Goal: Task Accomplishment & Management: Complete application form

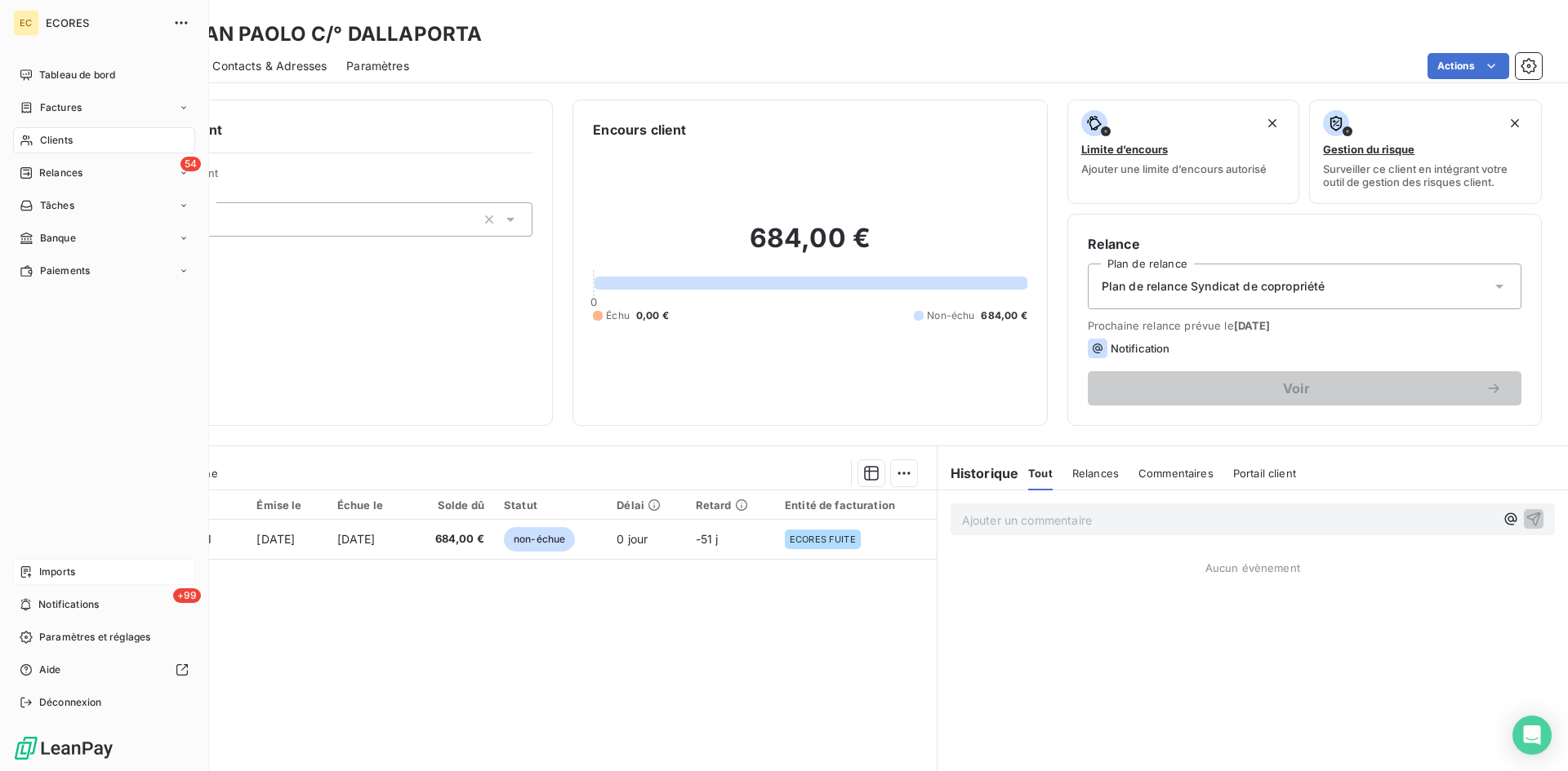
click at [54, 572] on span "Imports" at bounding box center [58, 572] width 36 height 15
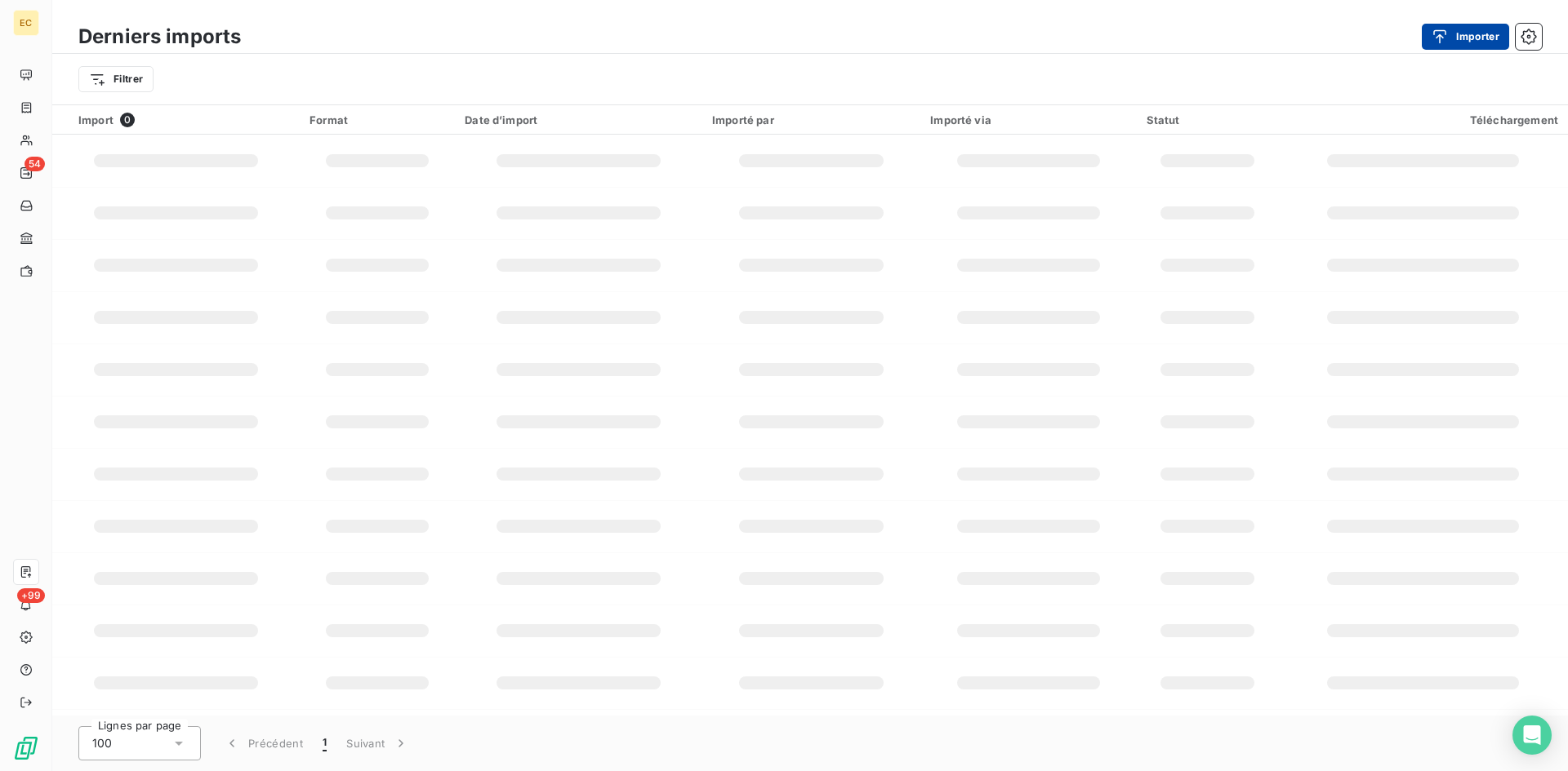
click at [1481, 35] on button "Importer" at bounding box center [1465, 37] width 87 height 26
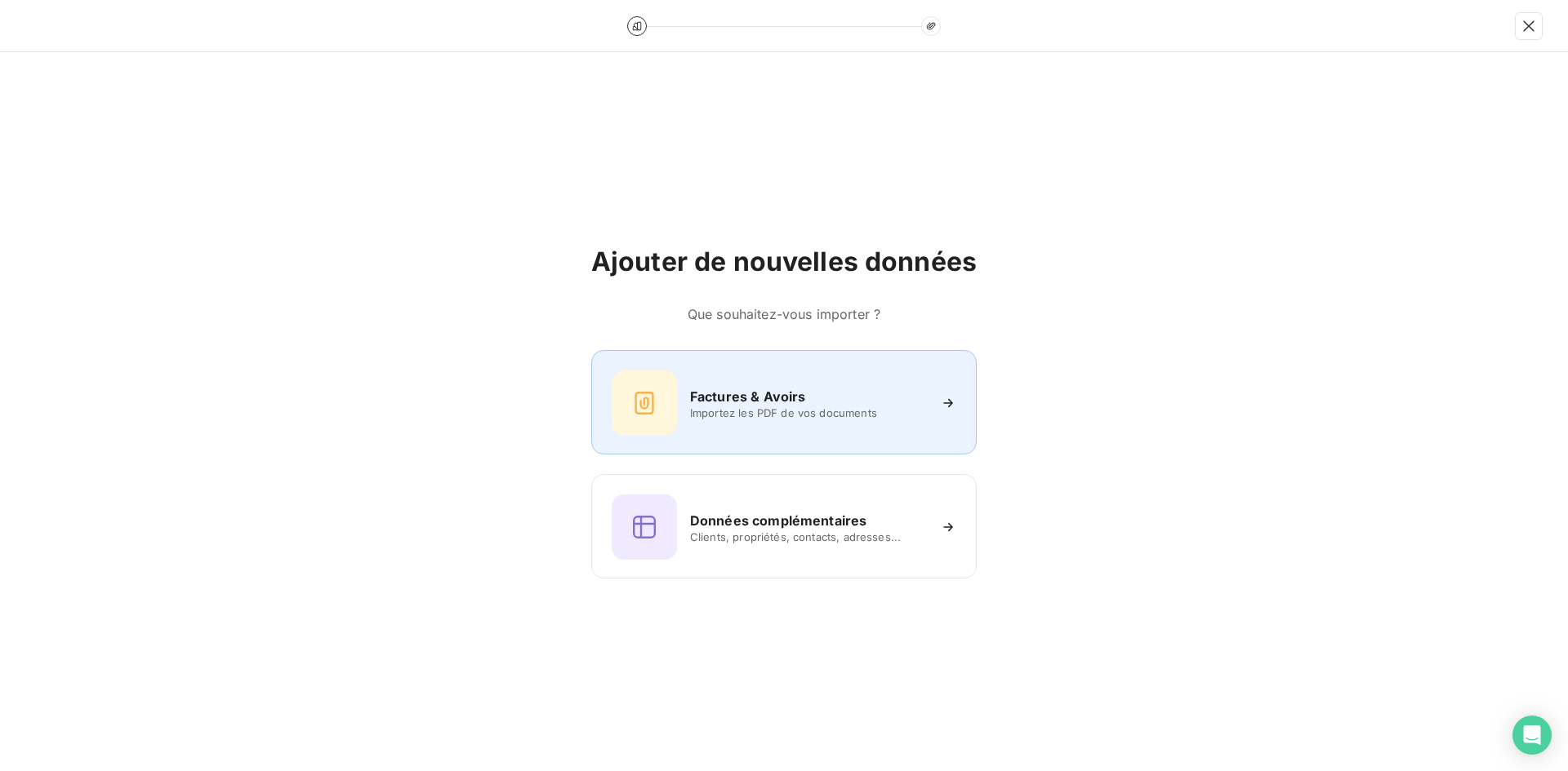
click at [785, 384] on div "Factures & Avoirs Importez les PDF de vos documents" at bounding box center [784, 403] width 344 height 65
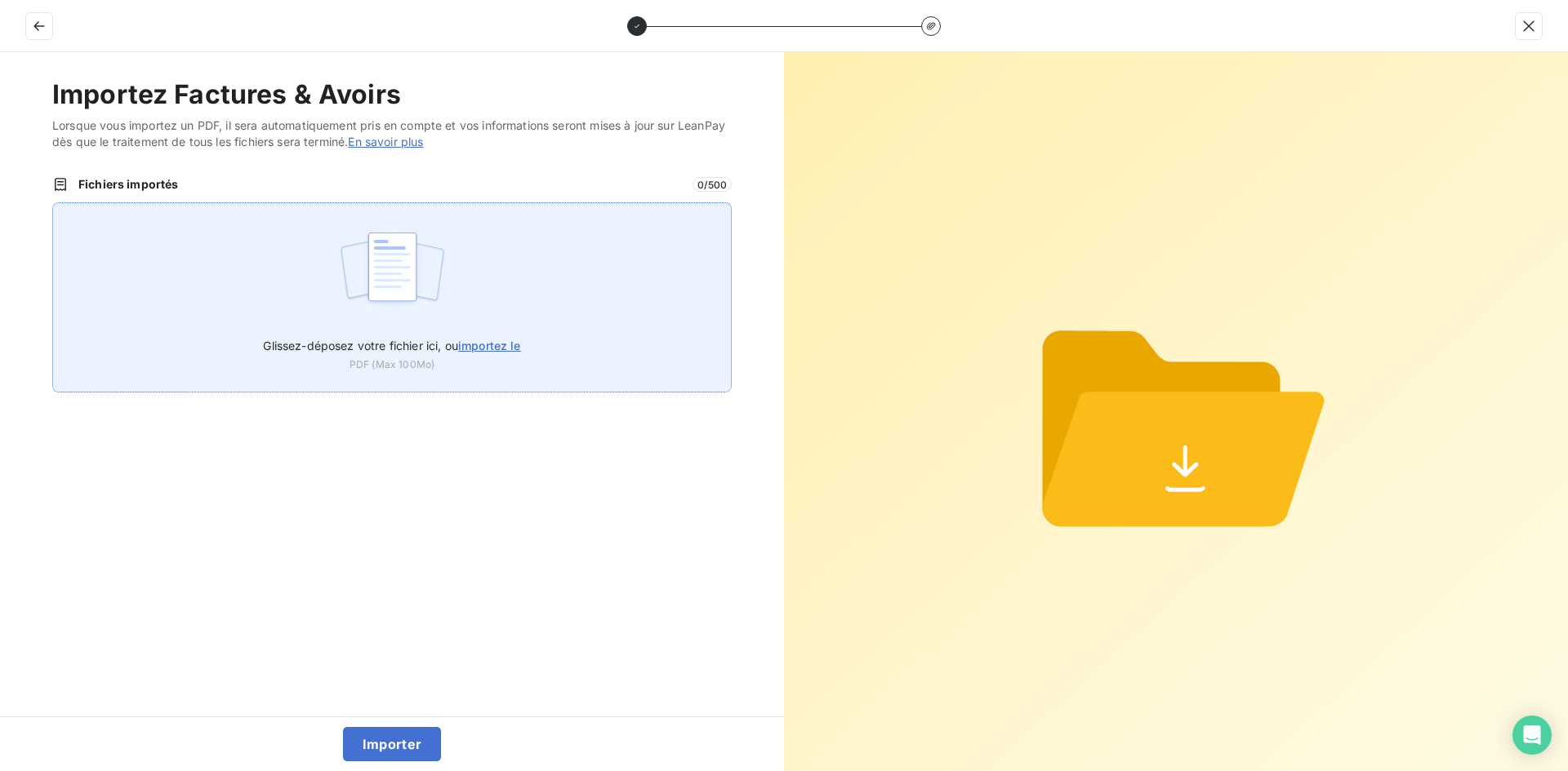
click at [583, 290] on div "Glissez-déposez votre fichier ici, ou importez le PDF (Max 100Mo)" at bounding box center [391, 297] width 679 height 190
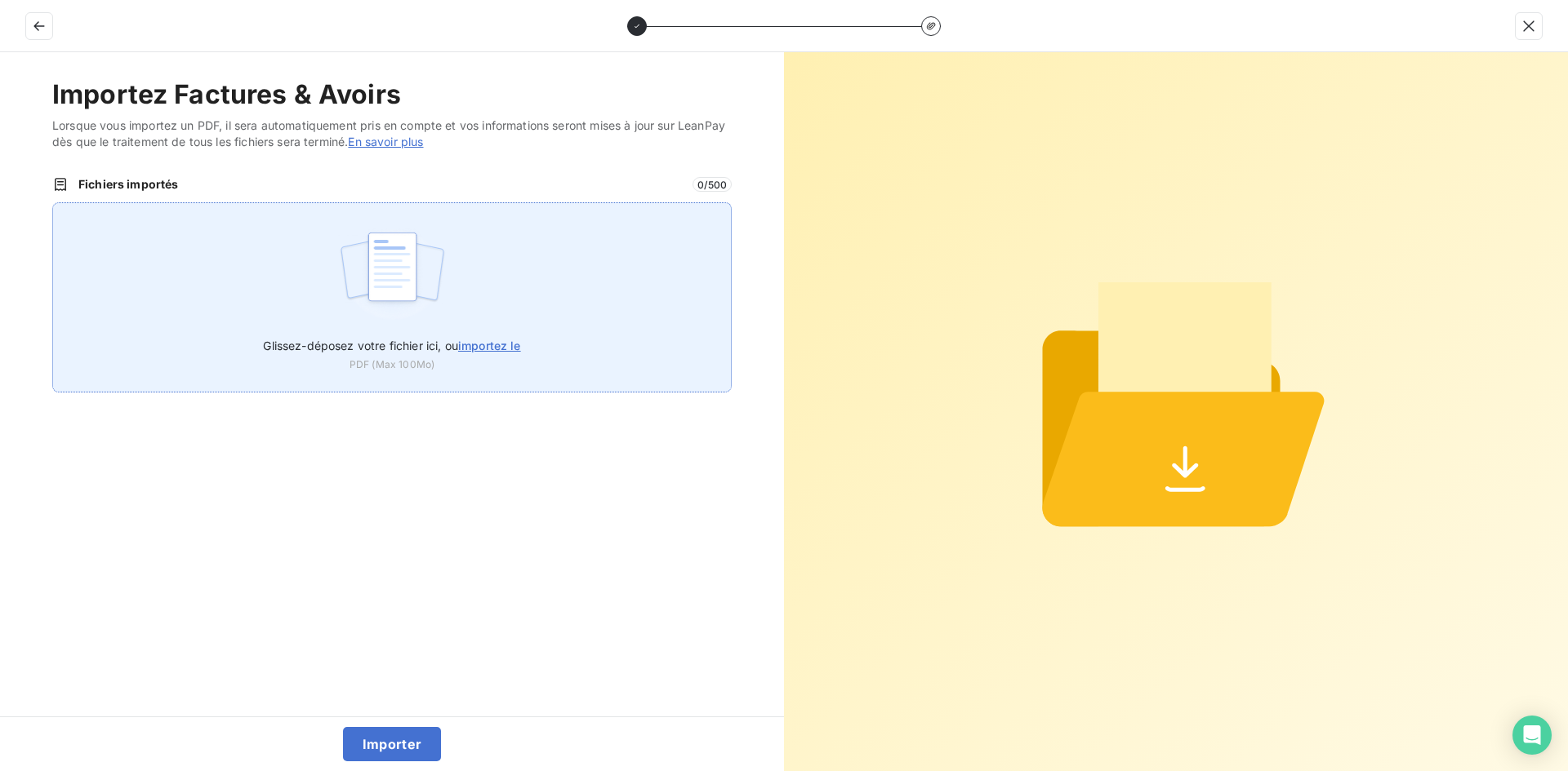
type input "C:\fakepath\FEF-2025-2966.pdf"
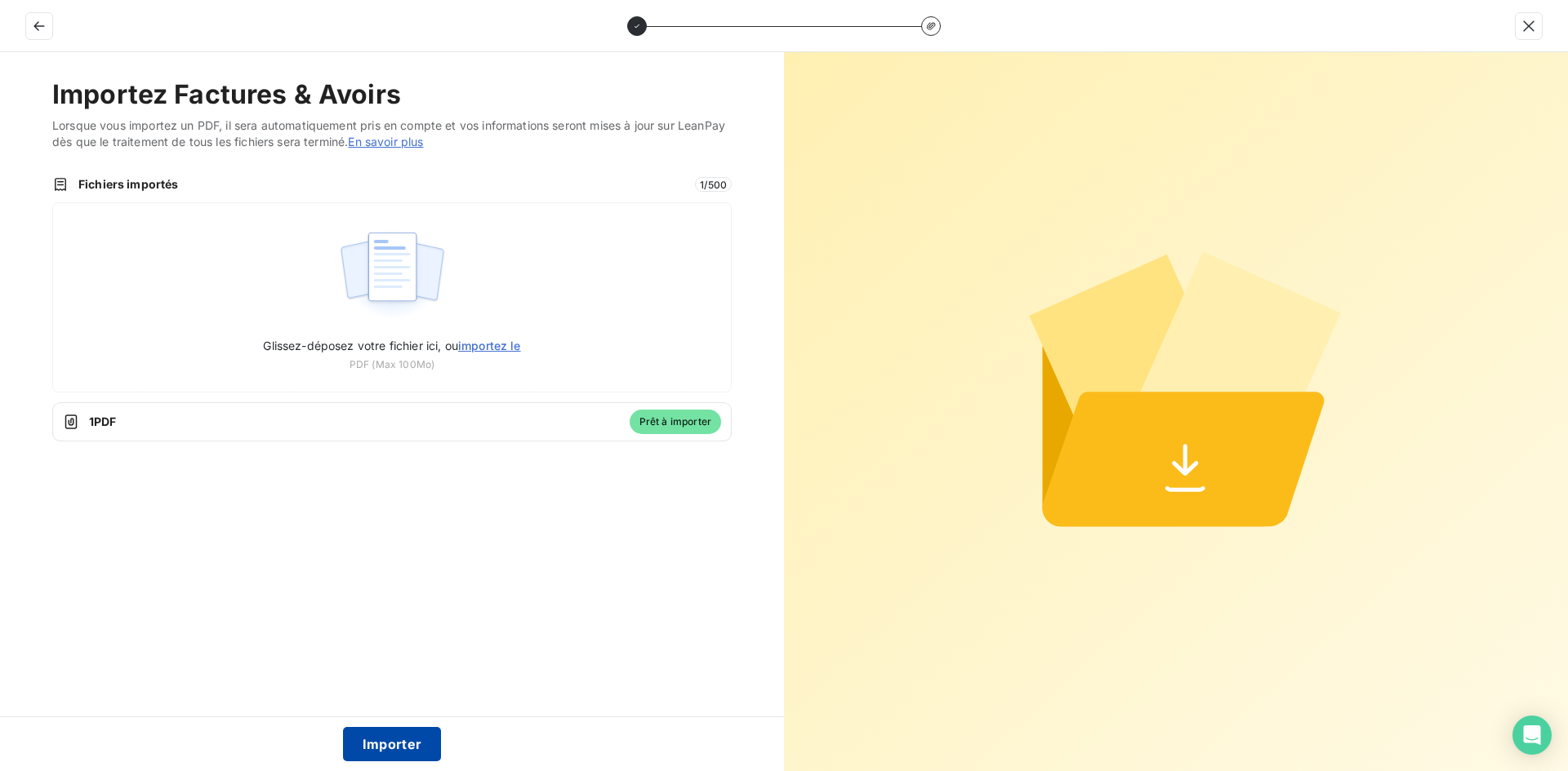
click at [395, 750] on button "Importer" at bounding box center [392, 745] width 99 height 35
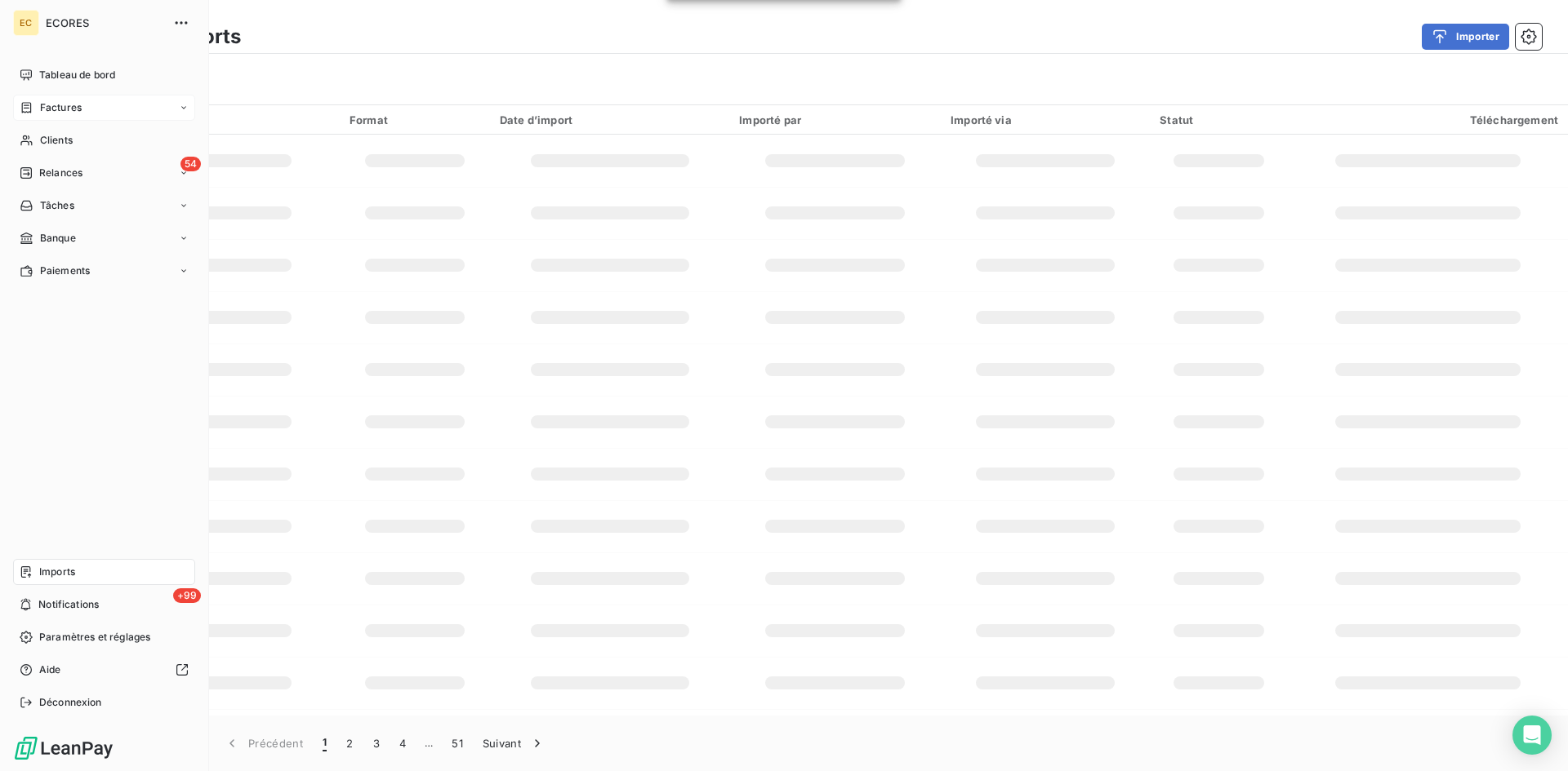
drag, startPoint x: 35, startPoint y: 110, endPoint x: 49, endPoint y: 110, distance: 14.0
click at [36, 110] on div "Factures" at bounding box center [50, 108] width 62 height 15
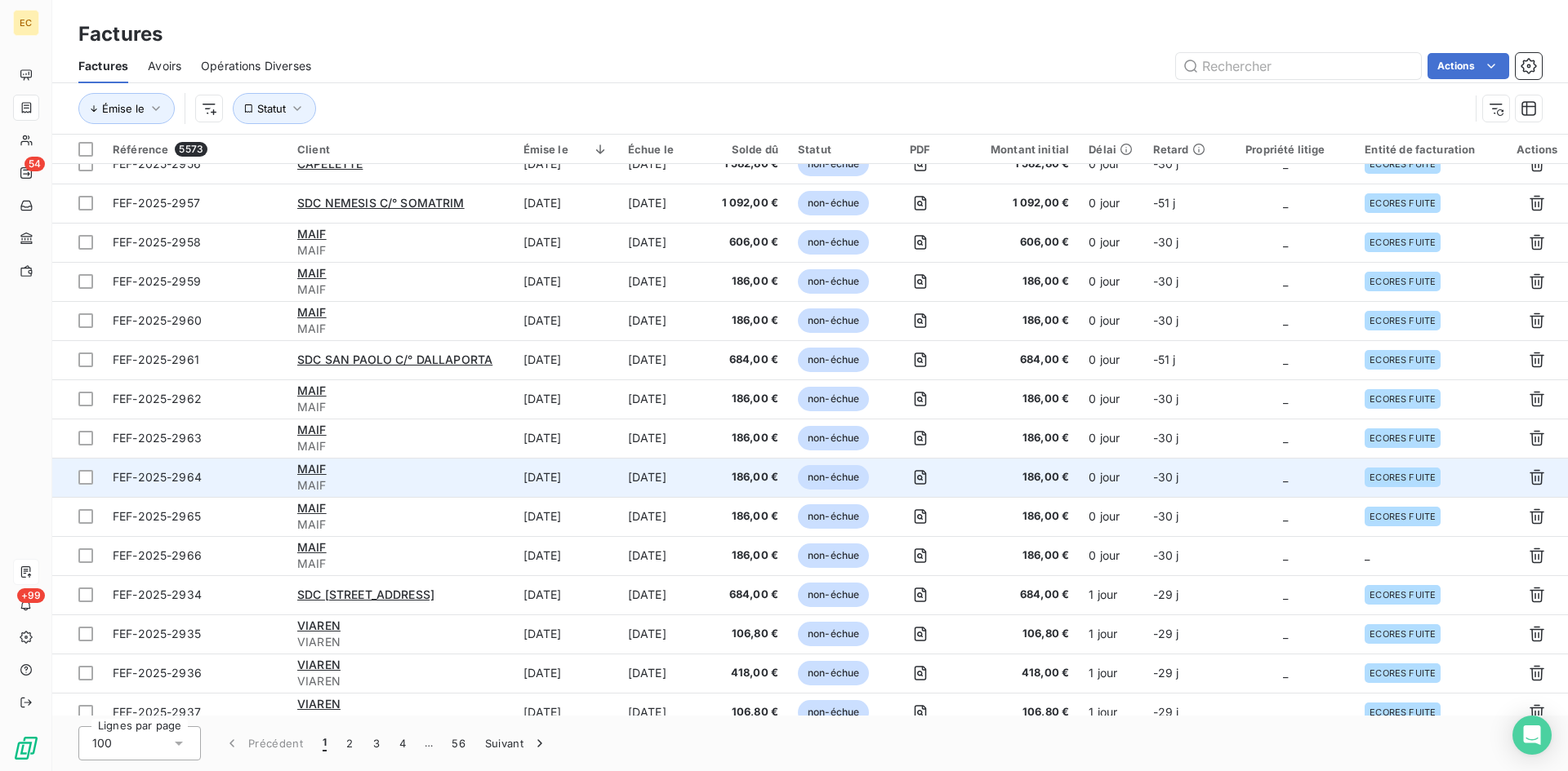
scroll to position [735, 0]
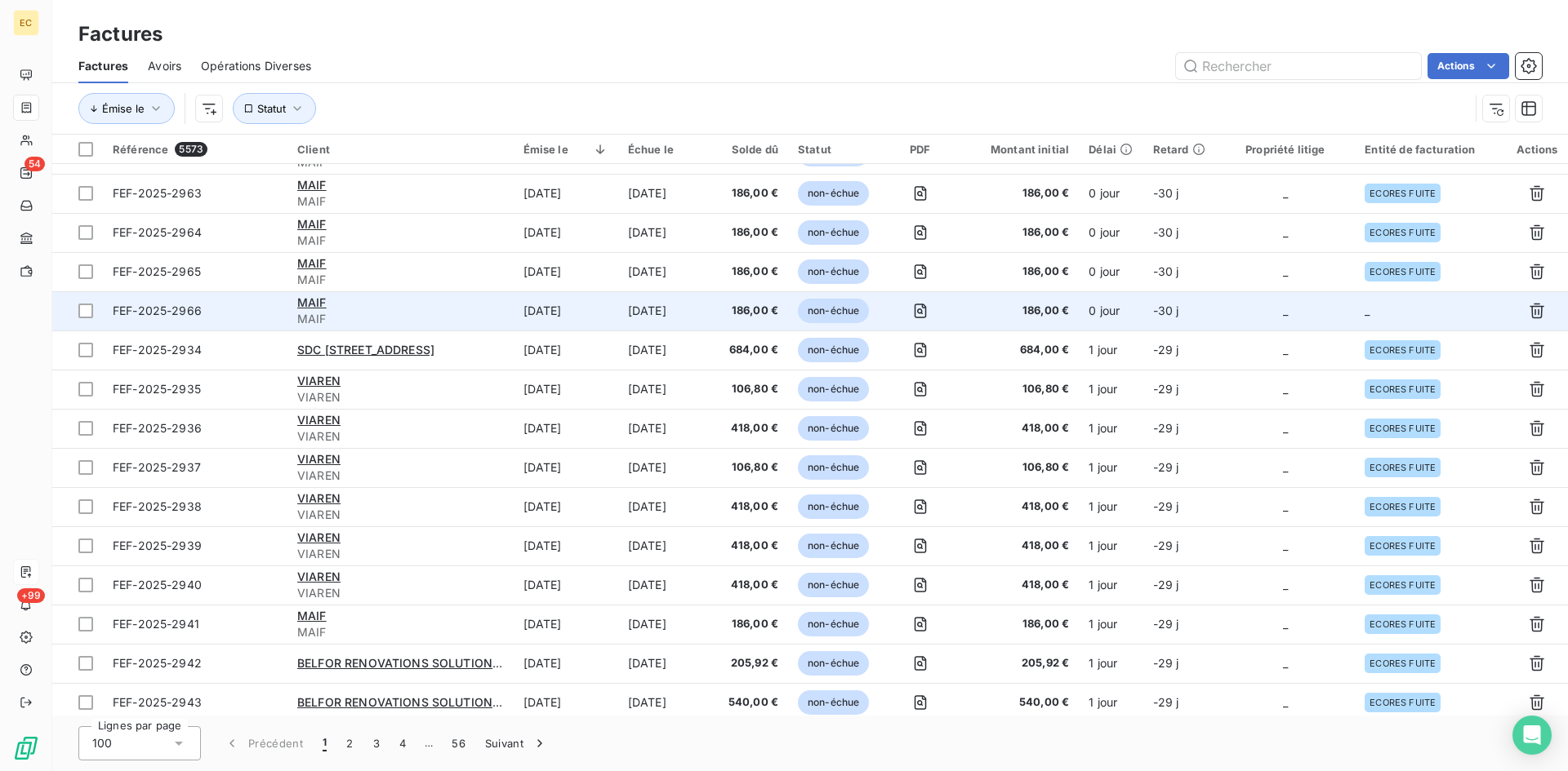
click at [1355, 321] on td "_" at bounding box center [1430, 311] width 151 height 40
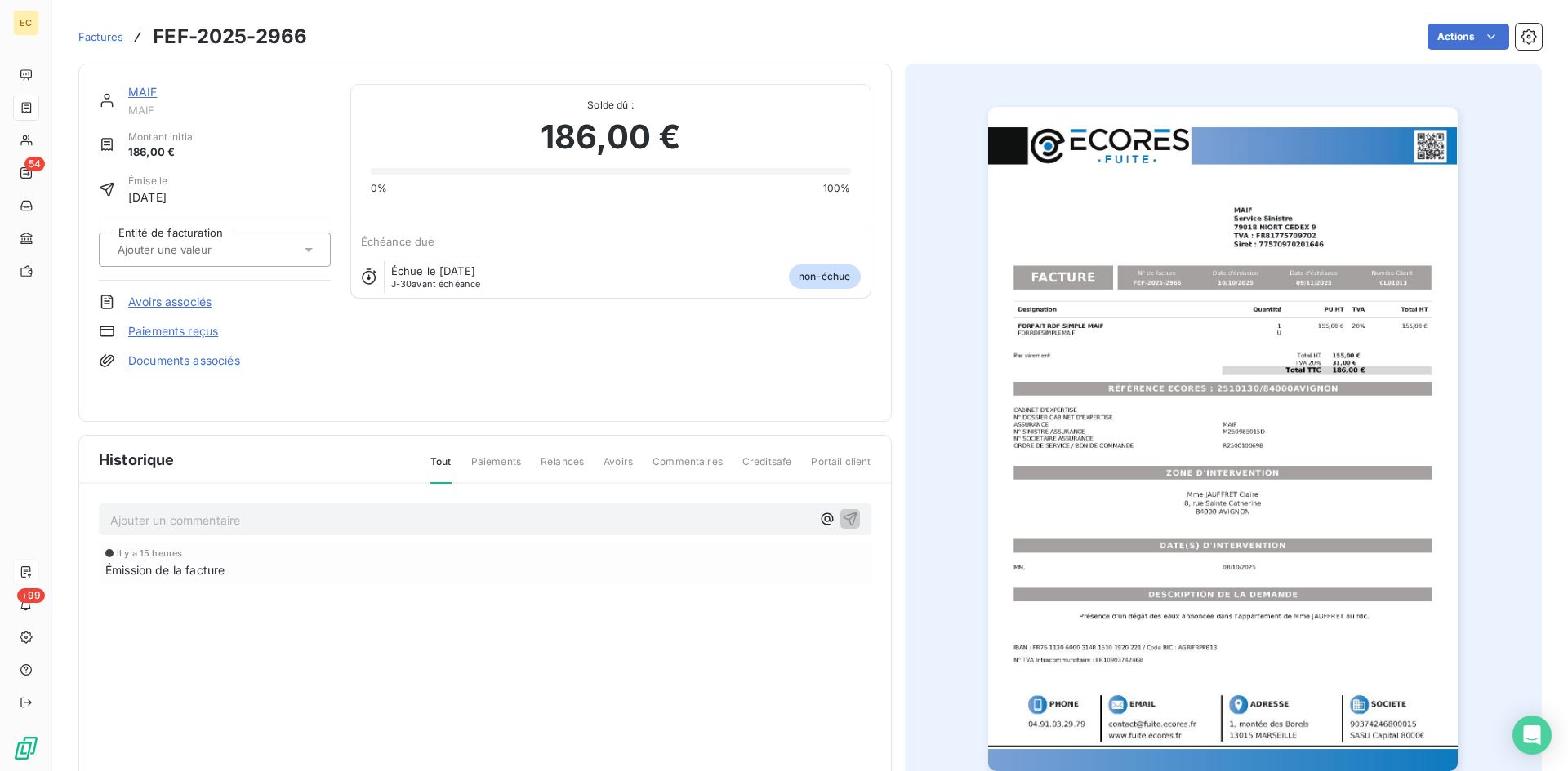
click at [226, 262] on div at bounding box center [214, 250] width 232 height 35
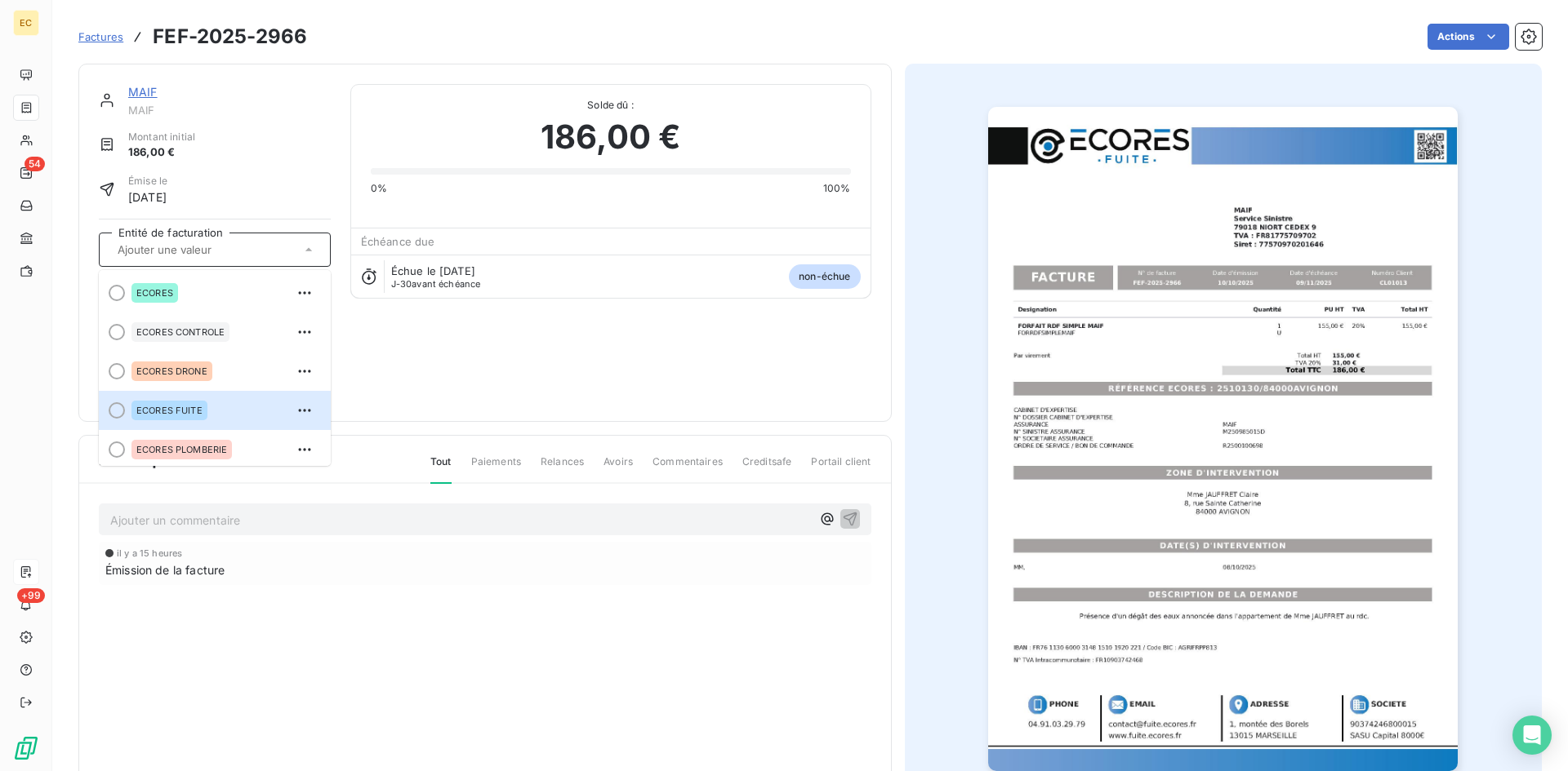
click at [241, 417] on div "ECORES FUITE" at bounding box center [225, 411] width 186 height 26
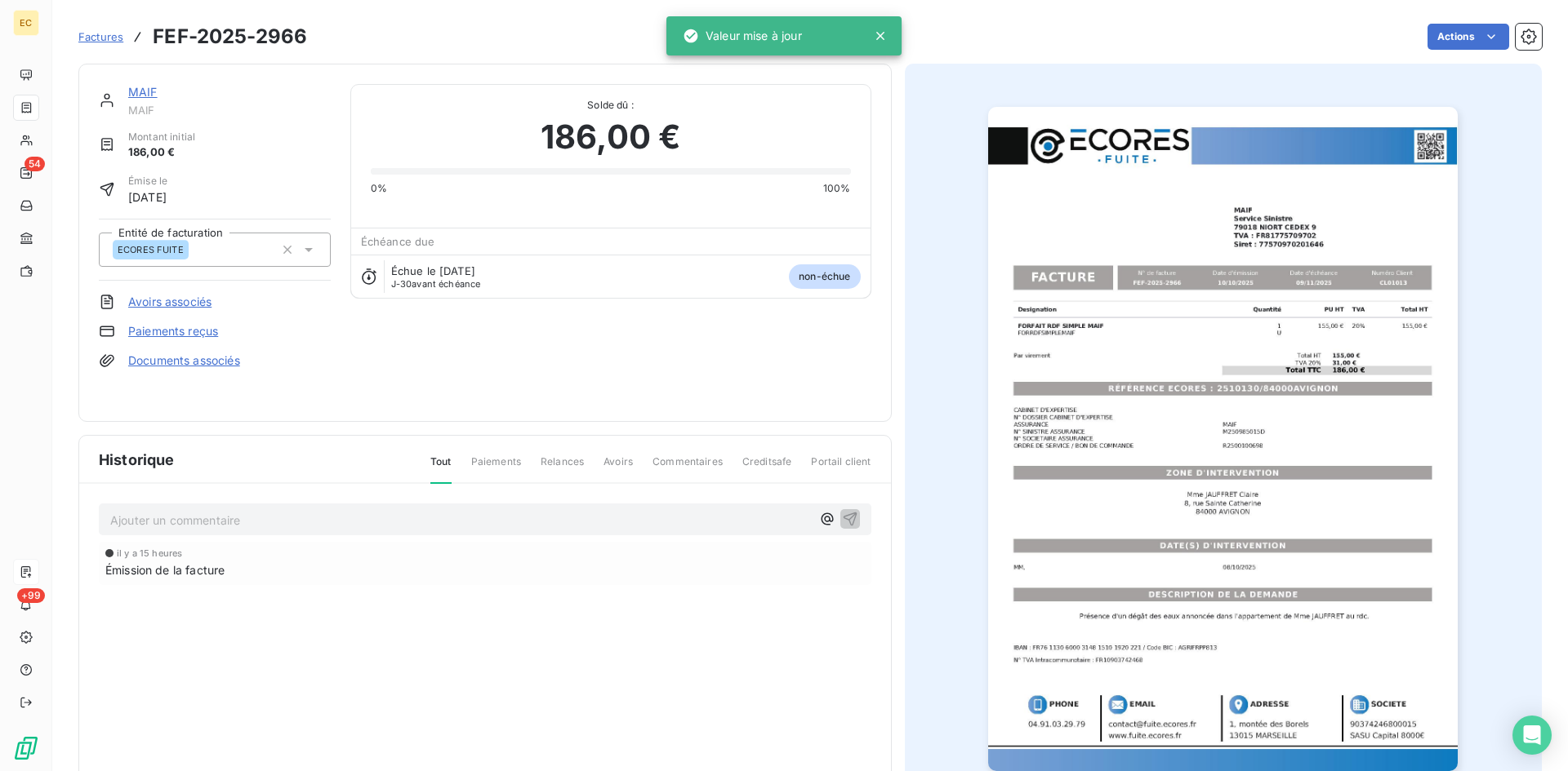
click at [232, 365] on link "Documents associés" at bounding box center [185, 361] width 112 height 16
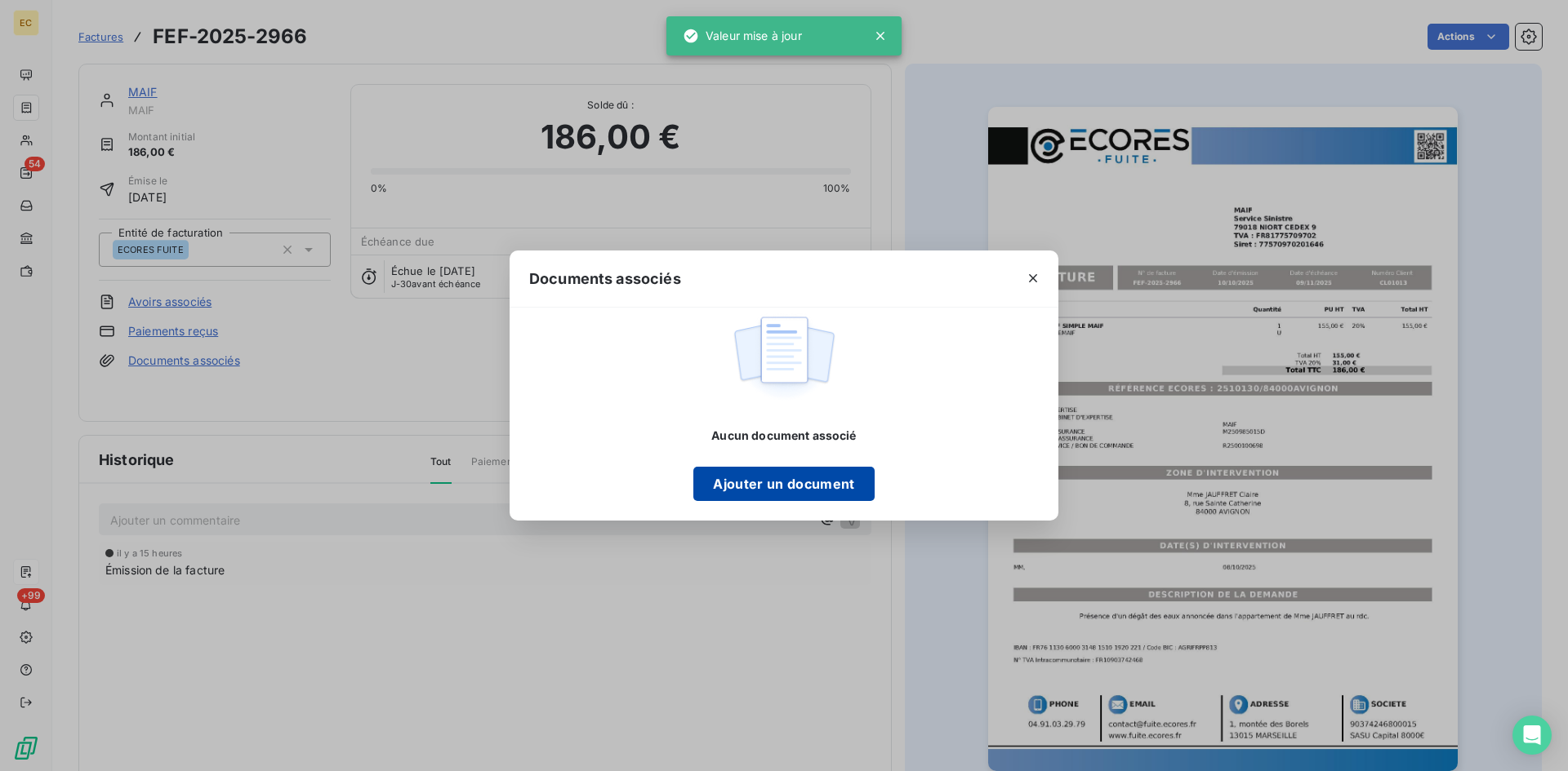
click at [833, 478] on button "Ajouter un document" at bounding box center [783, 484] width 180 height 35
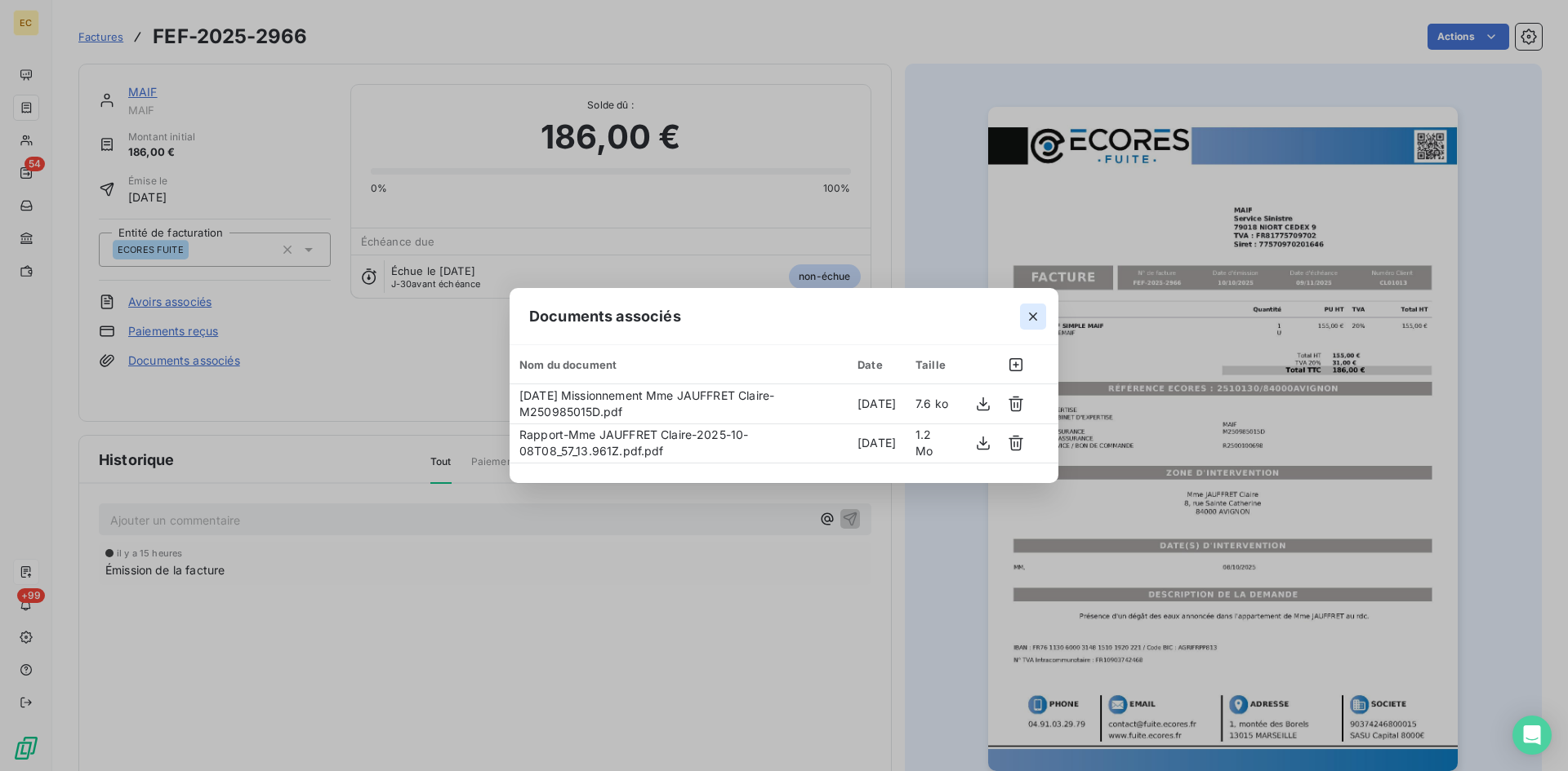
click at [1028, 326] on button "button" at bounding box center [1033, 317] width 26 height 26
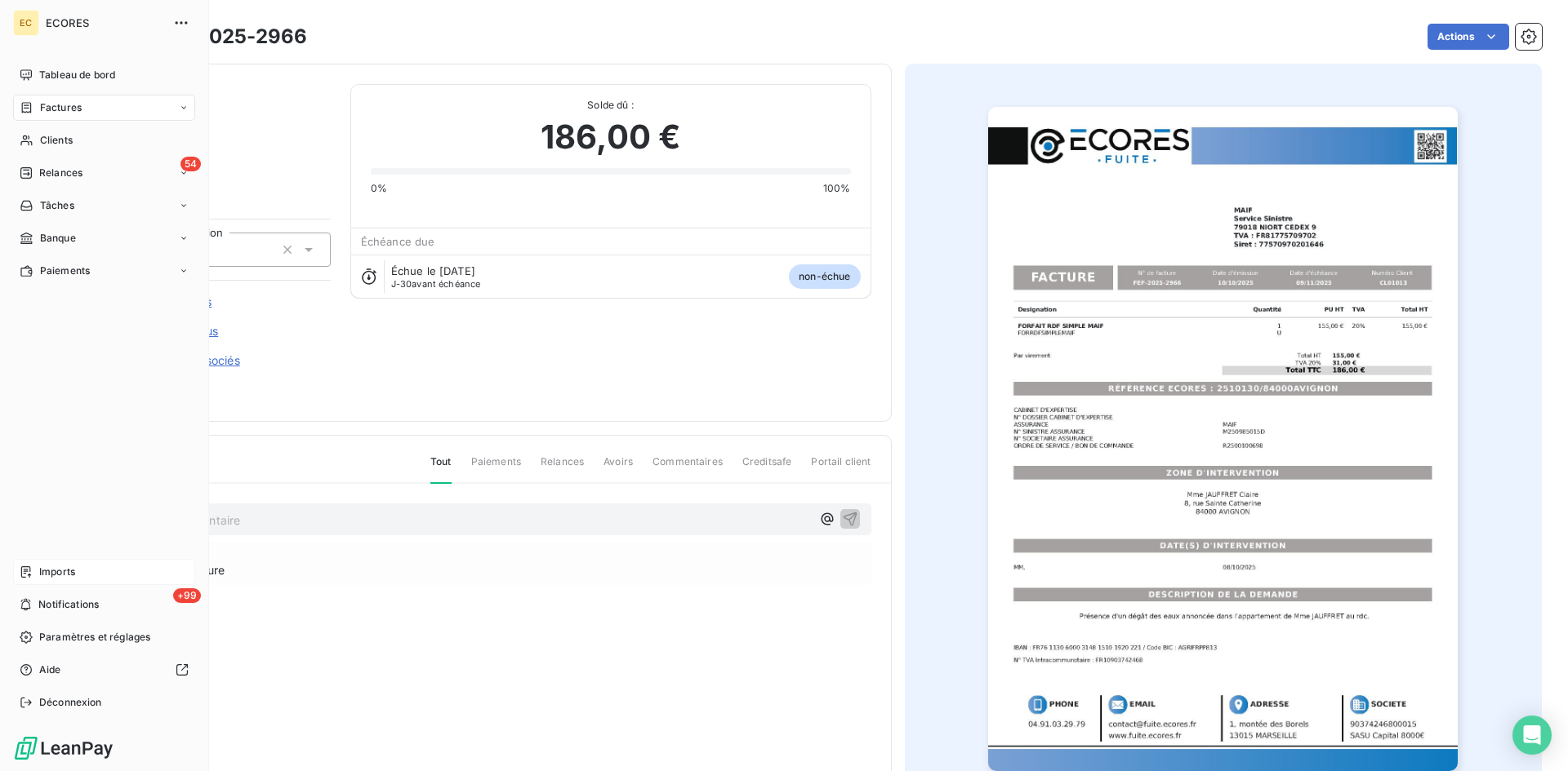
click at [66, 570] on span "Imports" at bounding box center [58, 572] width 36 height 15
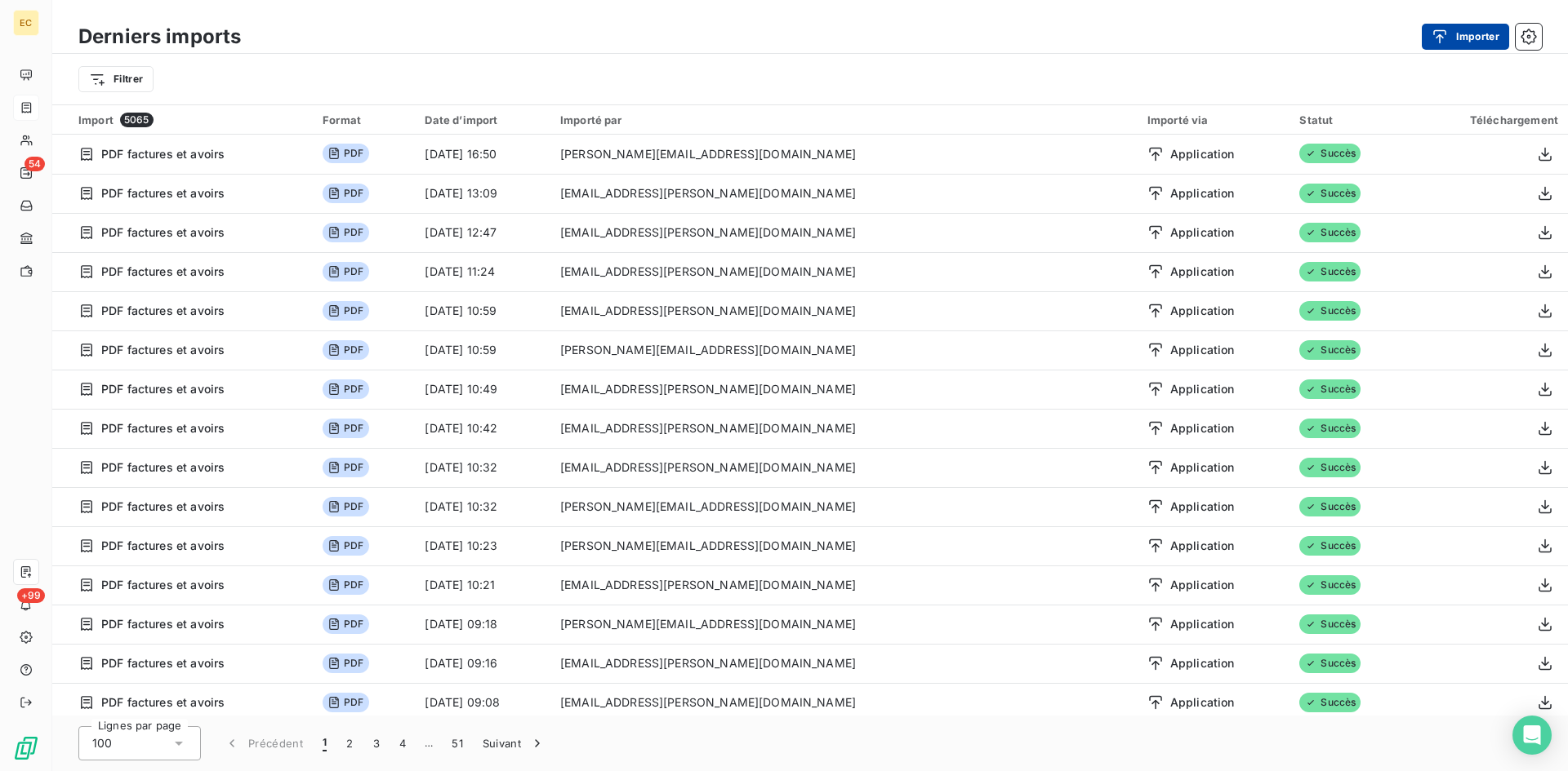
click at [1453, 33] on div "button" at bounding box center [1444, 37] width 25 height 16
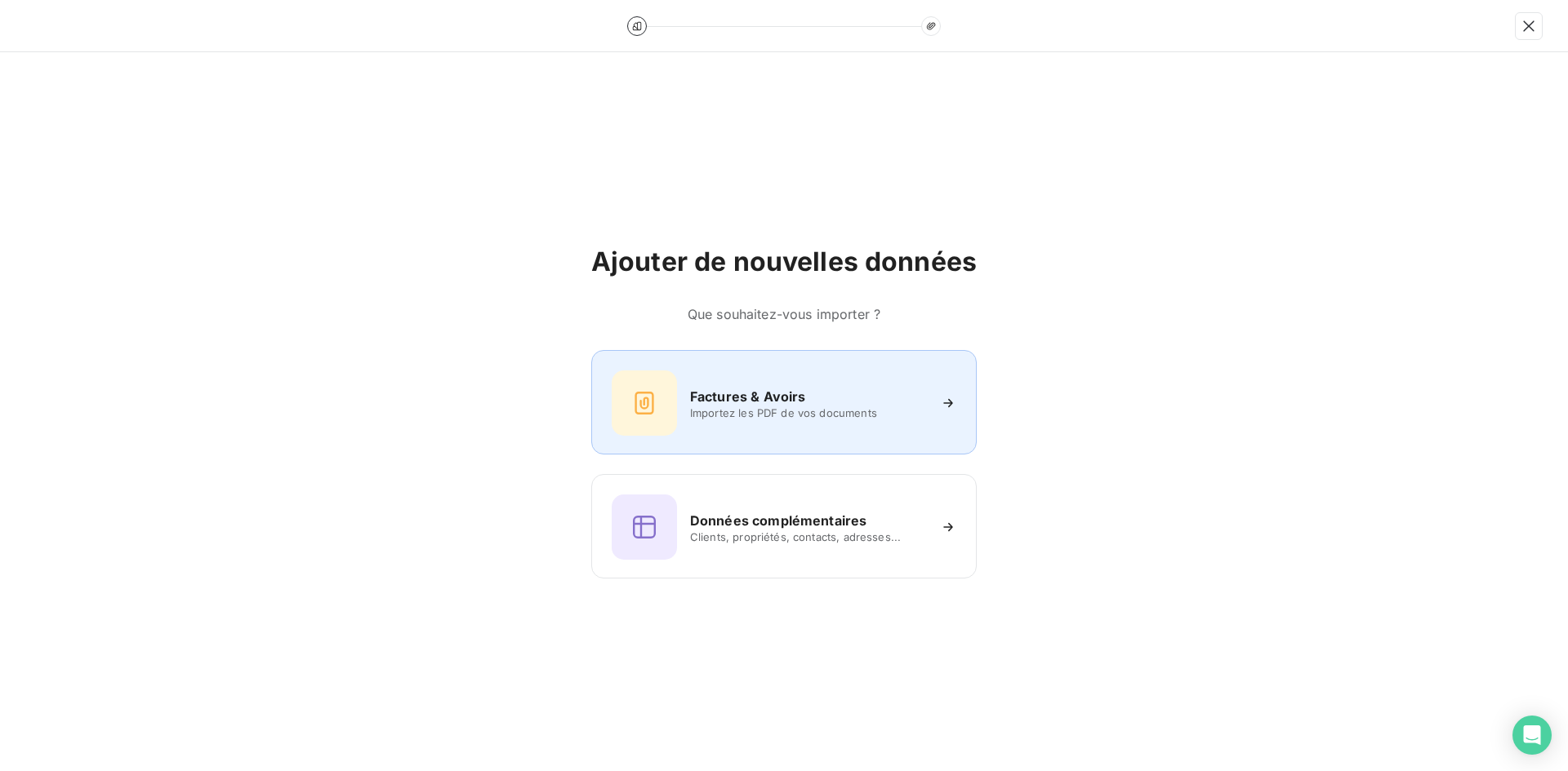
click at [838, 369] on div "Factures & Avoirs Importez les PDF de vos documents" at bounding box center [784, 402] width 386 height 105
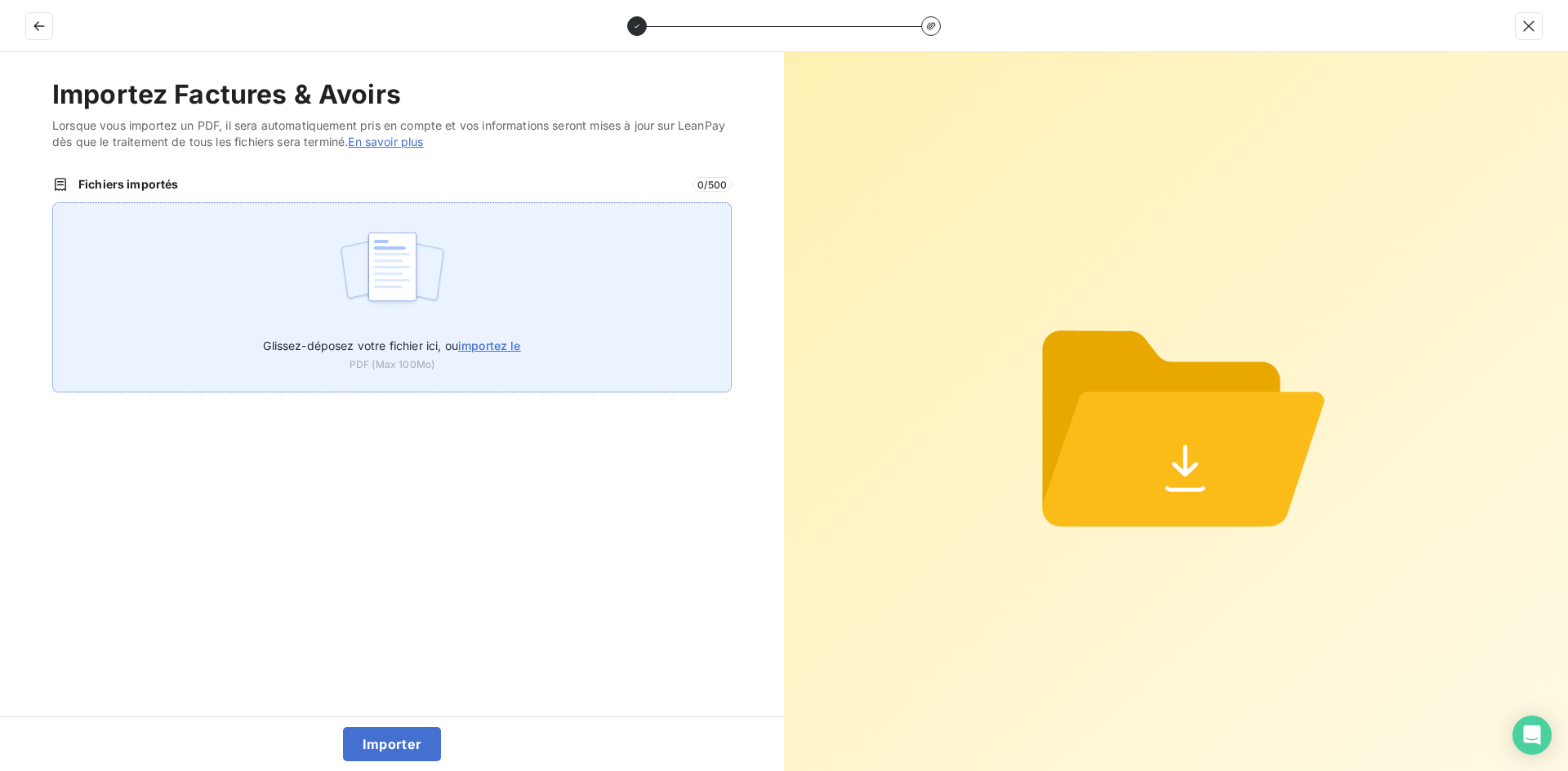
click at [577, 275] on div "Glissez-déposez votre fichier ici, ou importez le PDF (Max 100Mo)" at bounding box center [391, 297] width 679 height 190
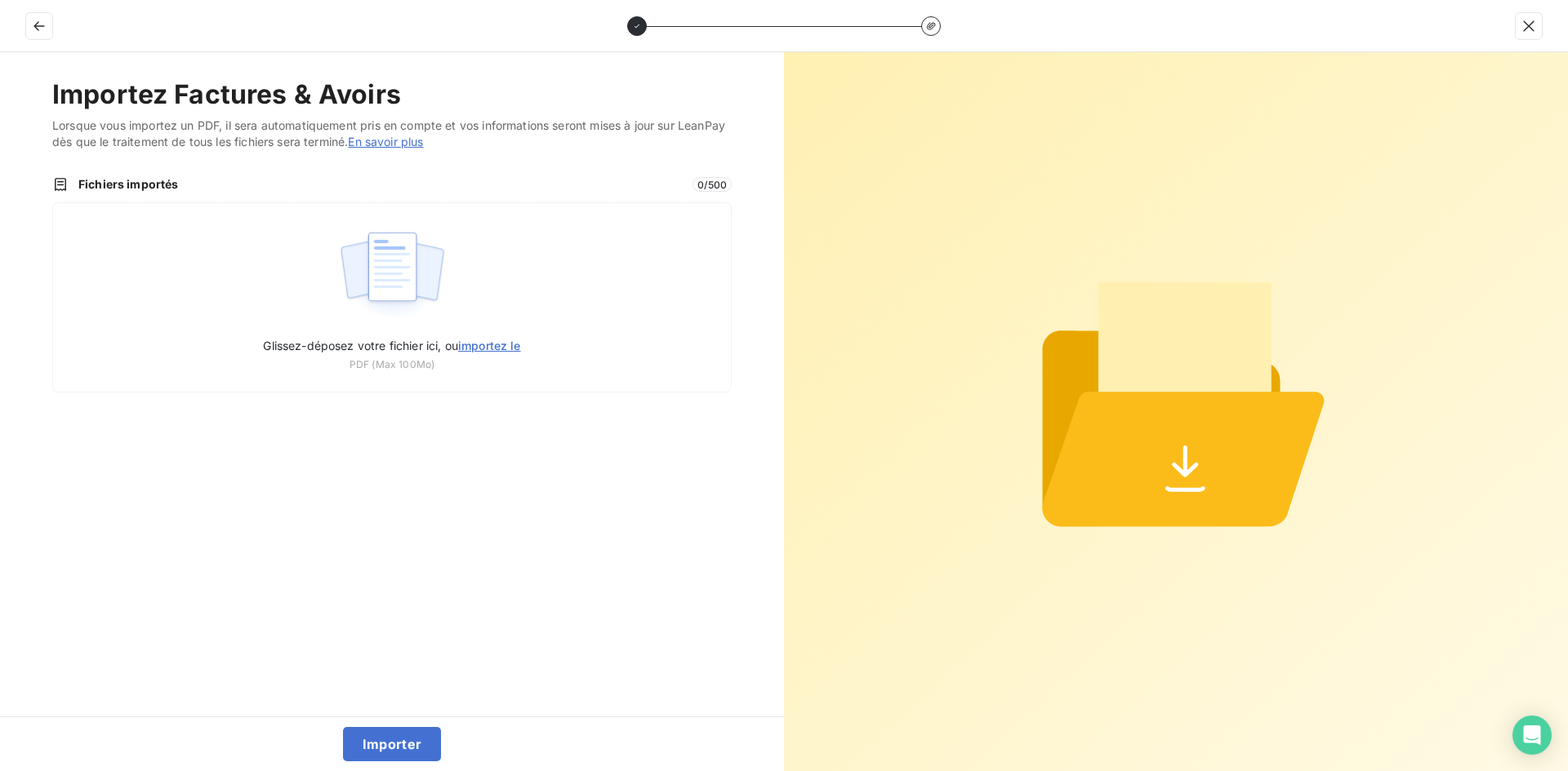
type input "C:\fakepath\FEF-2025-2967.pdf"
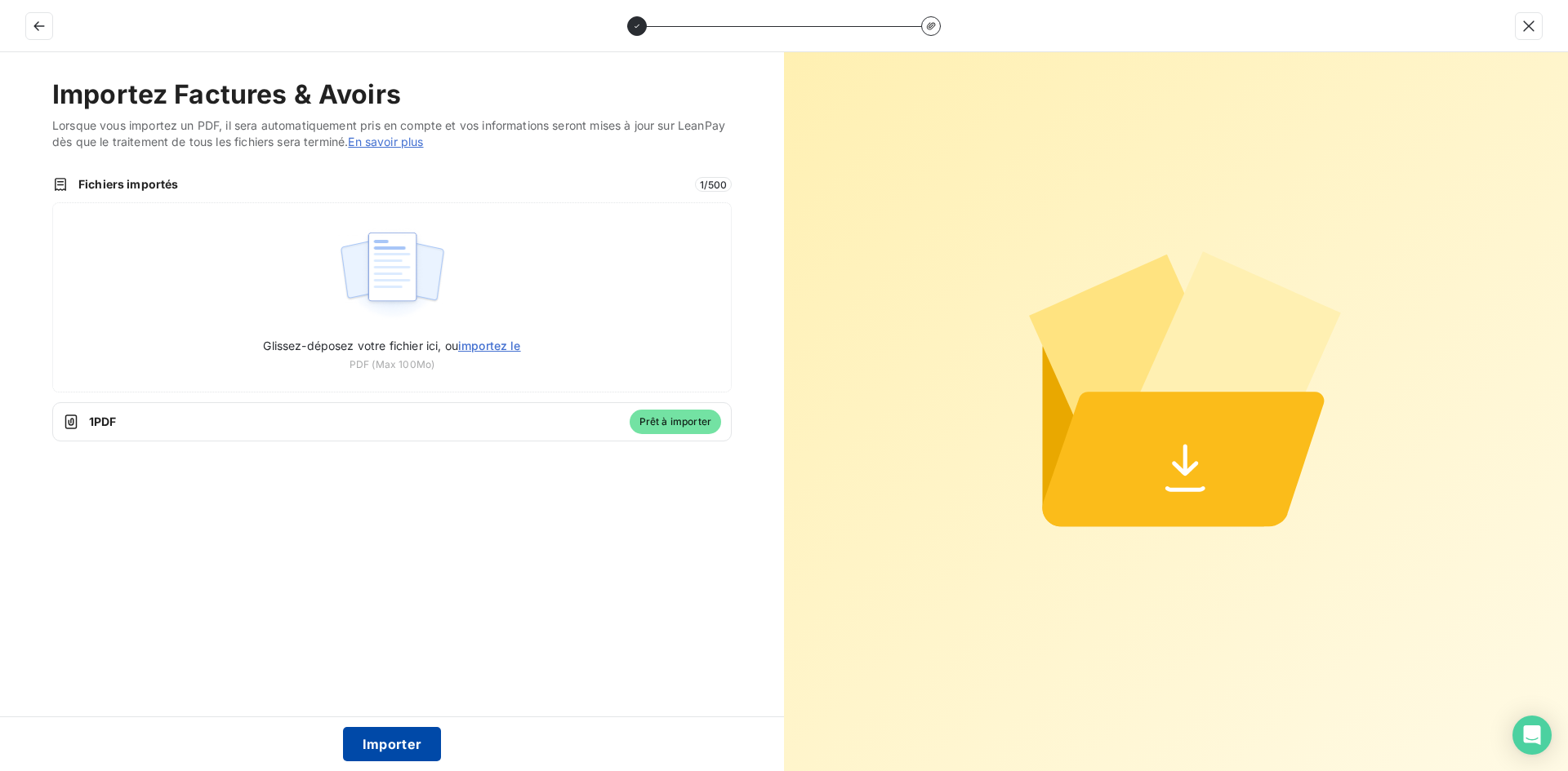
click at [414, 756] on button "Importer" at bounding box center [392, 745] width 99 height 35
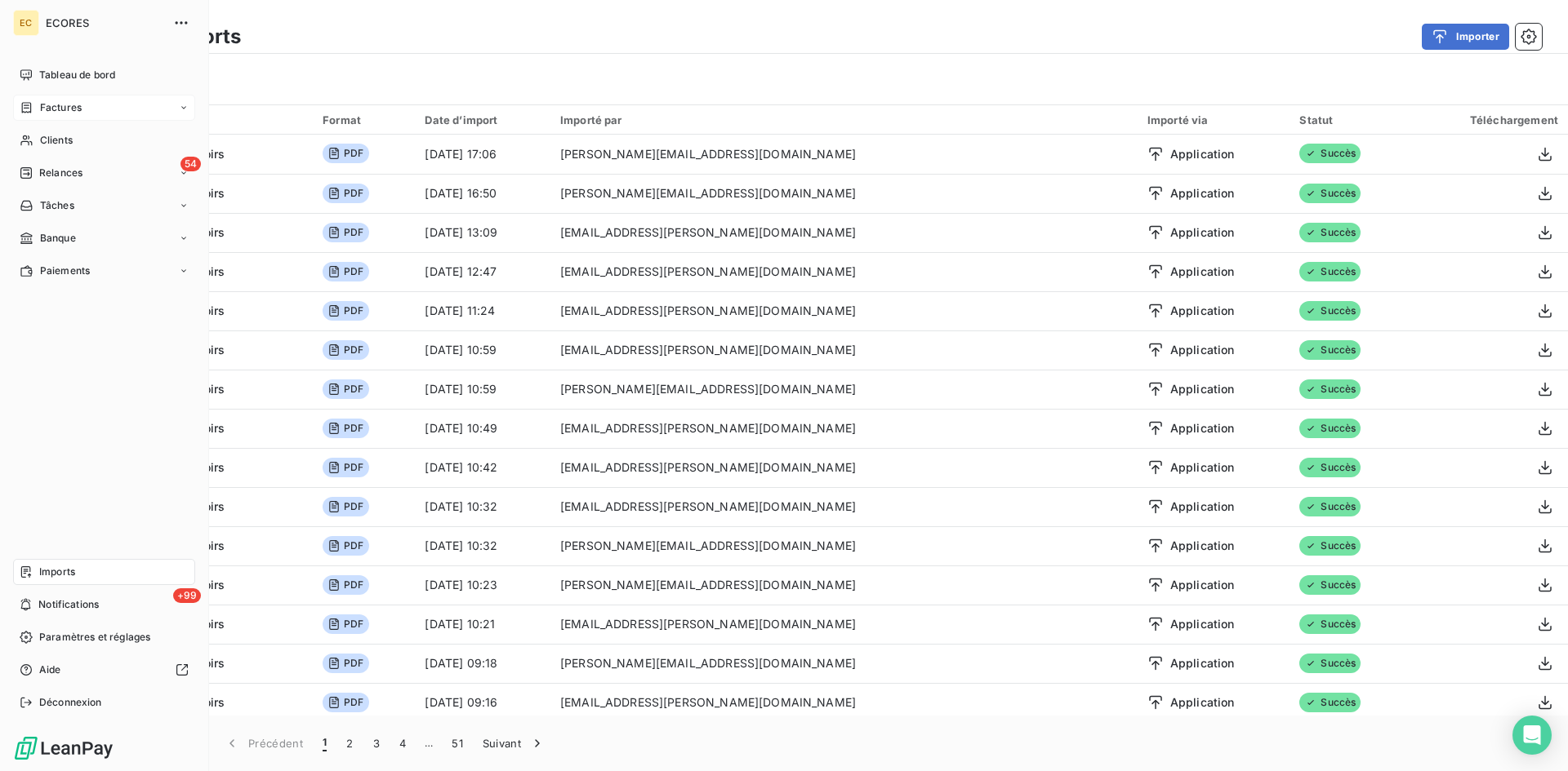
click at [85, 100] on div "Factures" at bounding box center [104, 108] width 182 height 26
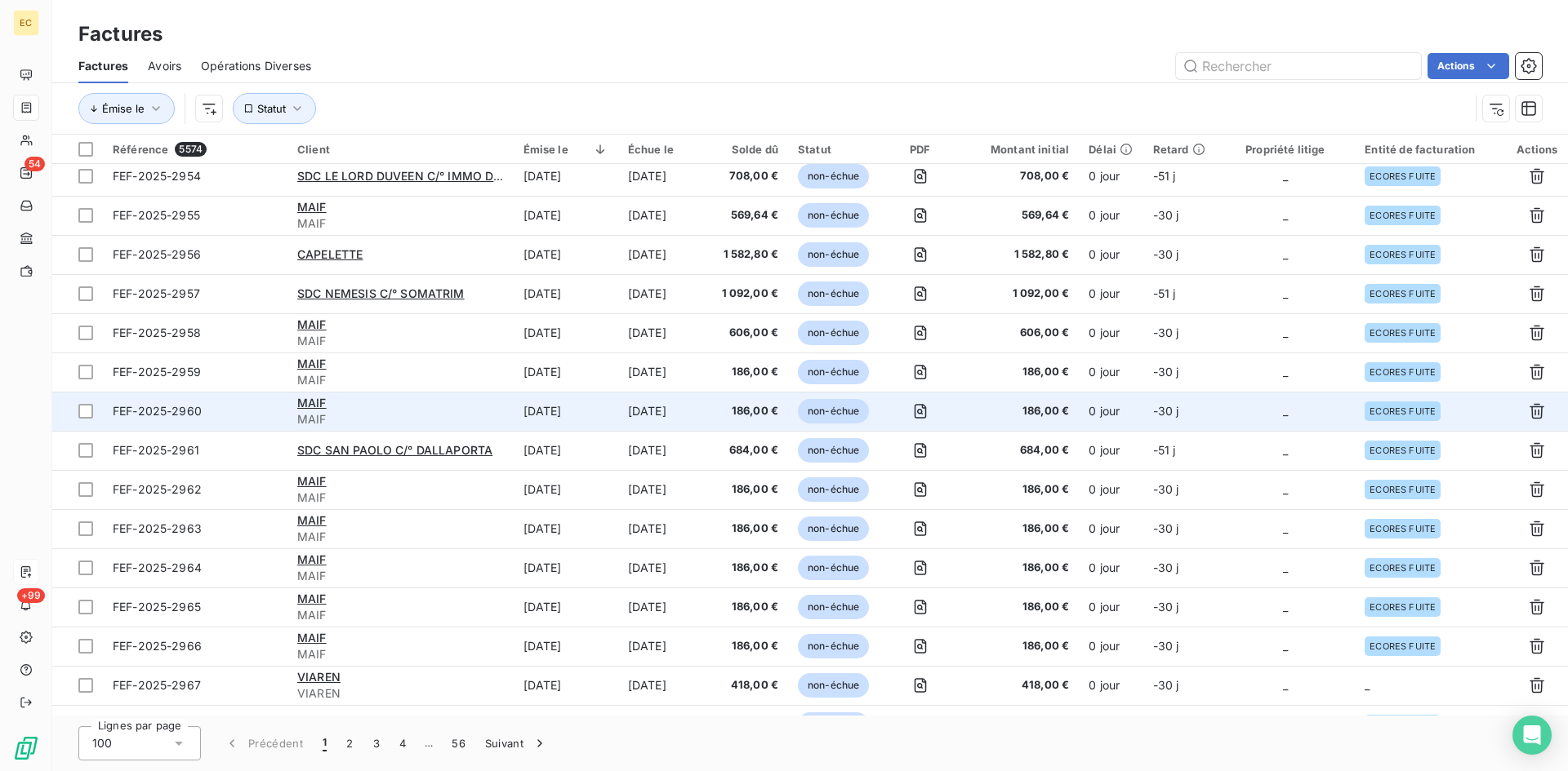
scroll to position [490, 0]
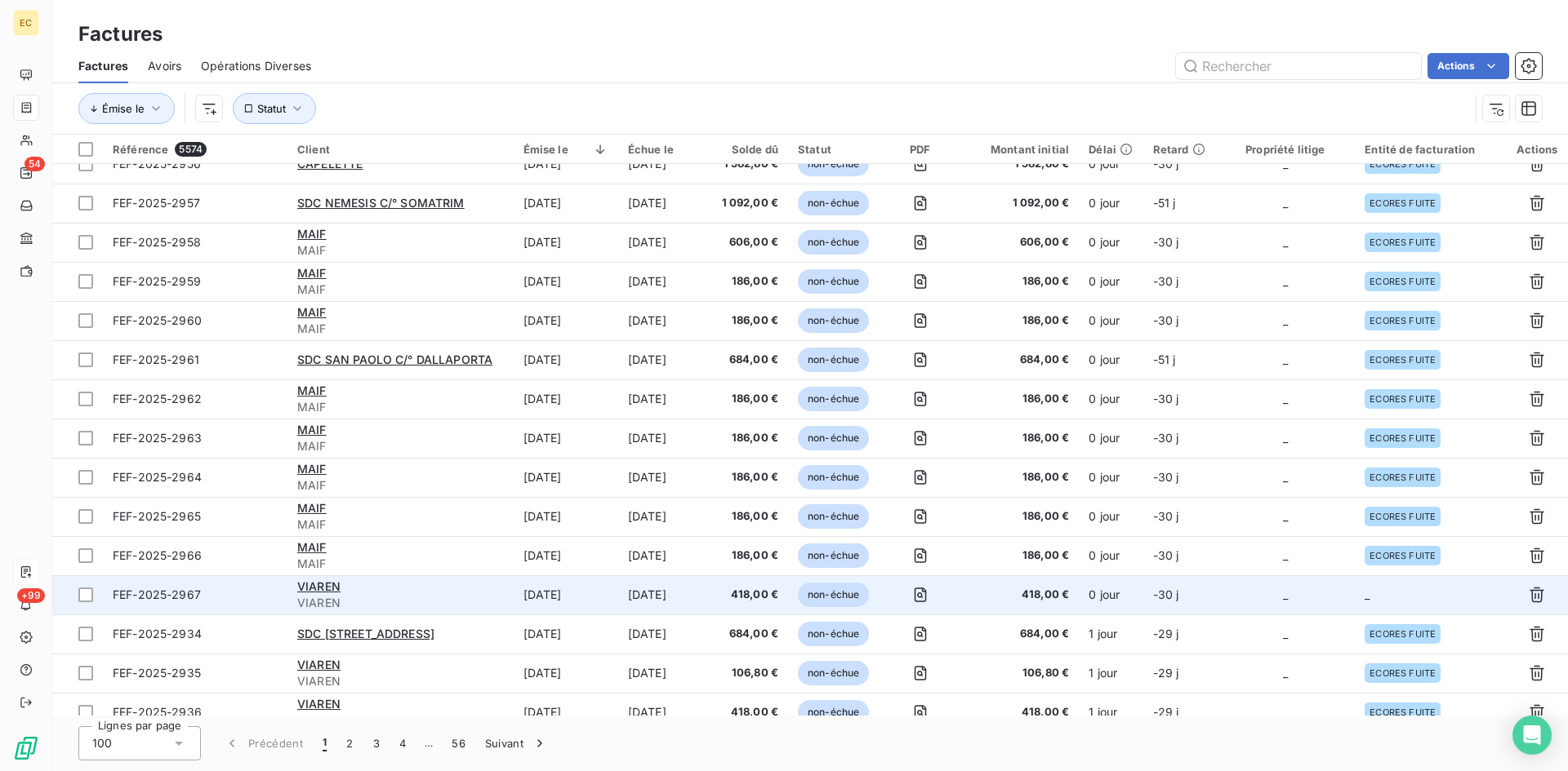
click at [1268, 591] on td "_" at bounding box center [1285, 596] width 139 height 40
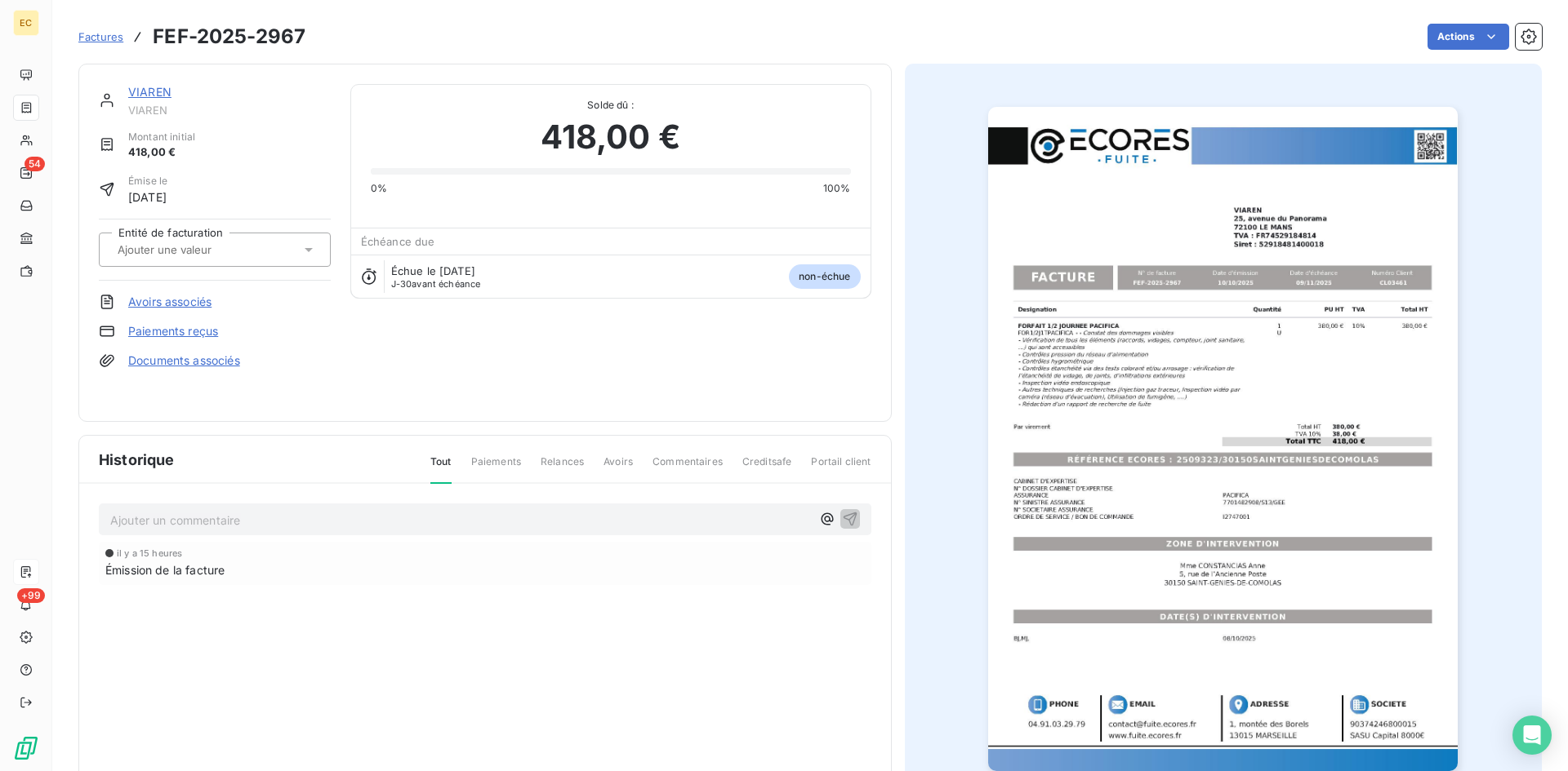
click at [171, 259] on div at bounding box center [207, 250] width 188 height 21
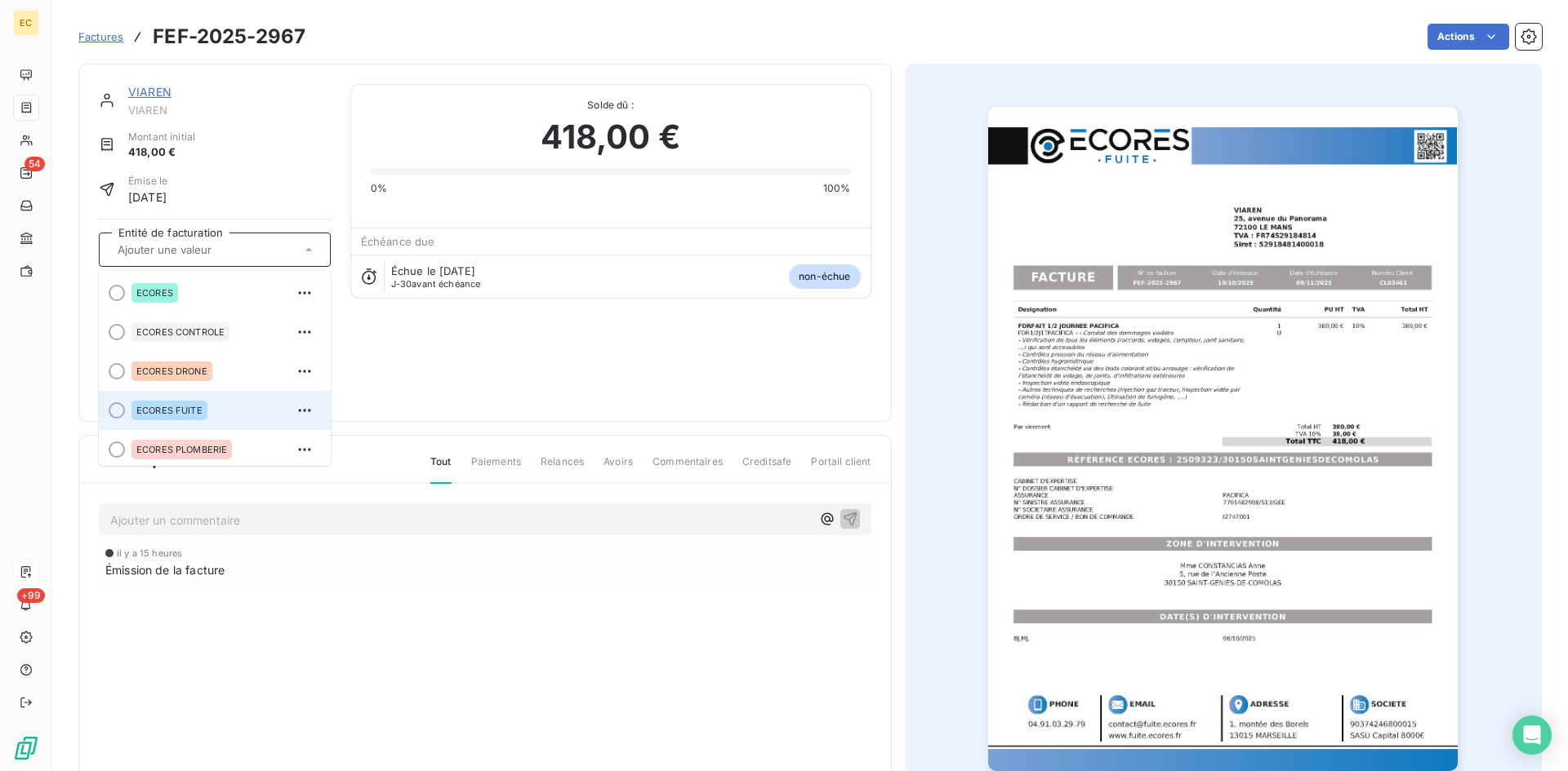
click at [177, 409] on span "ECORES FUITE" at bounding box center [169, 411] width 66 height 10
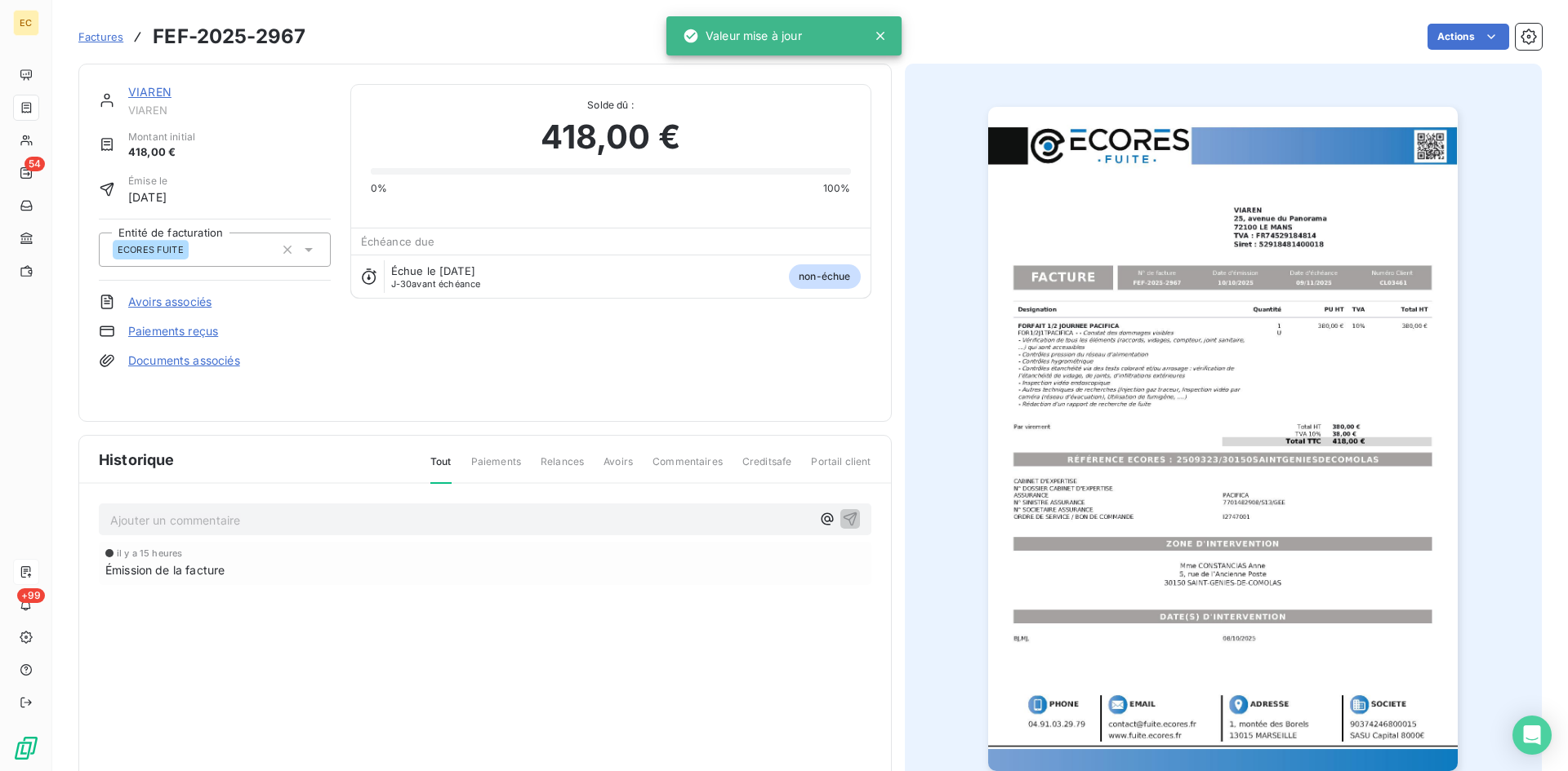
click at [204, 356] on link "Documents associés" at bounding box center [185, 361] width 112 height 16
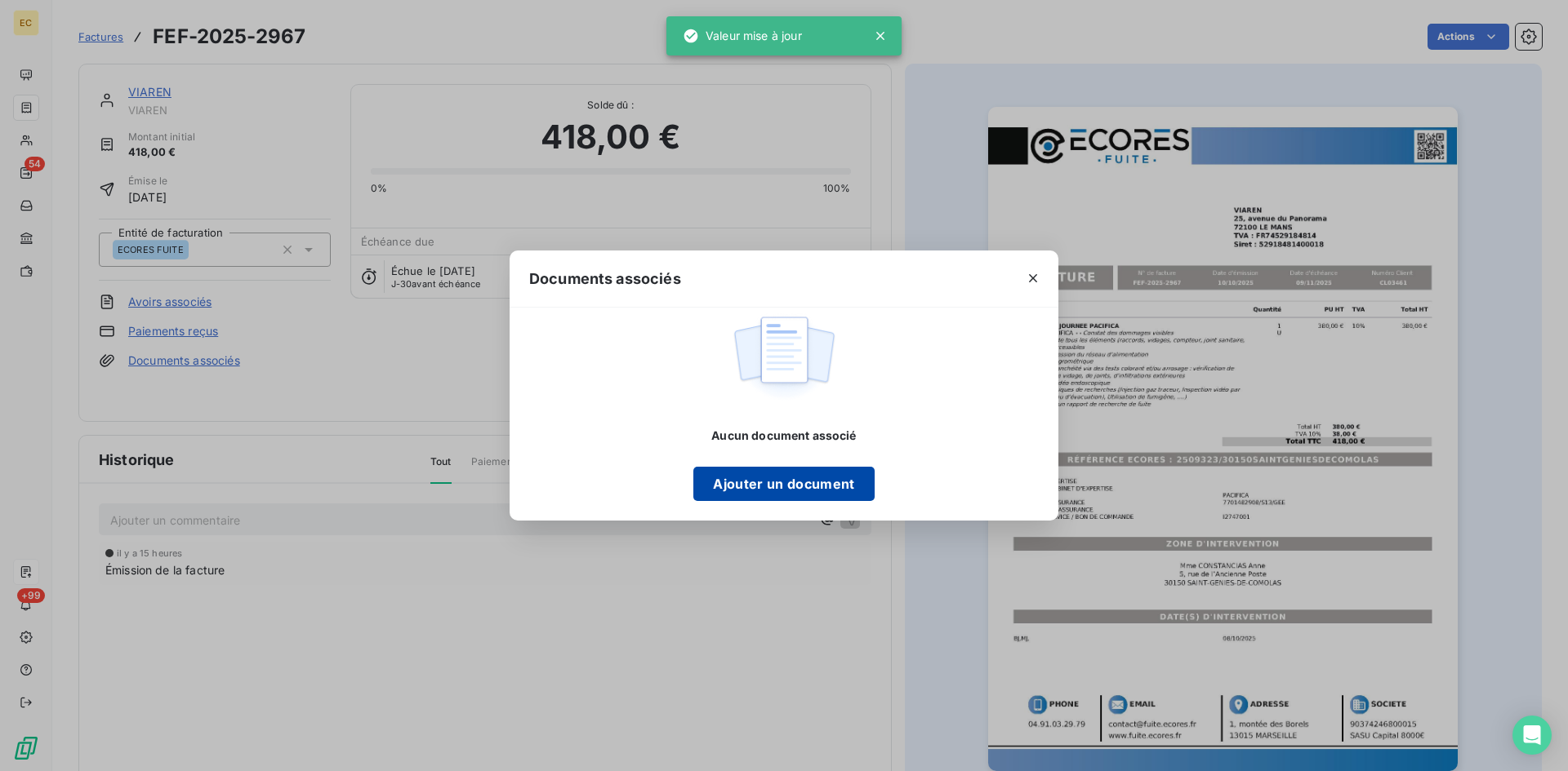
click at [790, 474] on button "Ajouter un document" at bounding box center [783, 484] width 180 height 35
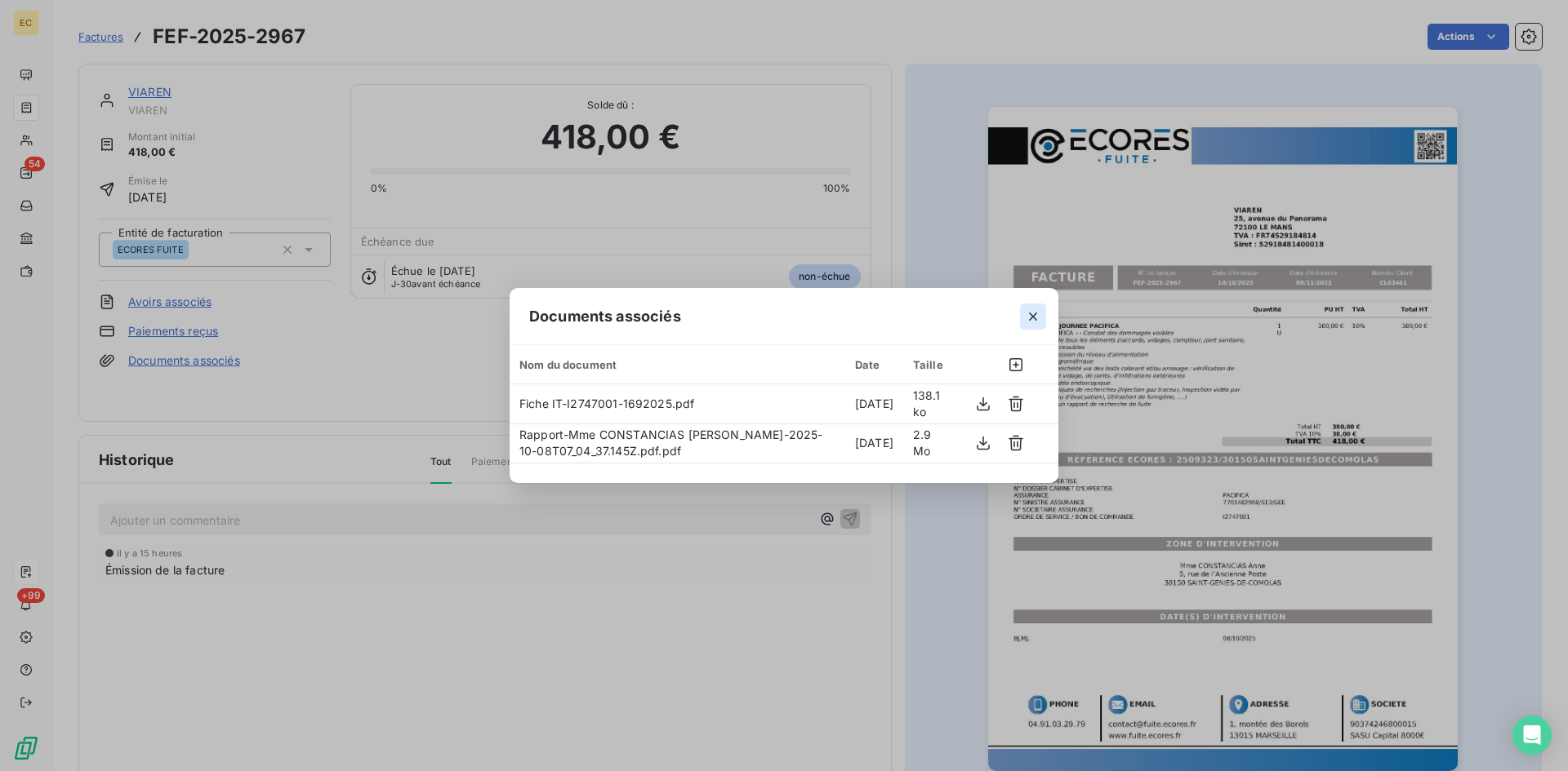
click at [1034, 312] on icon "button" at bounding box center [1033, 317] width 16 height 16
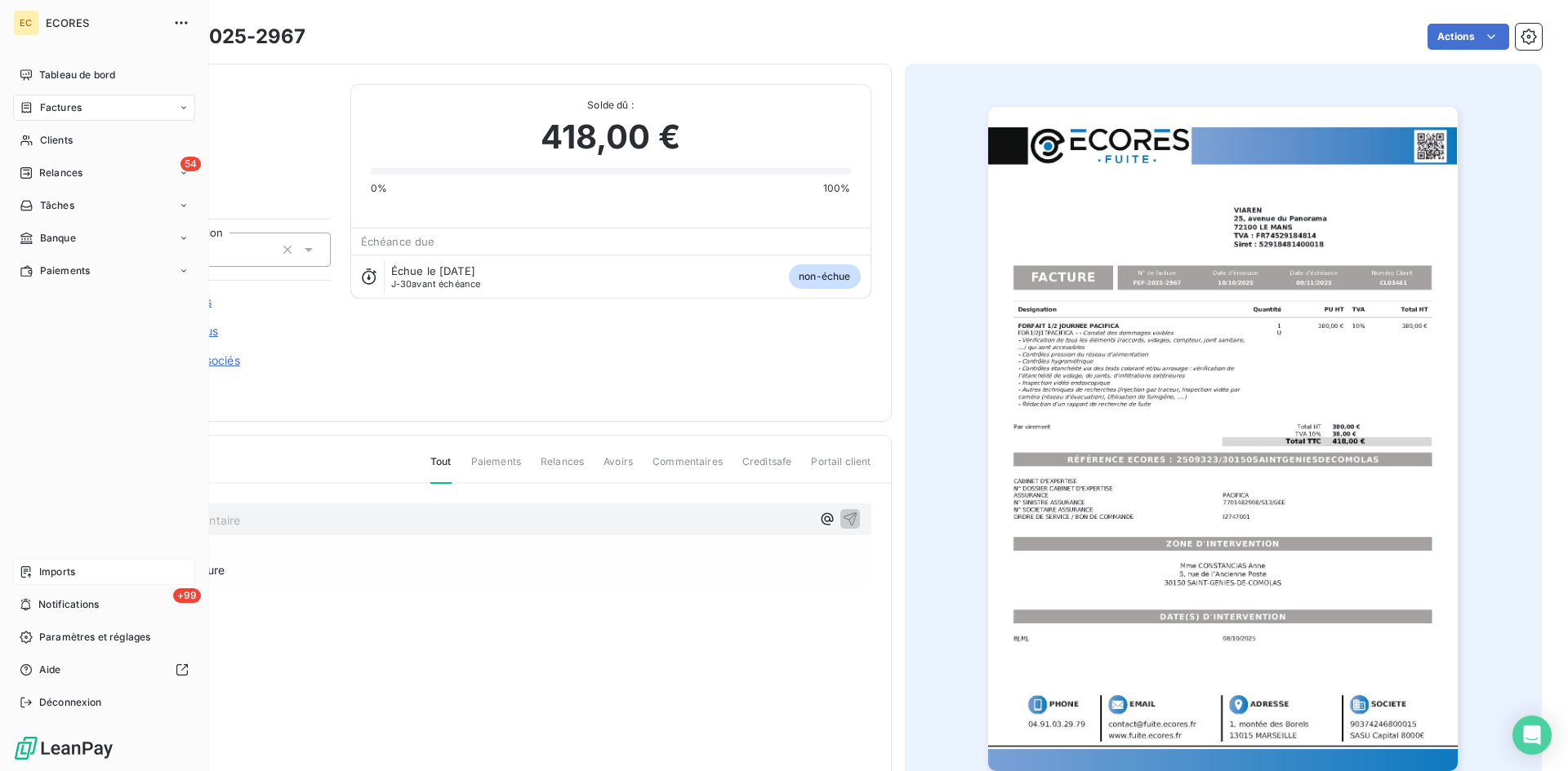
click at [28, 574] on icon at bounding box center [26, 572] width 13 height 13
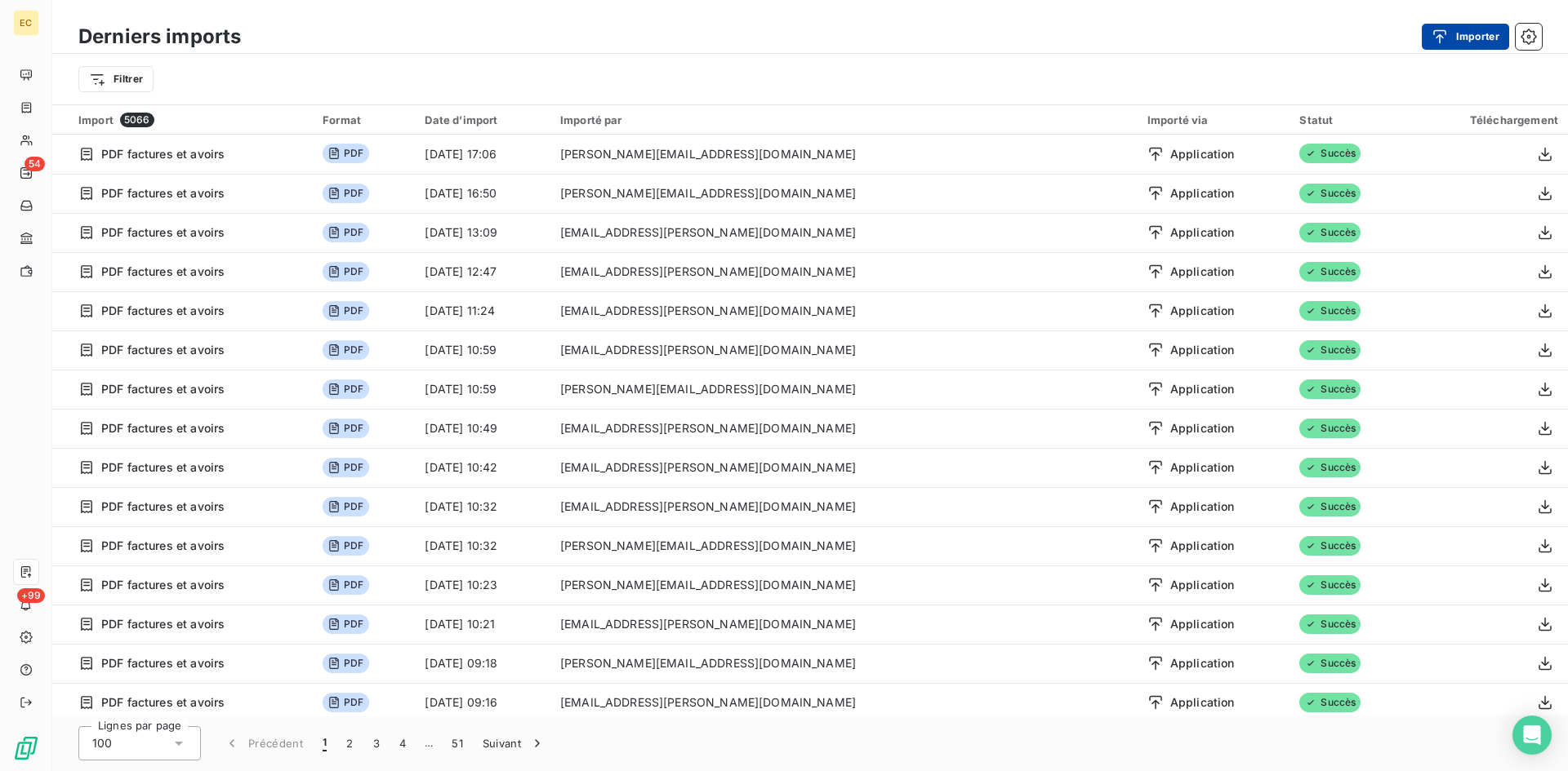
click at [1453, 26] on button "Importer" at bounding box center [1465, 37] width 87 height 26
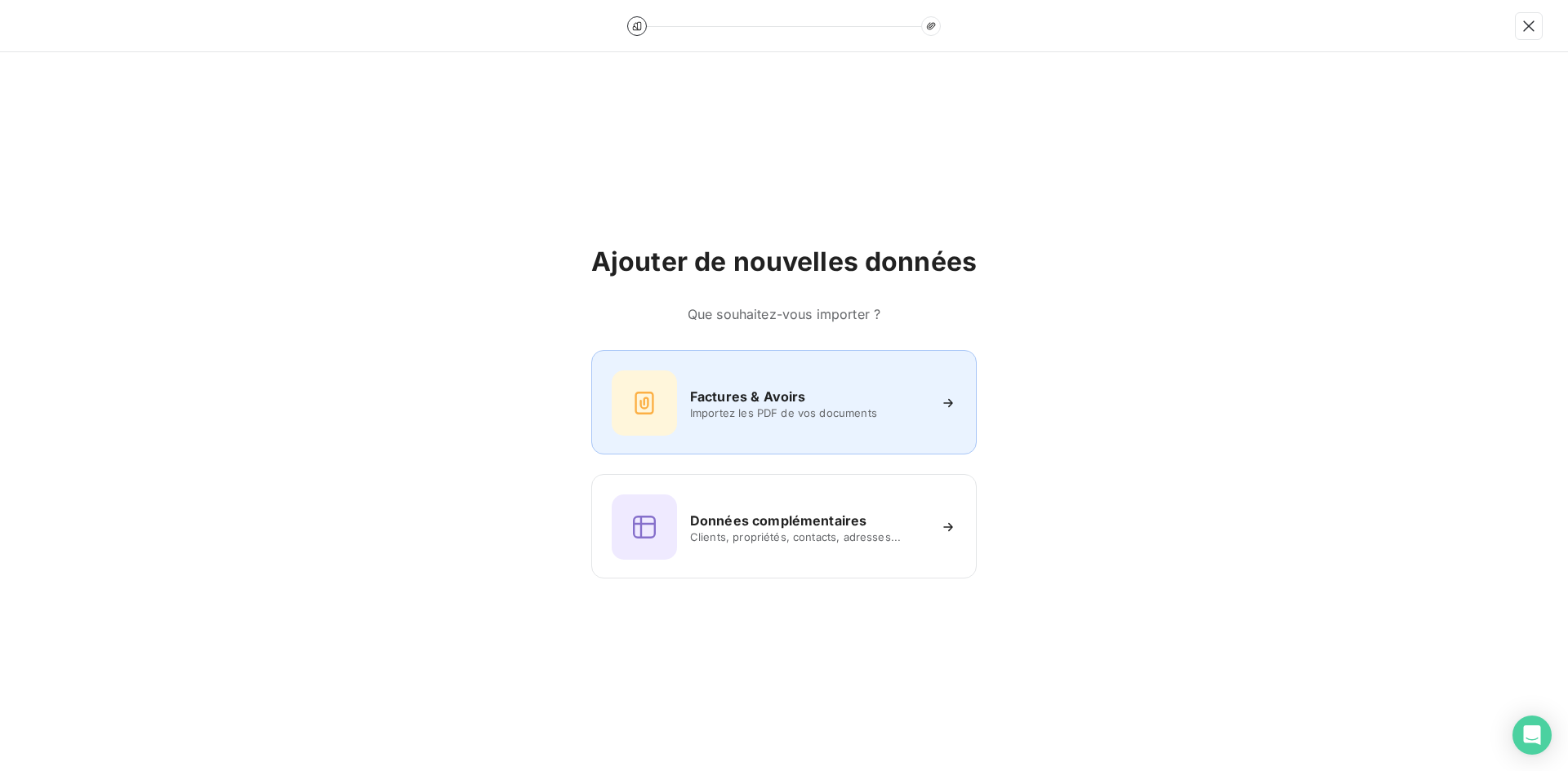
click at [716, 372] on div "Factures & Avoirs Importez les PDF de vos documents" at bounding box center [784, 403] width 344 height 65
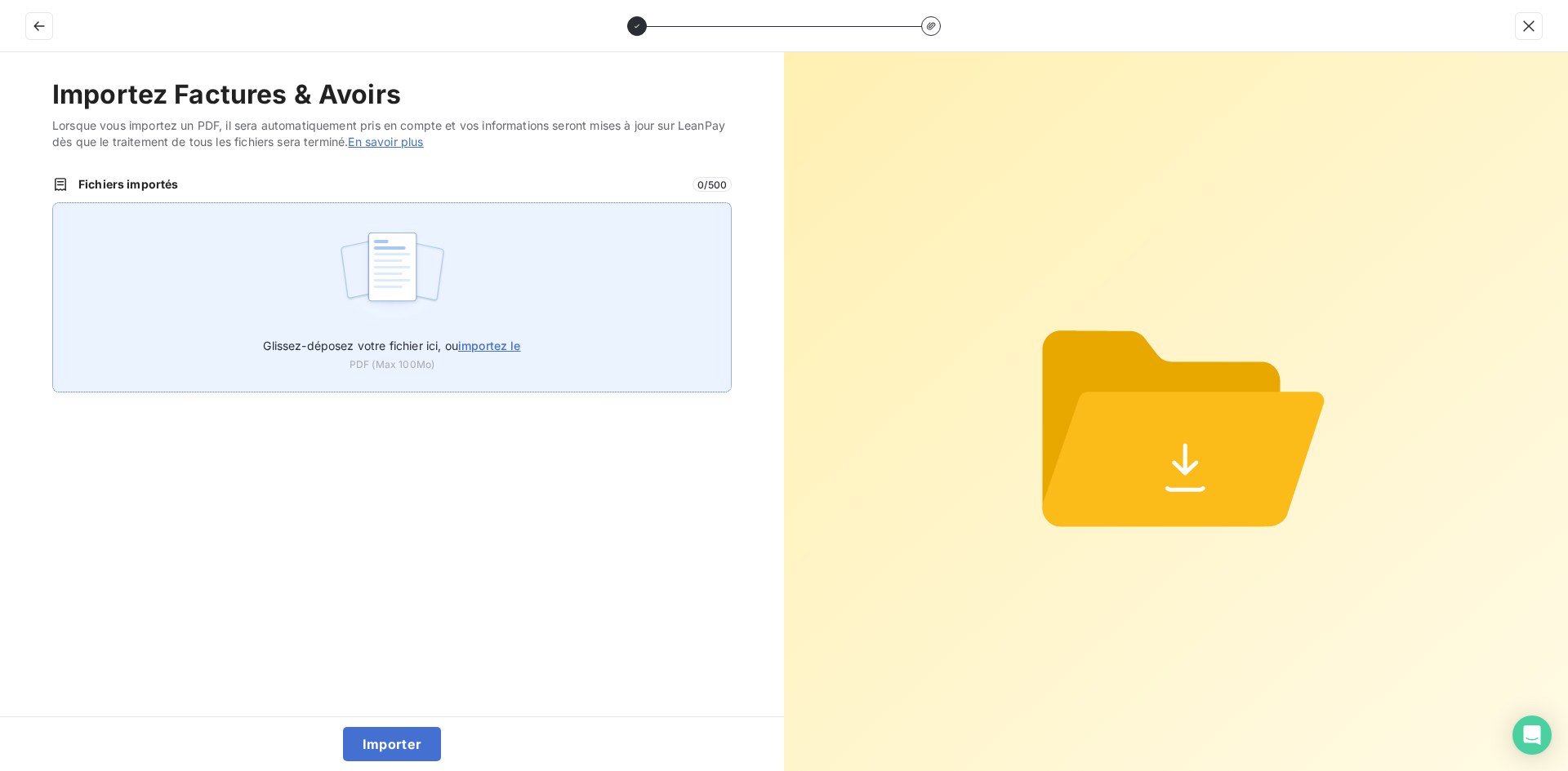
click at [556, 269] on div "Glissez-déposez votre fichier ici, ou importez le PDF (Max 100Mo)" at bounding box center [391, 297] width 679 height 190
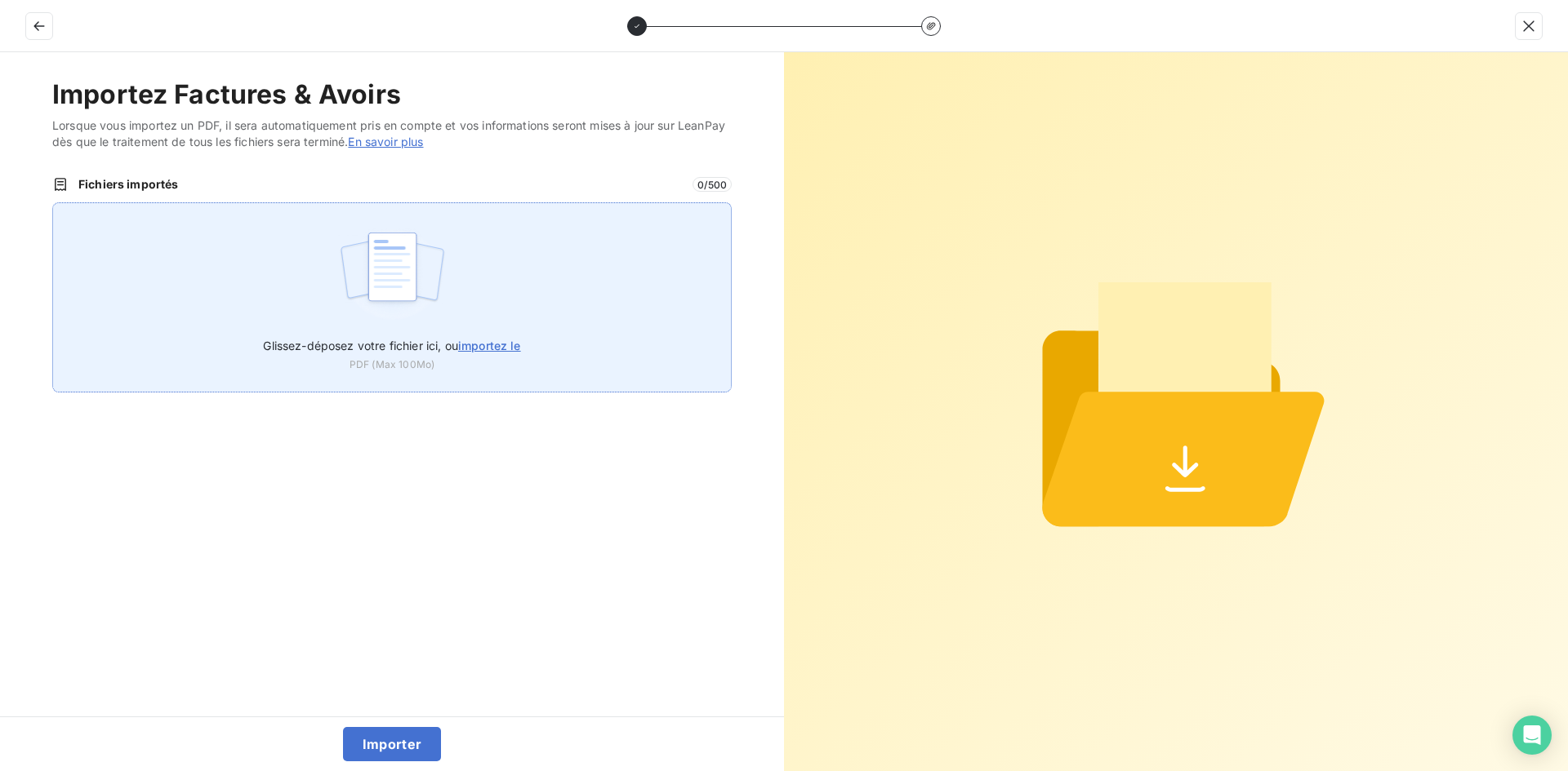
type input "C:\fakepath\FEF-2025-2968.pdf"
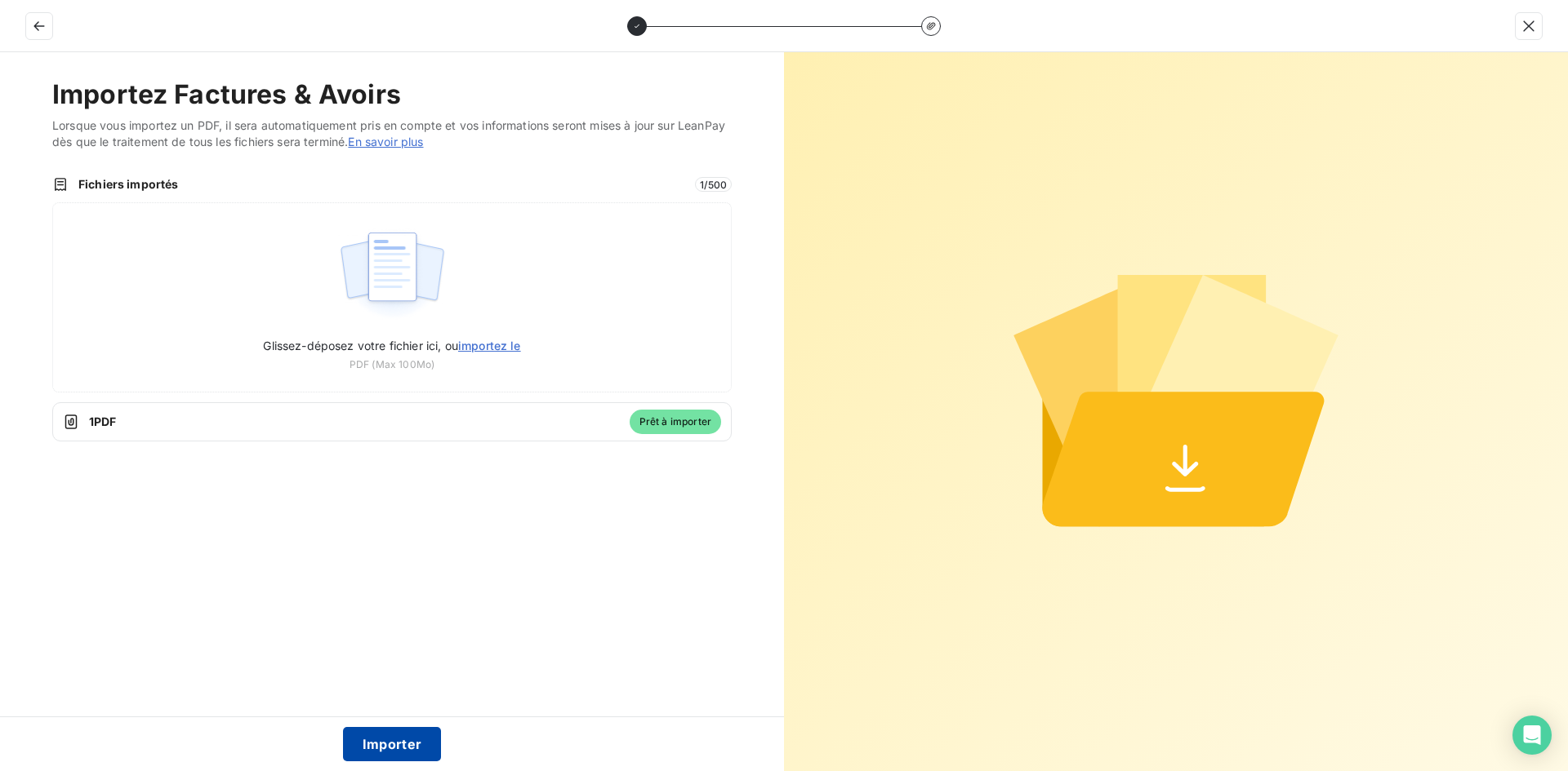
click at [376, 745] on button "Importer" at bounding box center [392, 745] width 99 height 35
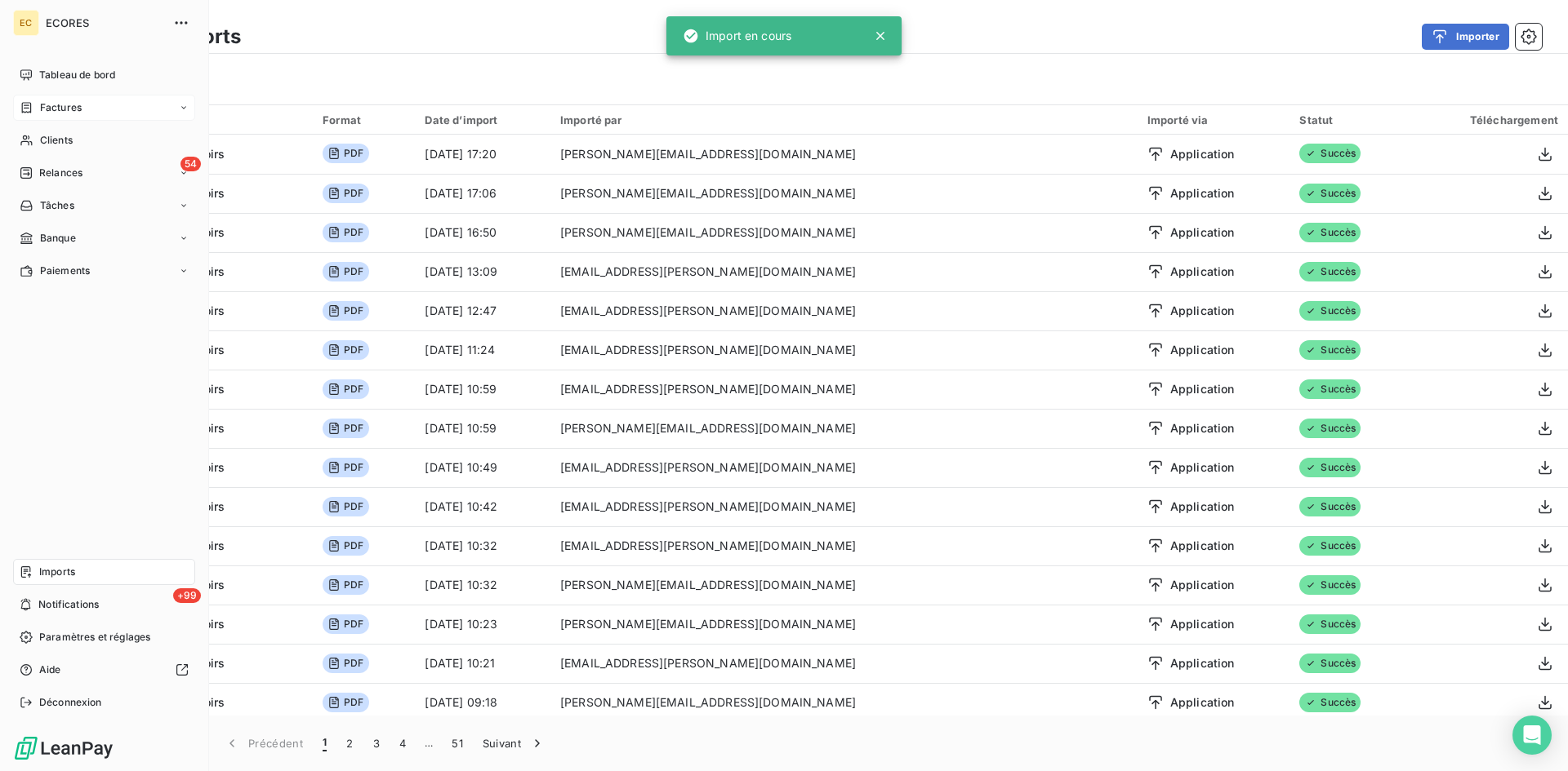
click at [35, 117] on div "Factures" at bounding box center [104, 108] width 182 height 26
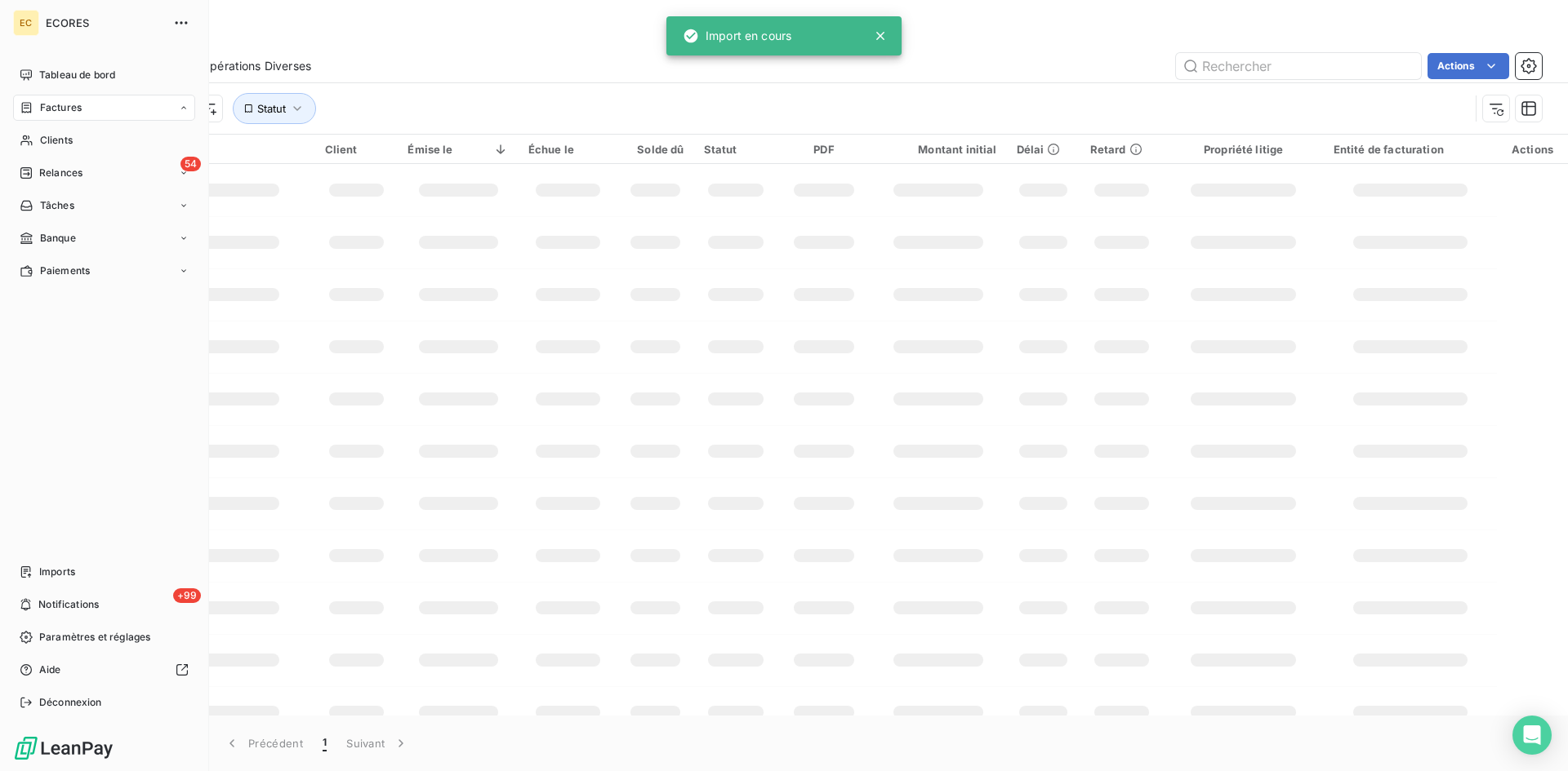
click at [44, 101] on span "Factures" at bounding box center [61, 108] width 42 height 15
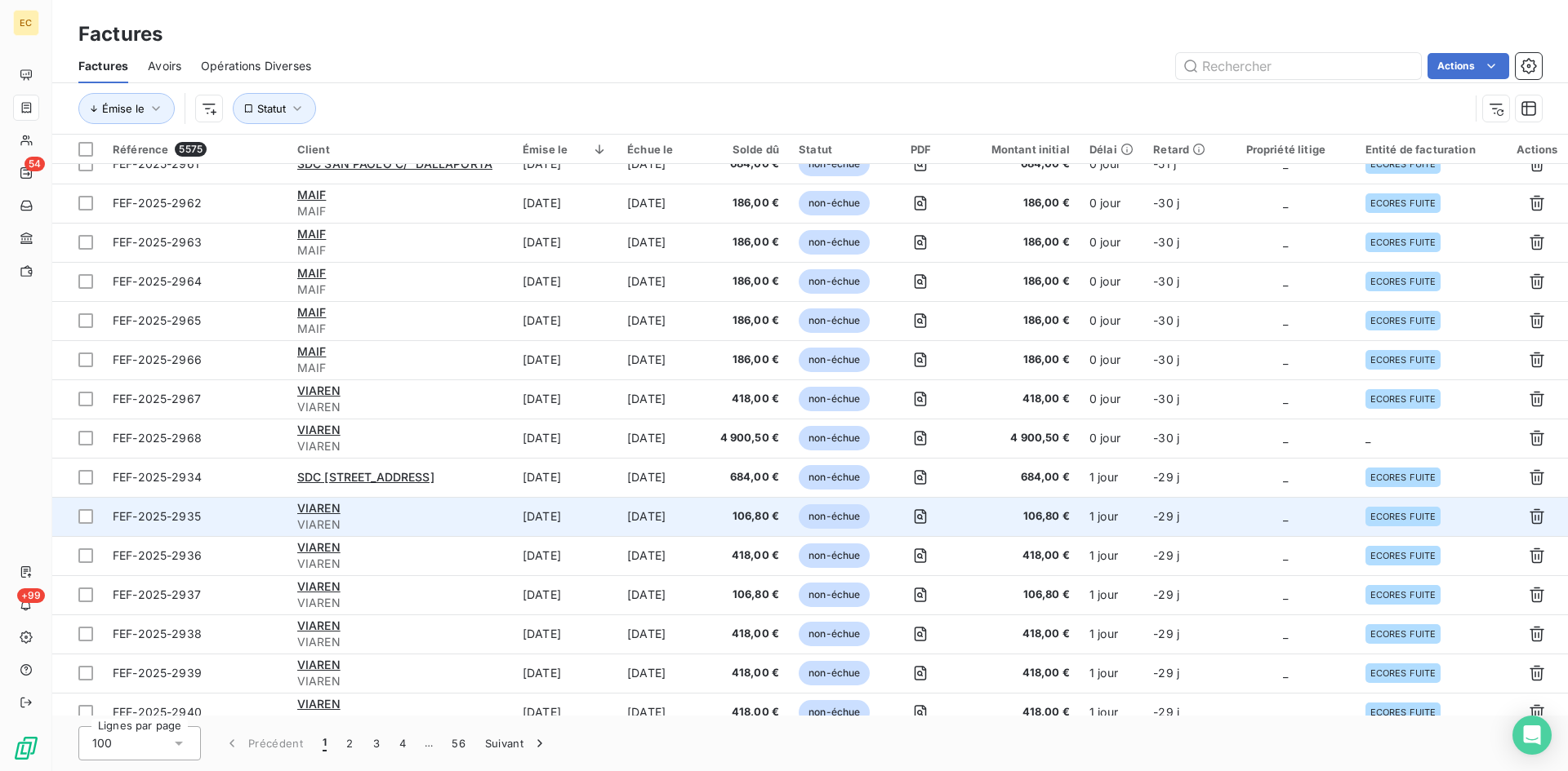
scroll to position [735, 0]
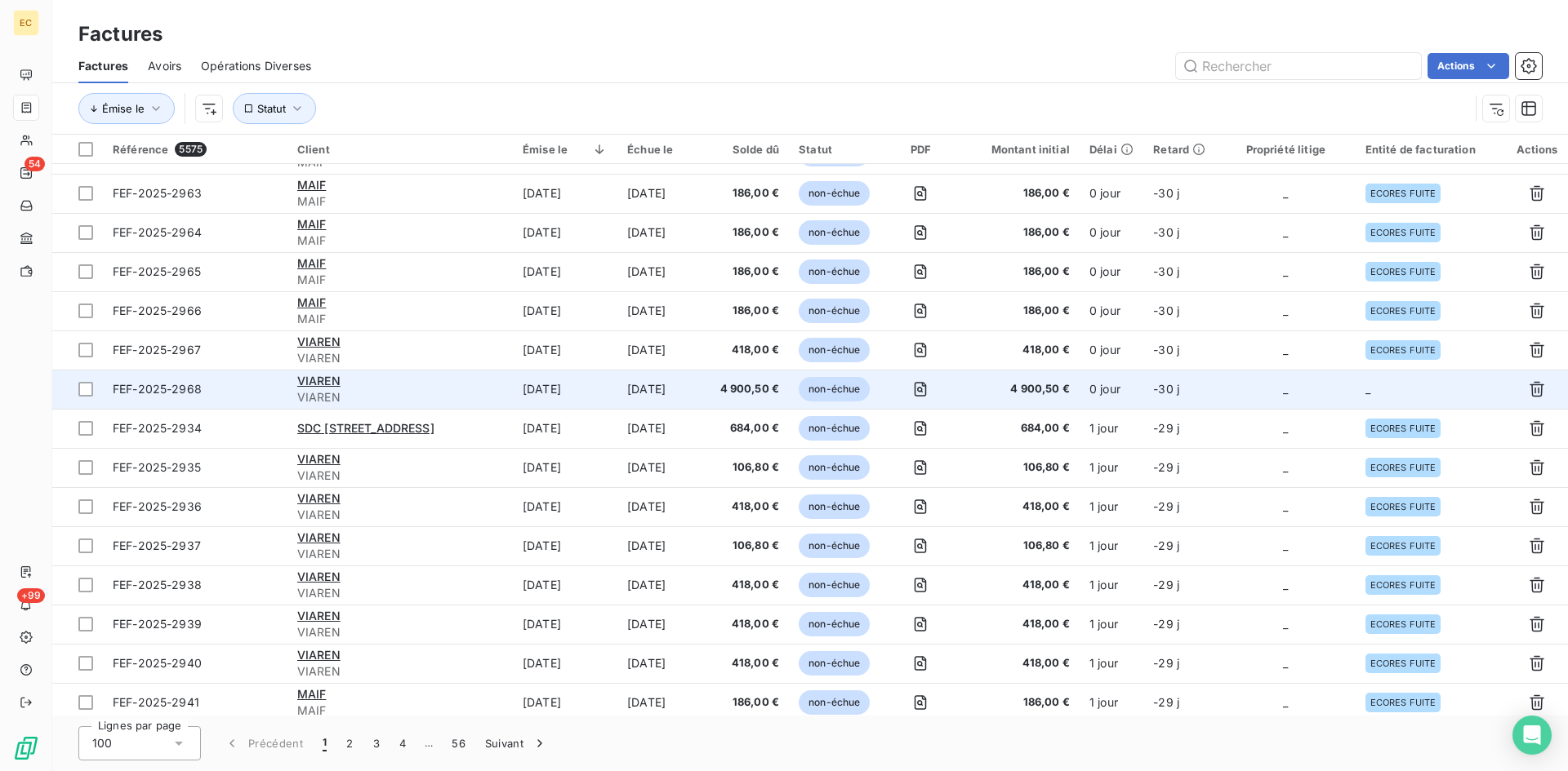
click at [1268, 373] on td "_" at bounding box center [1285, 390] width 139 height 40
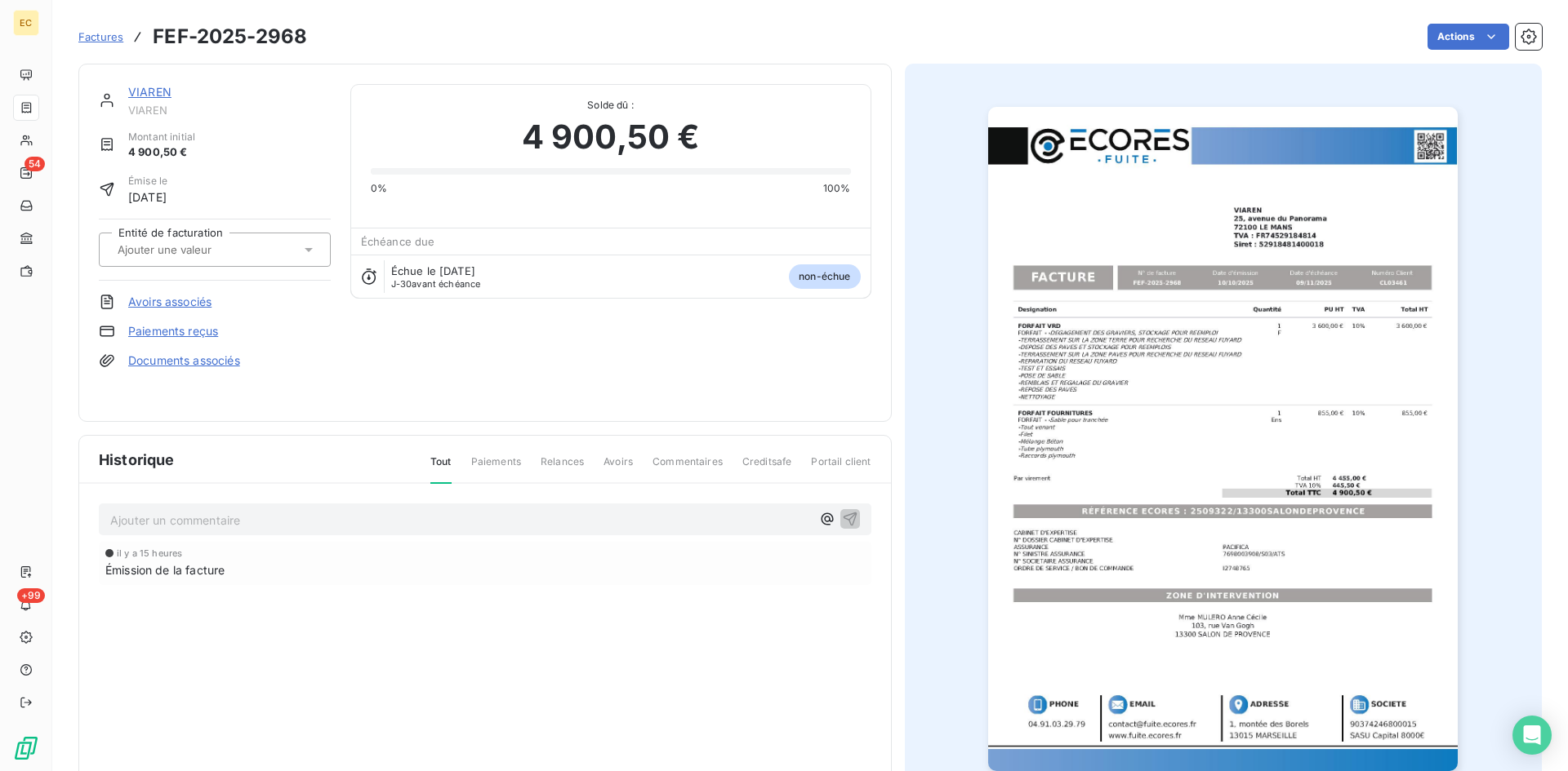
click at [158, 358] on link "Documents associés" at bounding box center [185, 361] width 112 height 16
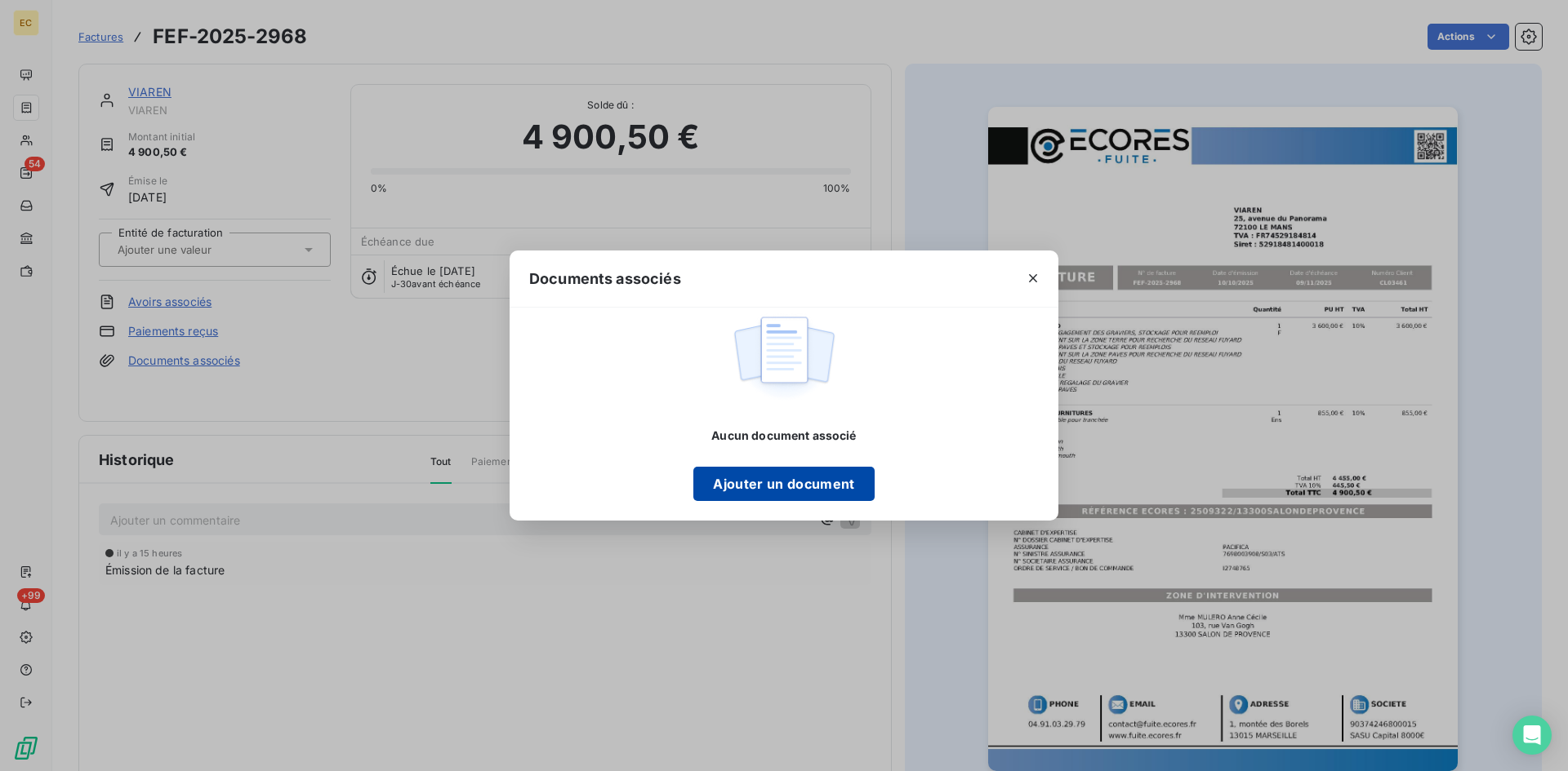
click at [789, 488] on button "Ajouter un document" at bounding box center [783, 484] width 180 height 35
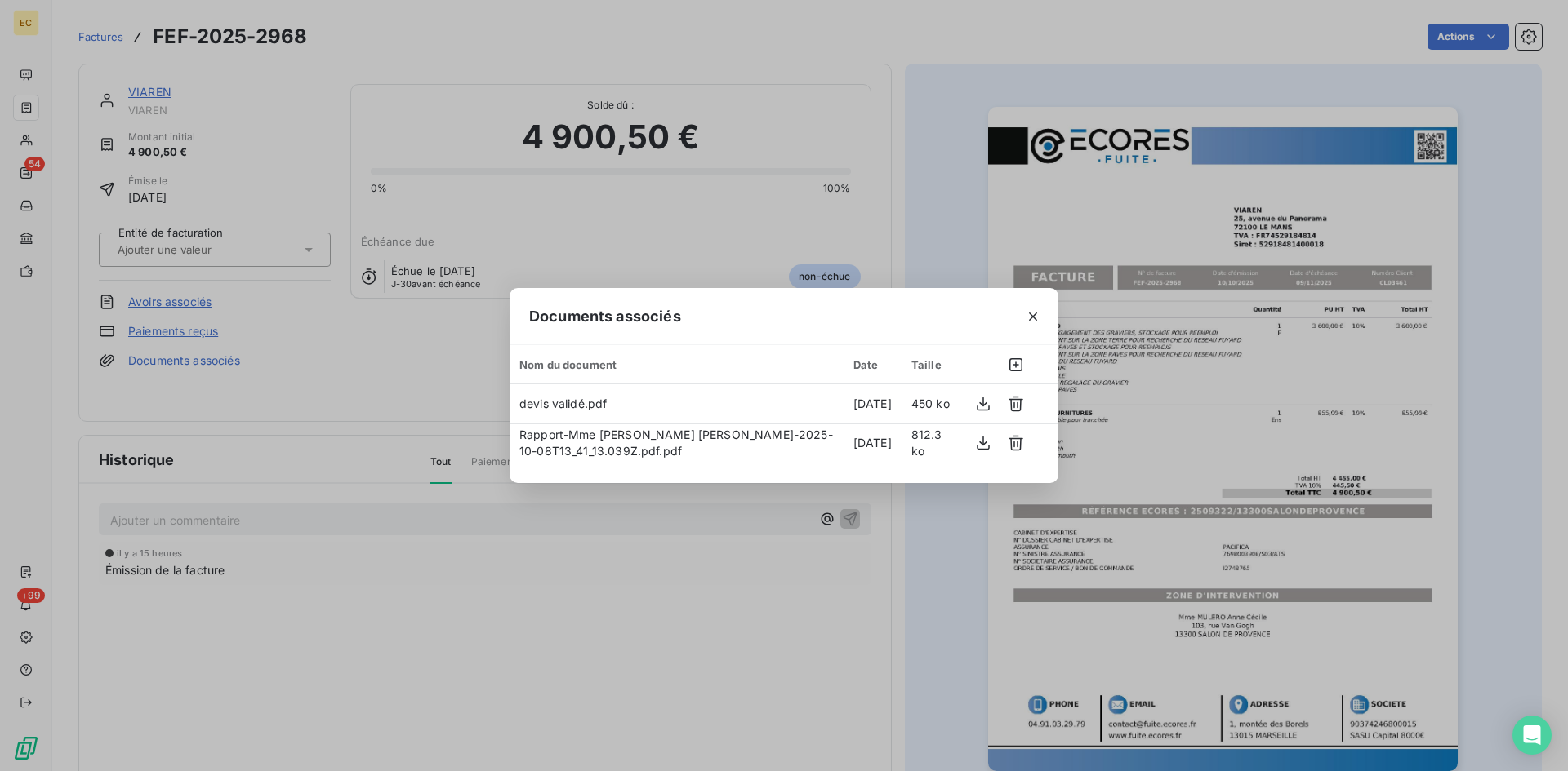
drag, startPoint x: 1035, startPoint y: 319, endPoint x: 563, endPoint y: 310, distance: 472.1
click at [1034, 318] on icon "button" at bounding box center [1033, 317] width 16 height 16
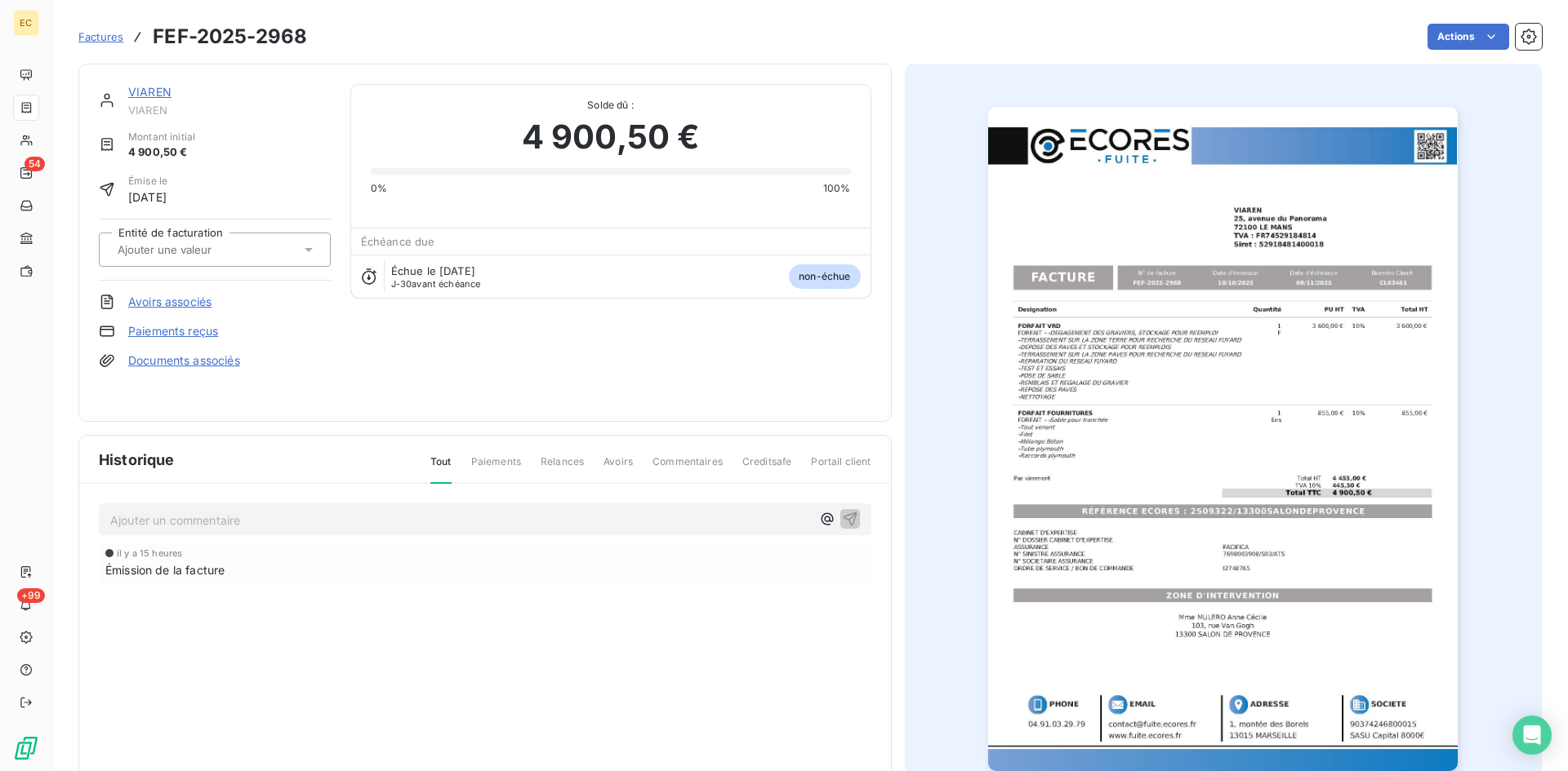
click at [227, 241] on div at bounding box center [207, 250] width 188 height 21
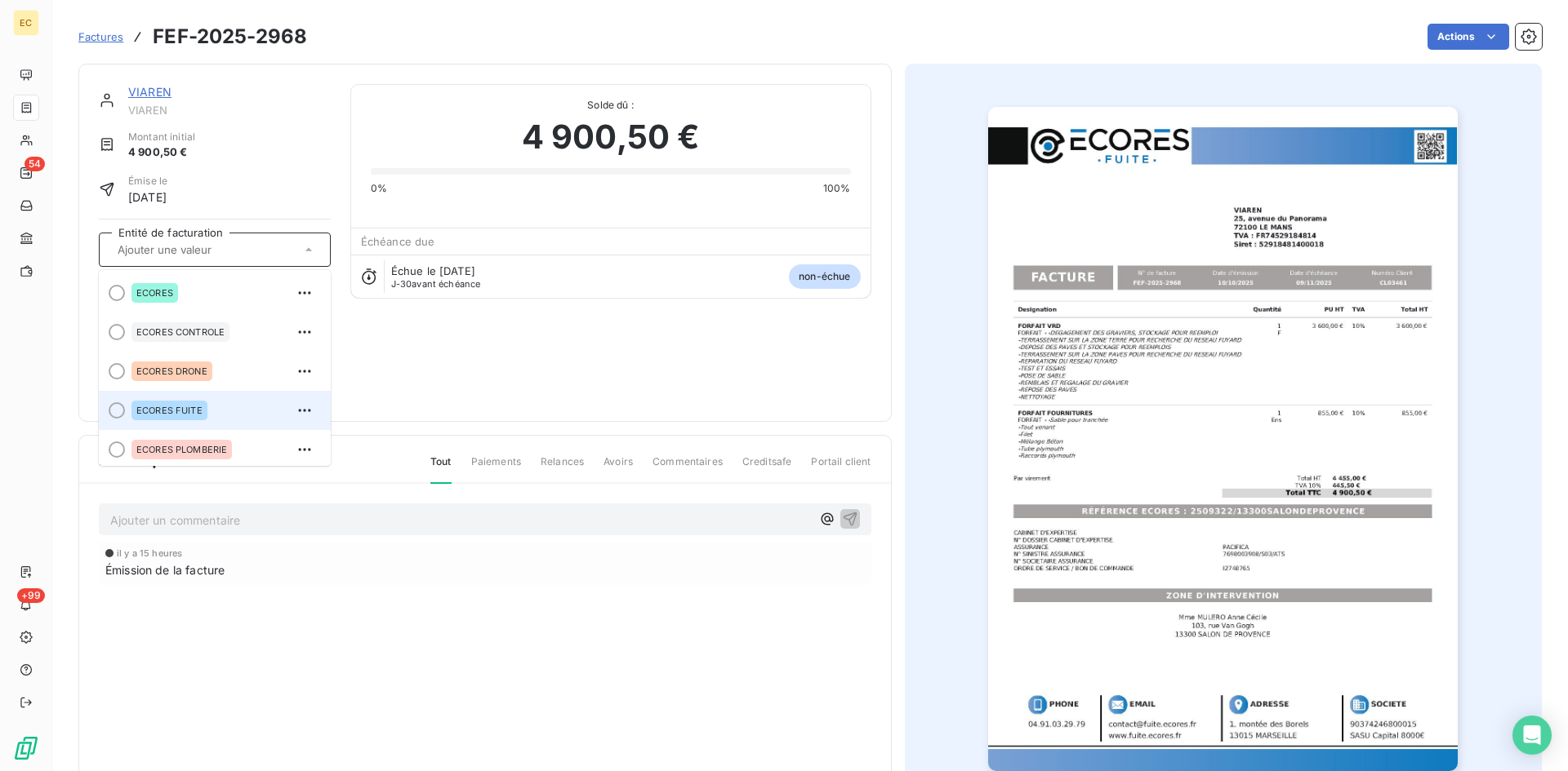
click at [216, 407] on div "ECORES FUITE" at bounding box center [225, 411] width 186 height 26
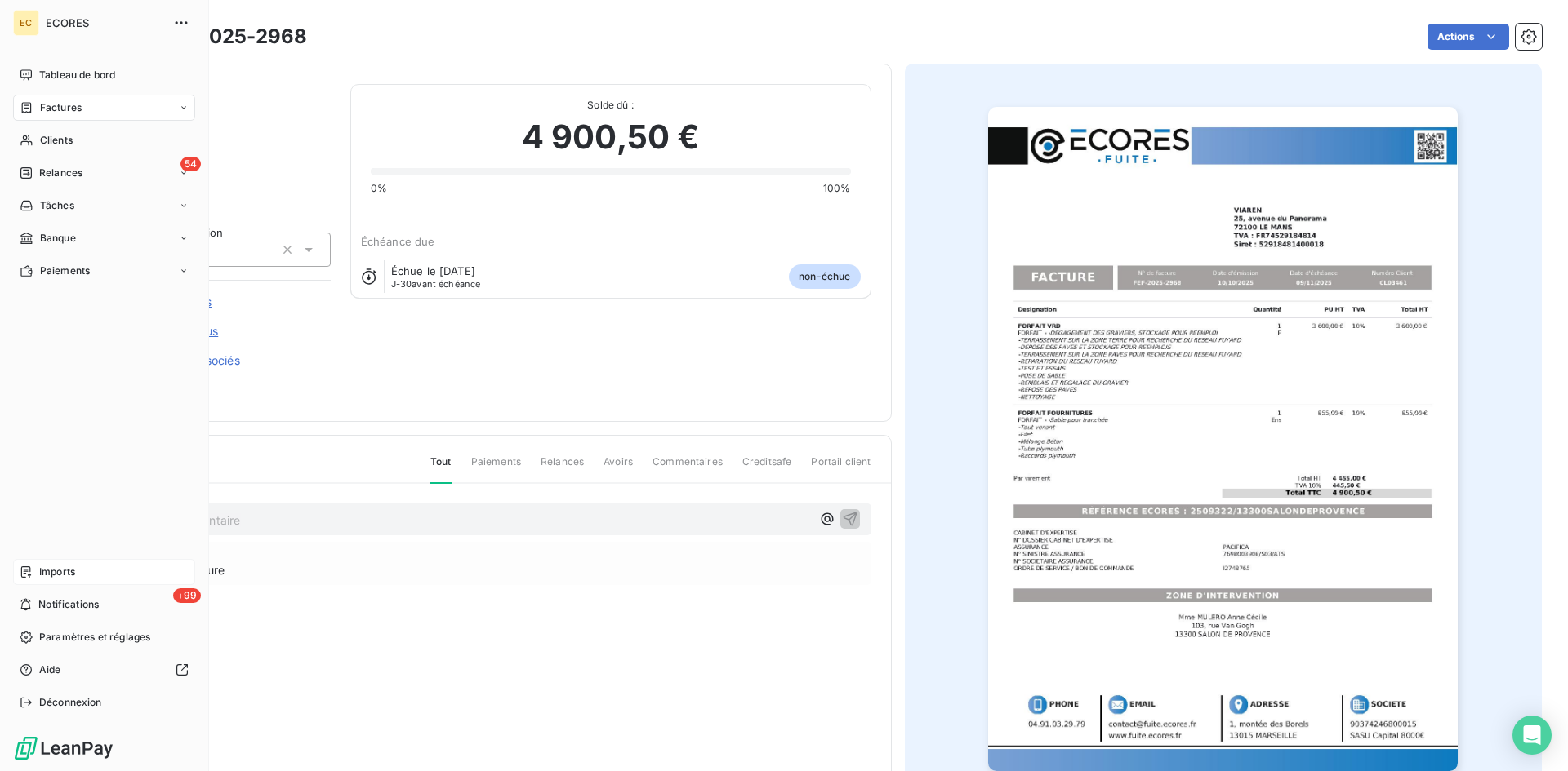
click at [40, 566] on span "Imports" at bounding box center [58, 572] width 36 height 15
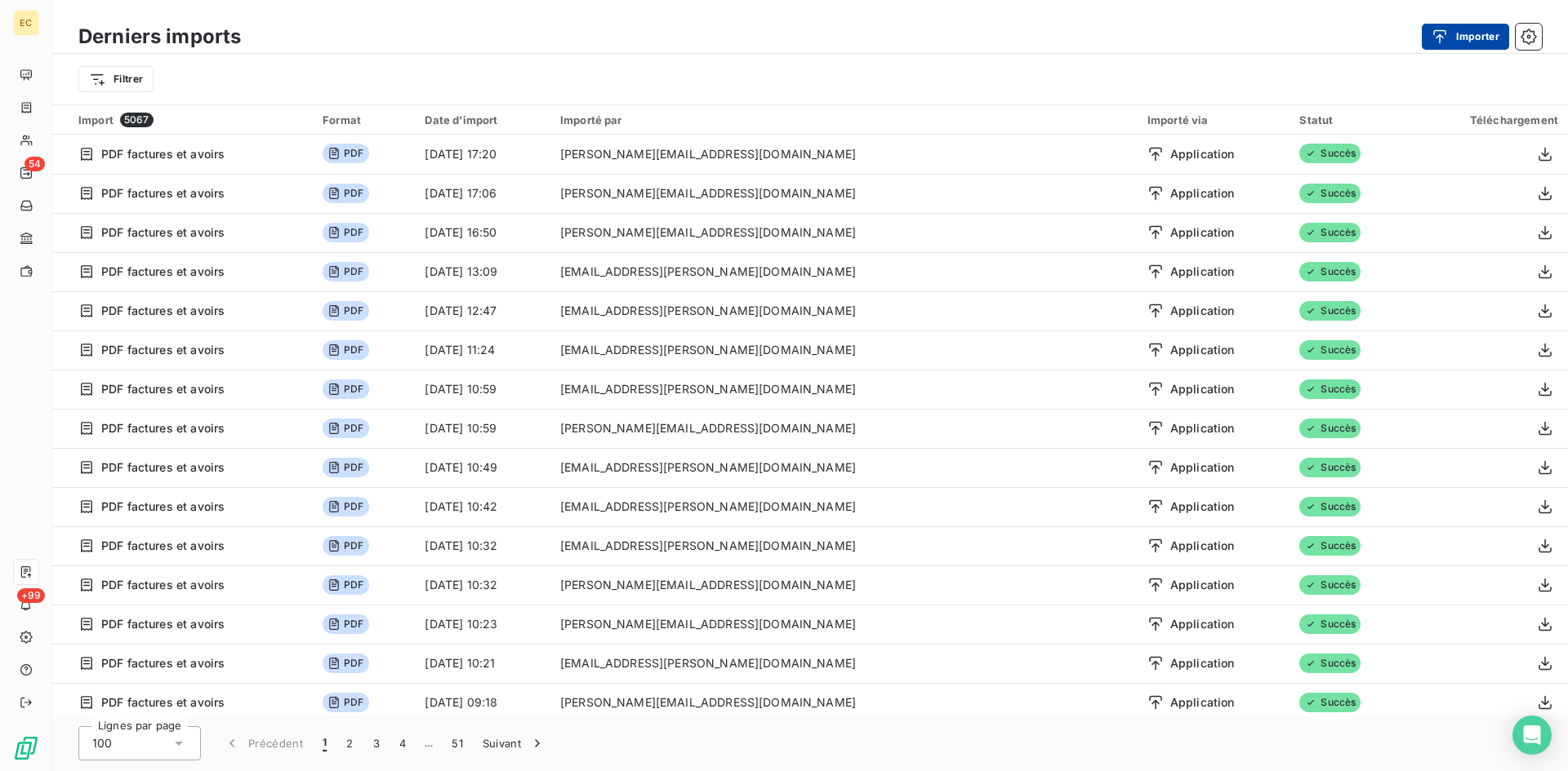
click at [1456, 30] on button "Importer" at bounding box center [1465, 37] width 87 height 26
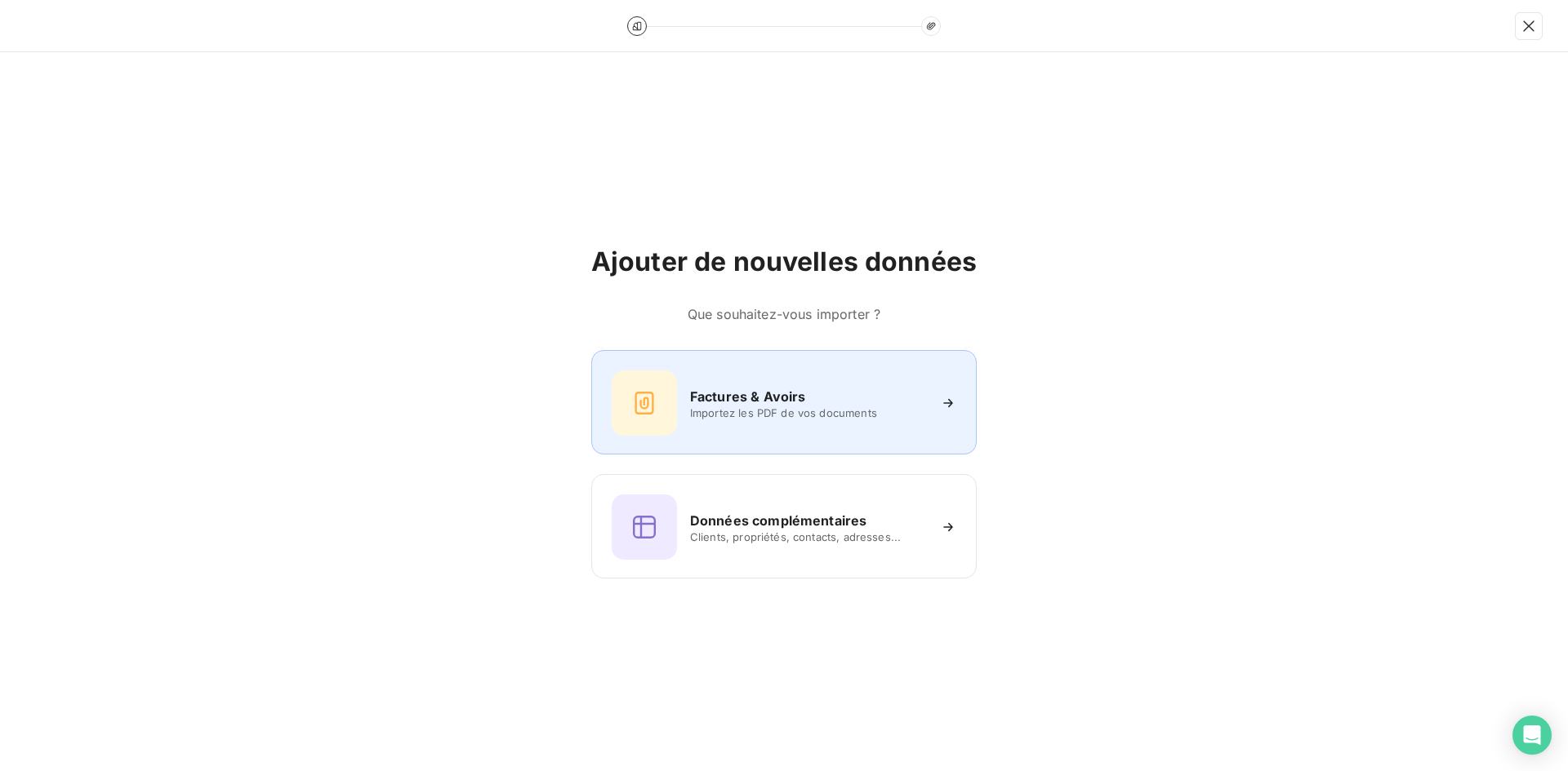
click at [749, 416] on span "Importez les PDF de vos documents" at bounding box center [807, 414] width 236 height 13
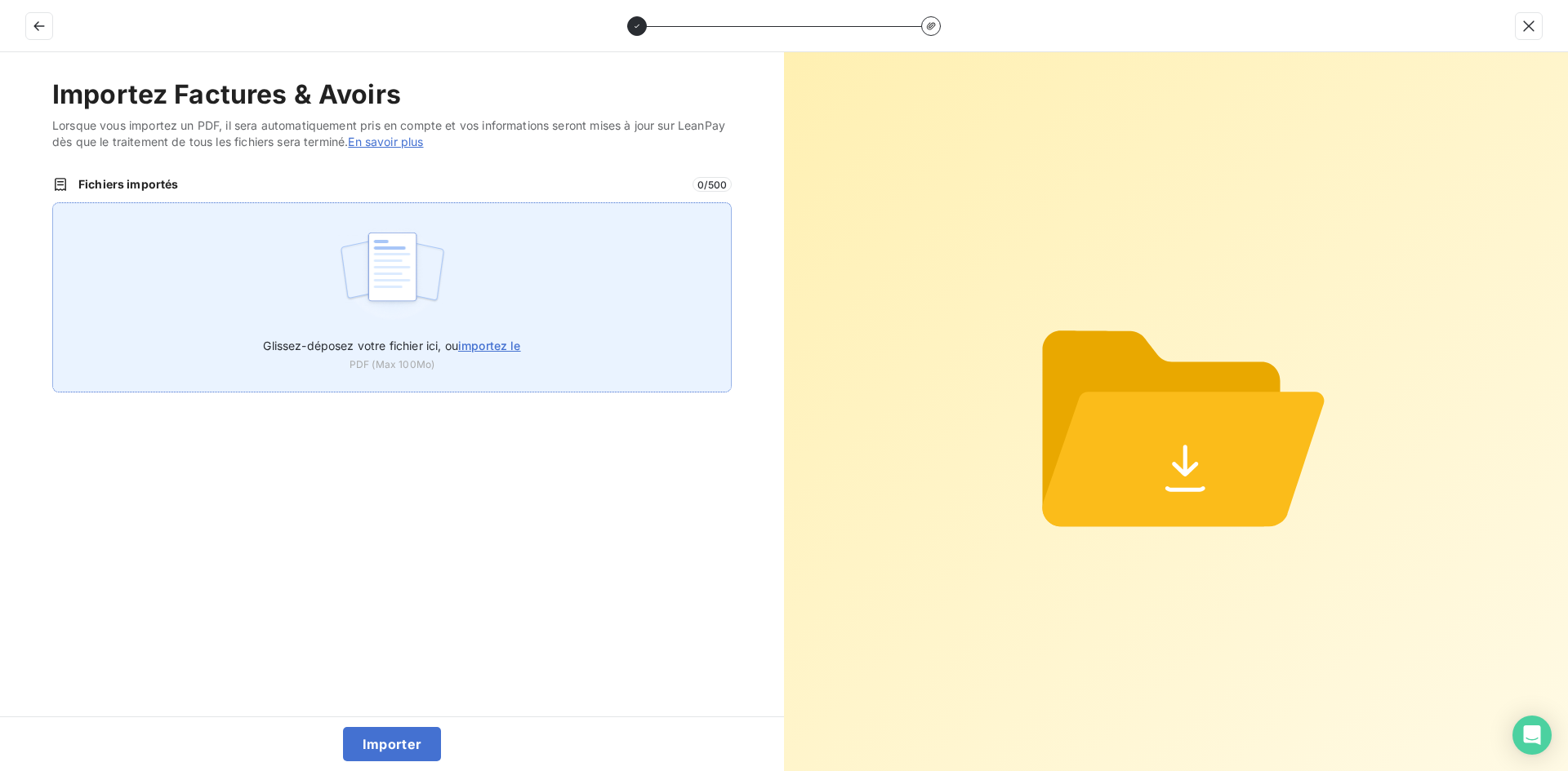
click at [498, 290] on div "Glissez-déposez votre fichier ici, ou importez le PDF (Max 100Mo)" at bounding box center [391, 297] width 679 height 190
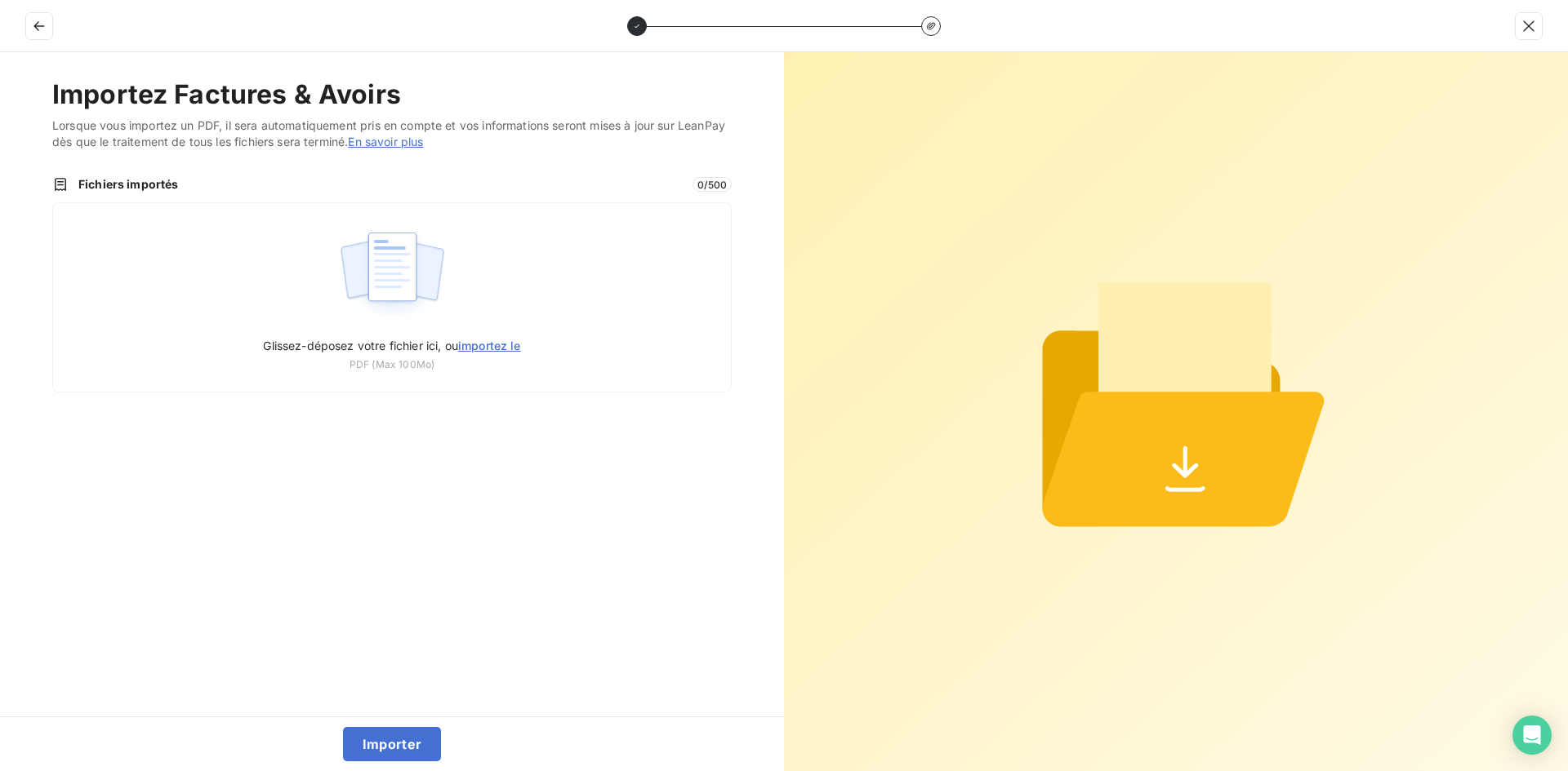
type input "C:\fakepath\FEF-2025-2969.pdf"
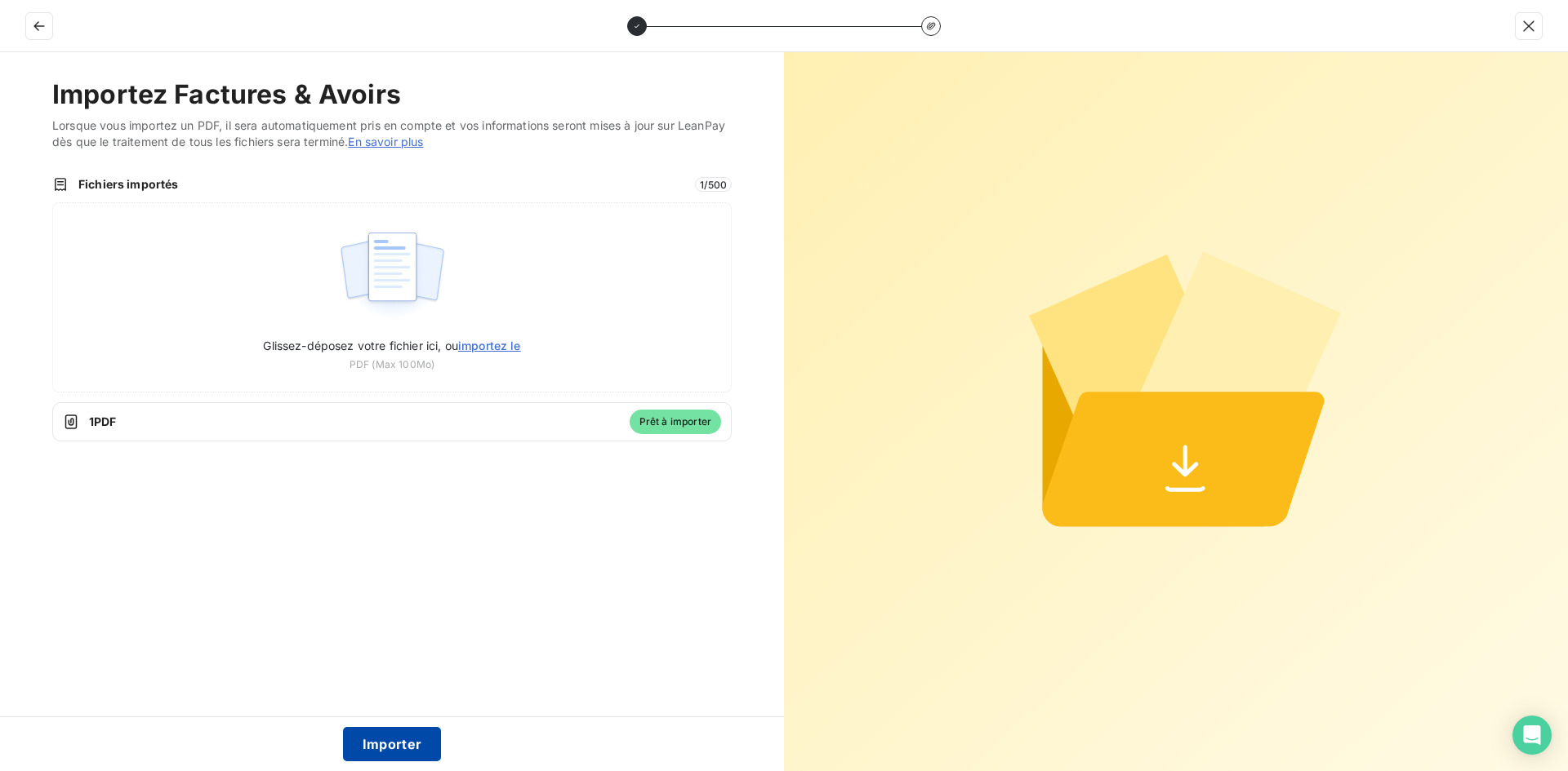
click at [384, 747] on button "Importer" at bounding box center [392, 745] width 99 height 35
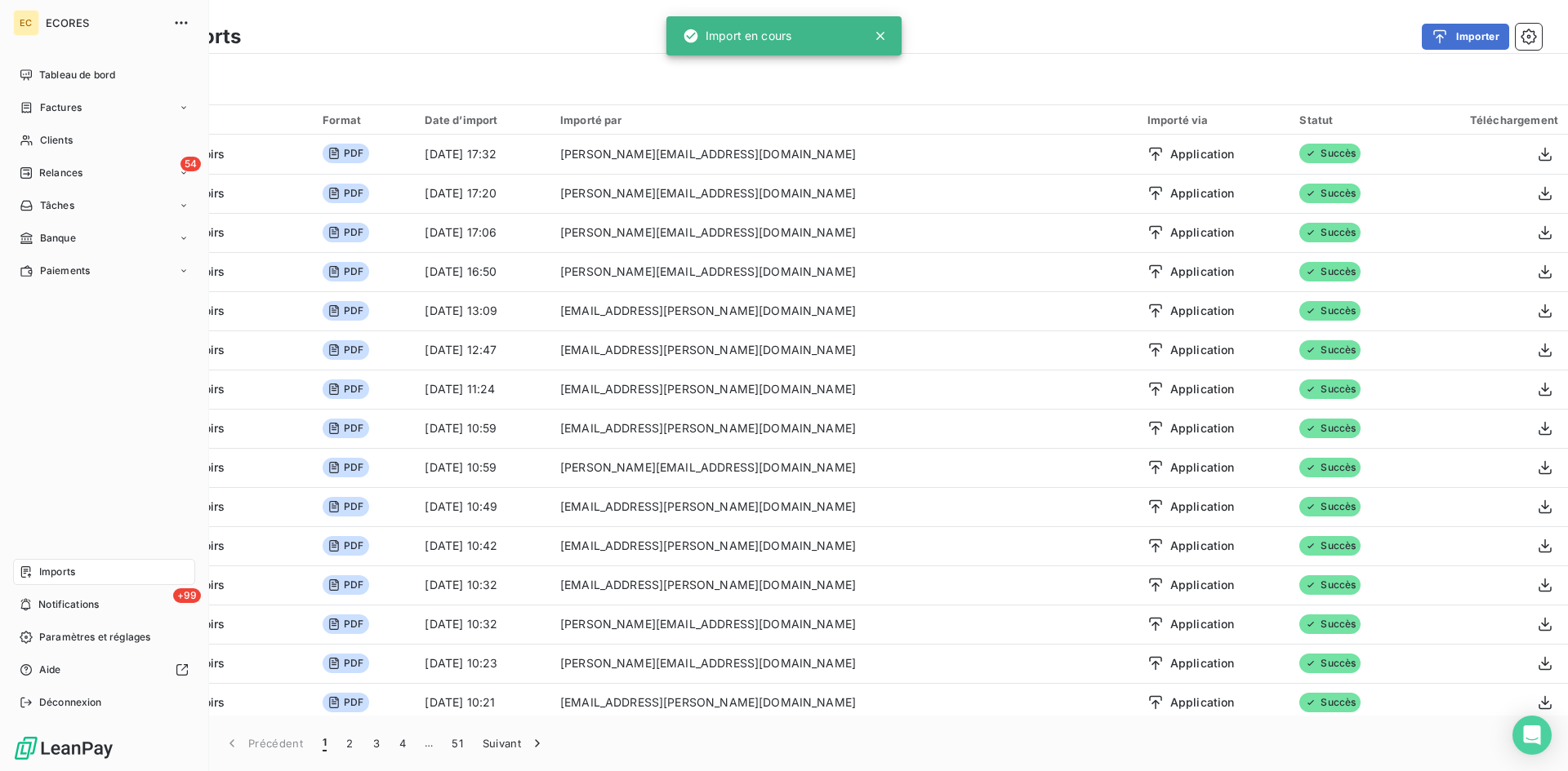
click at [22, 103] on icon at bounding box center [26, 108] width 14 height 13
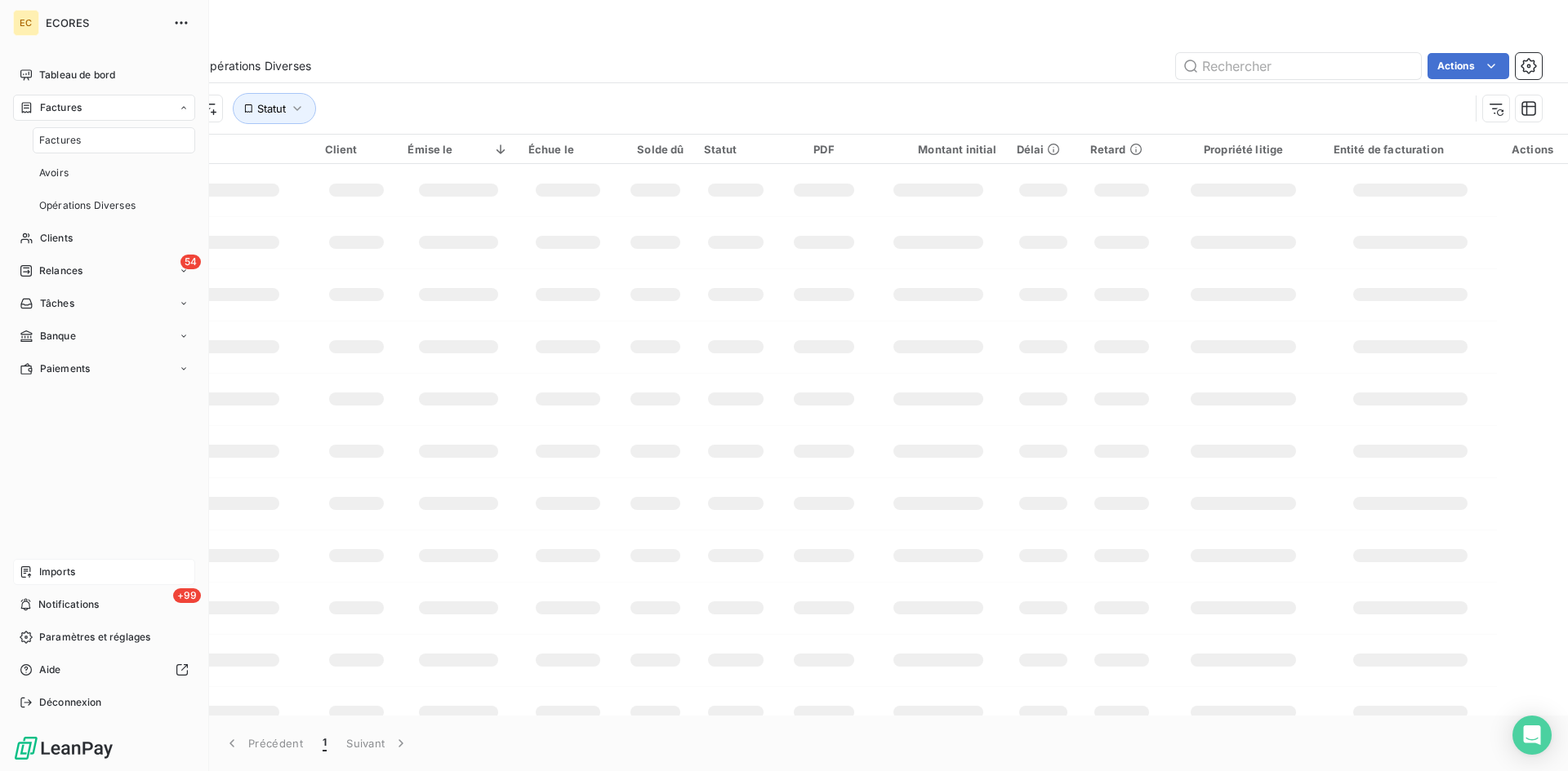
click at [37, 99] on div "Factures" at bounding box center [104, 108] width 182 height 26
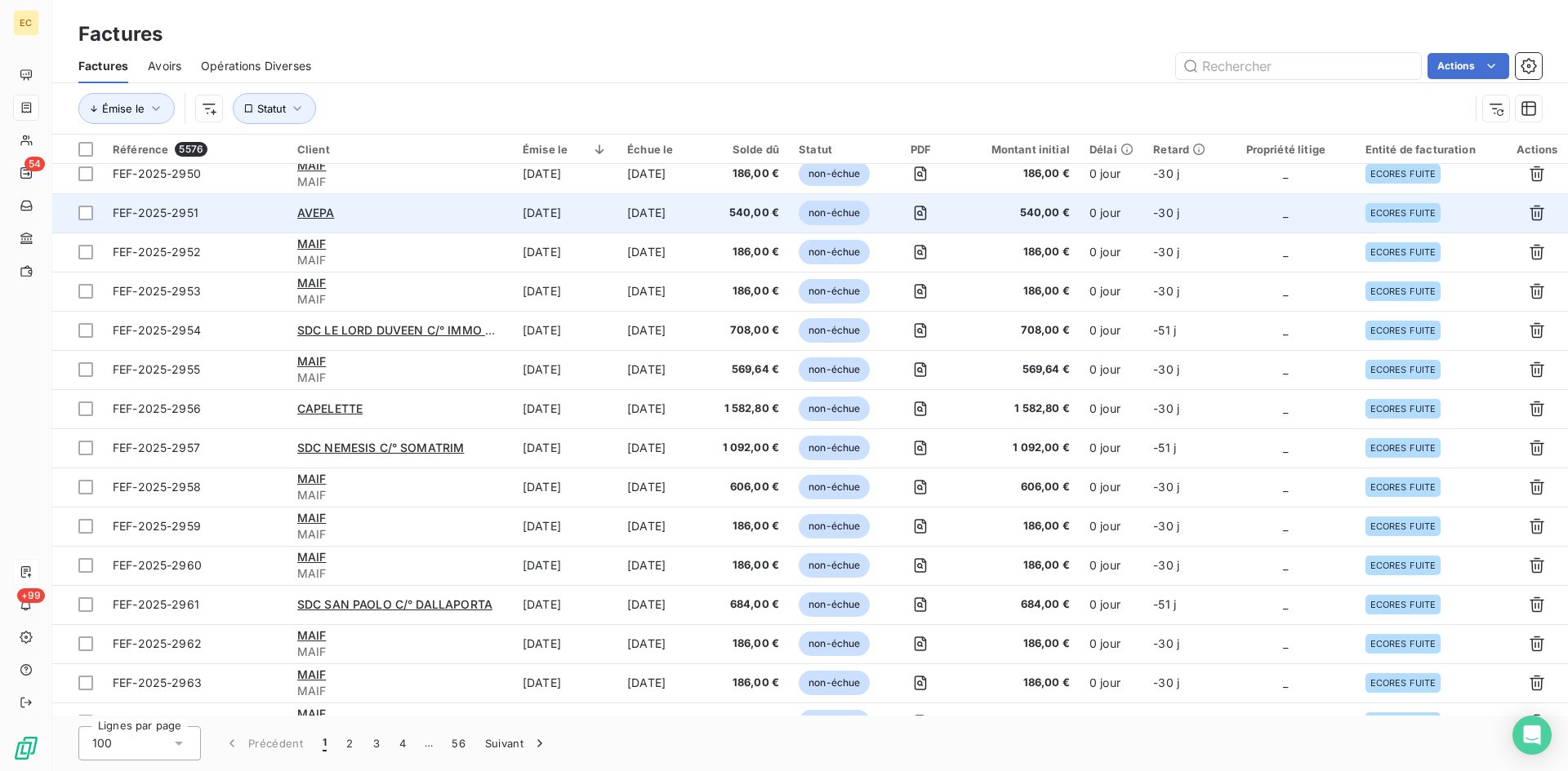
scroll to position [490, 0]
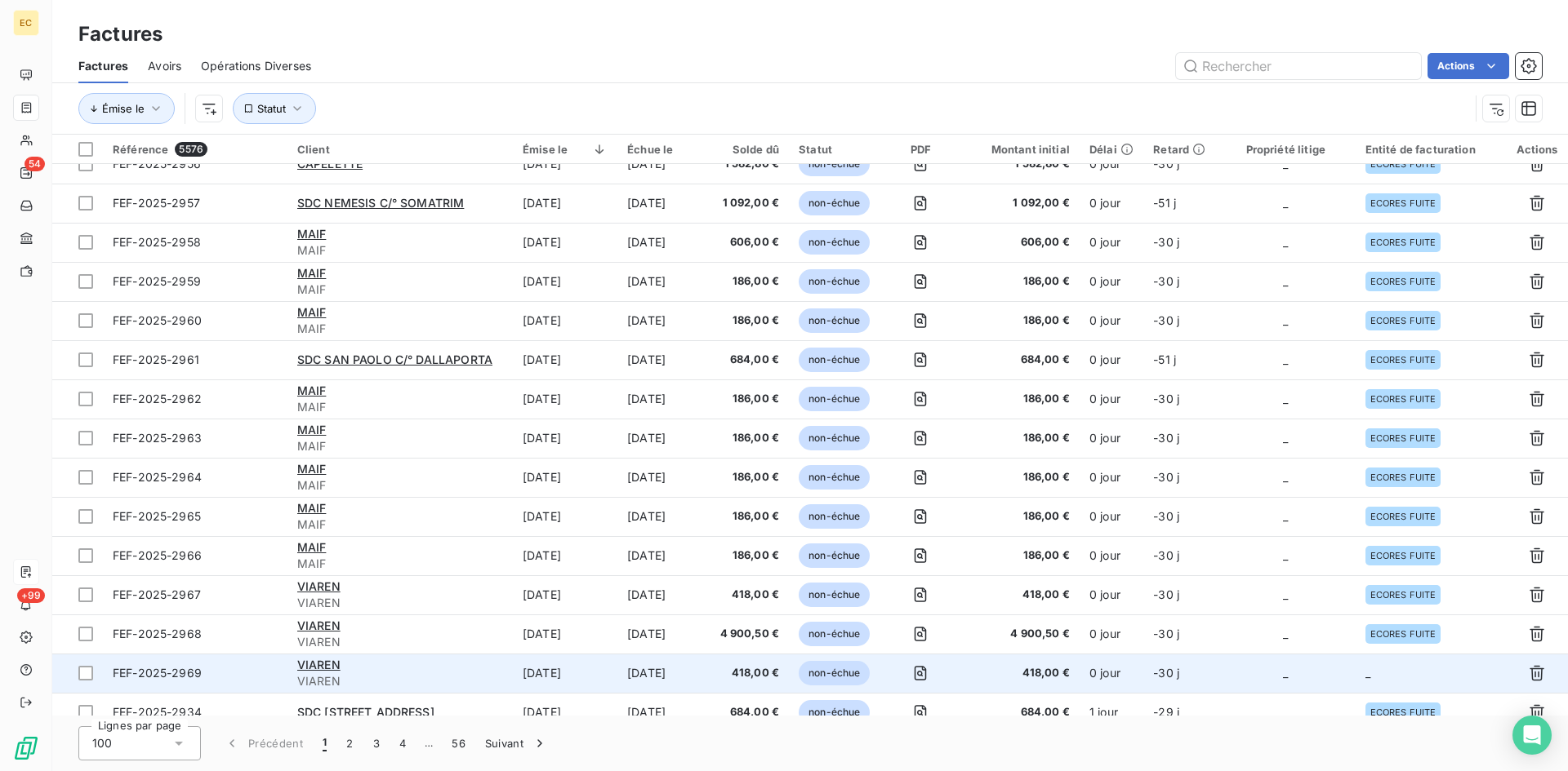
click at [1234, 682] on td "_" at bounding box center [1285, 674] width 139 height 40
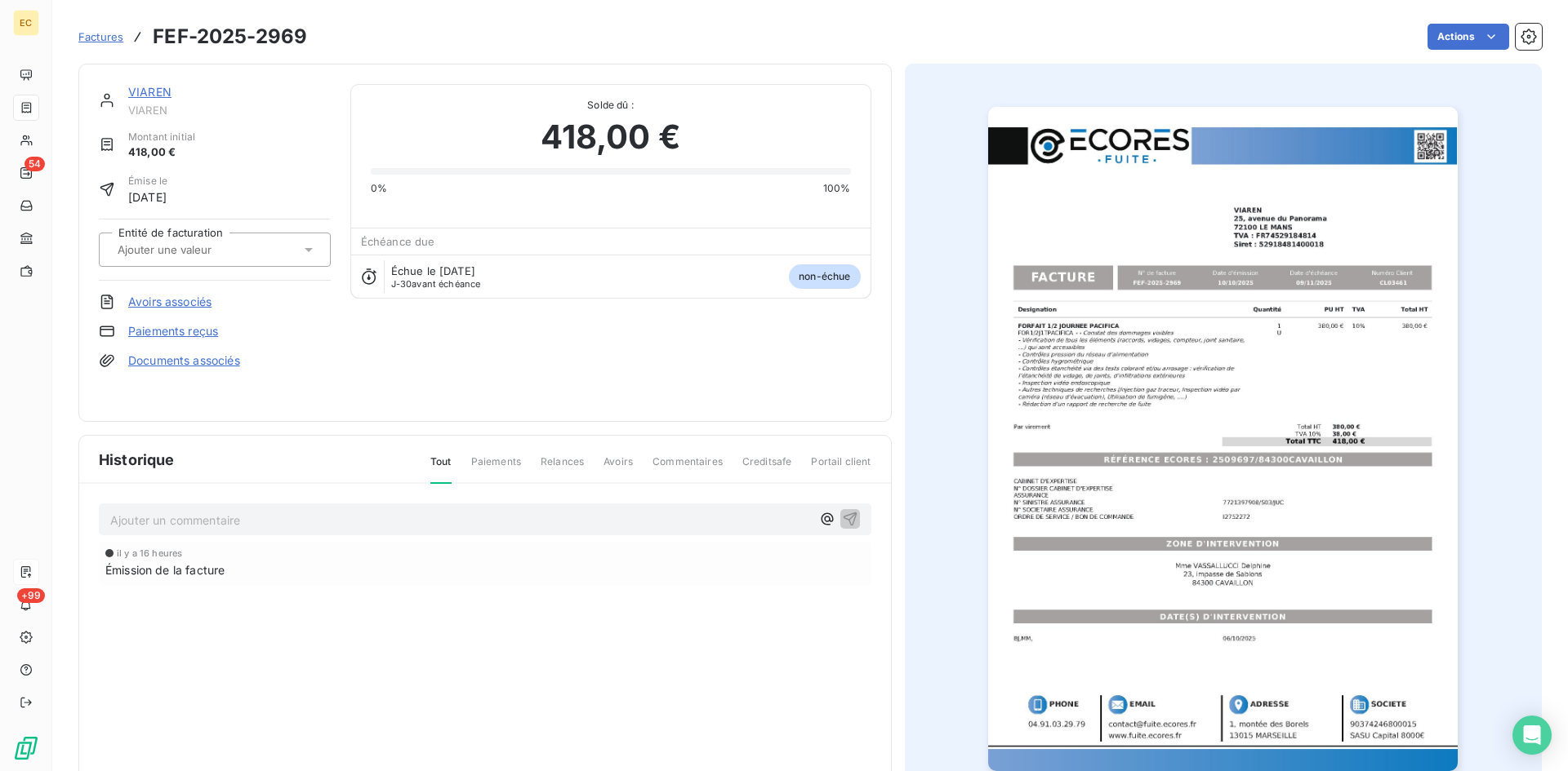
click at [238, 242] on input "text" at bounding box center [198, 250] width 164 height 15
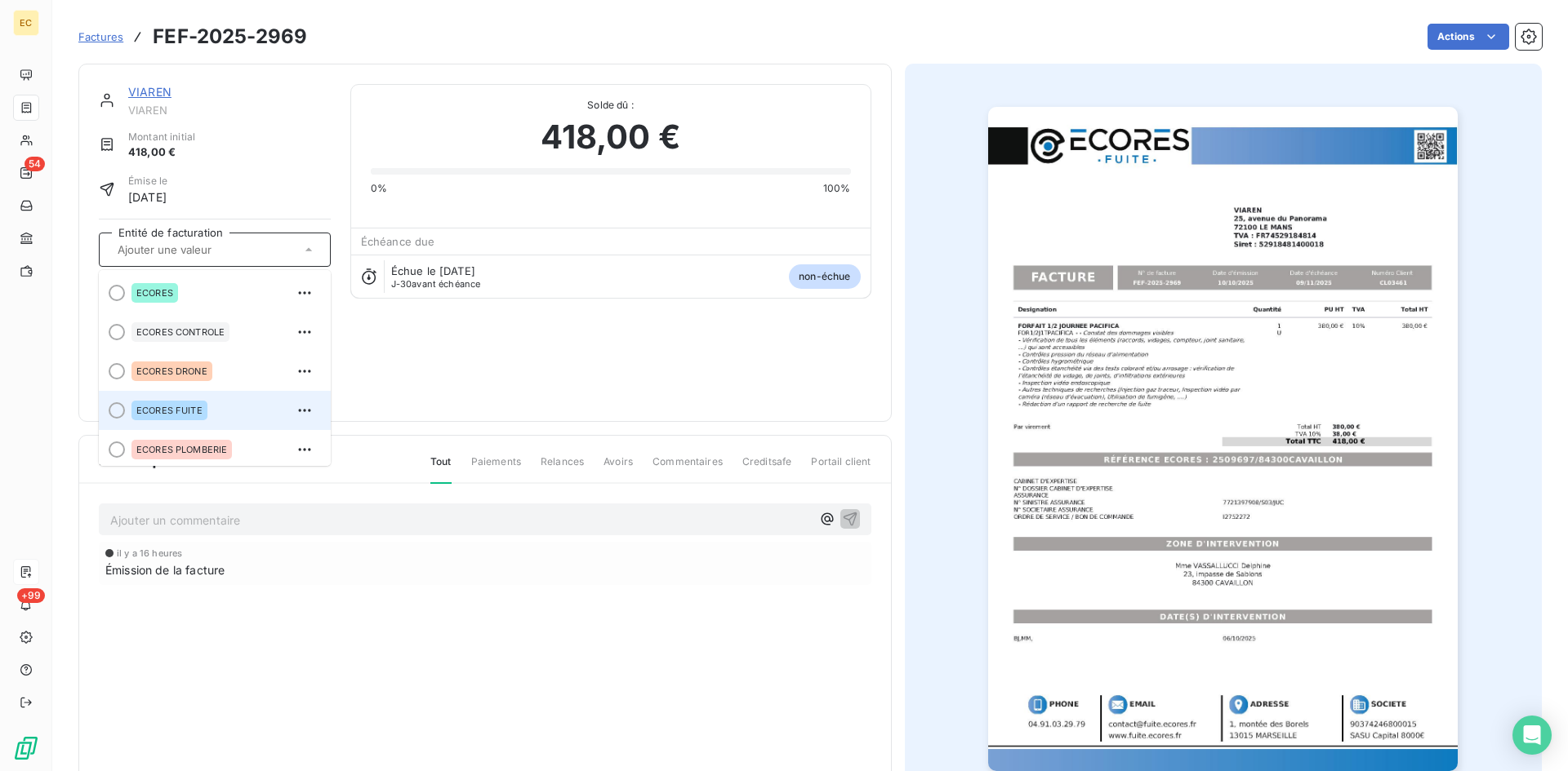
click at [208, 418] on div "ECORES FUITE" at bounding box center [225, 411] width 186 height 26
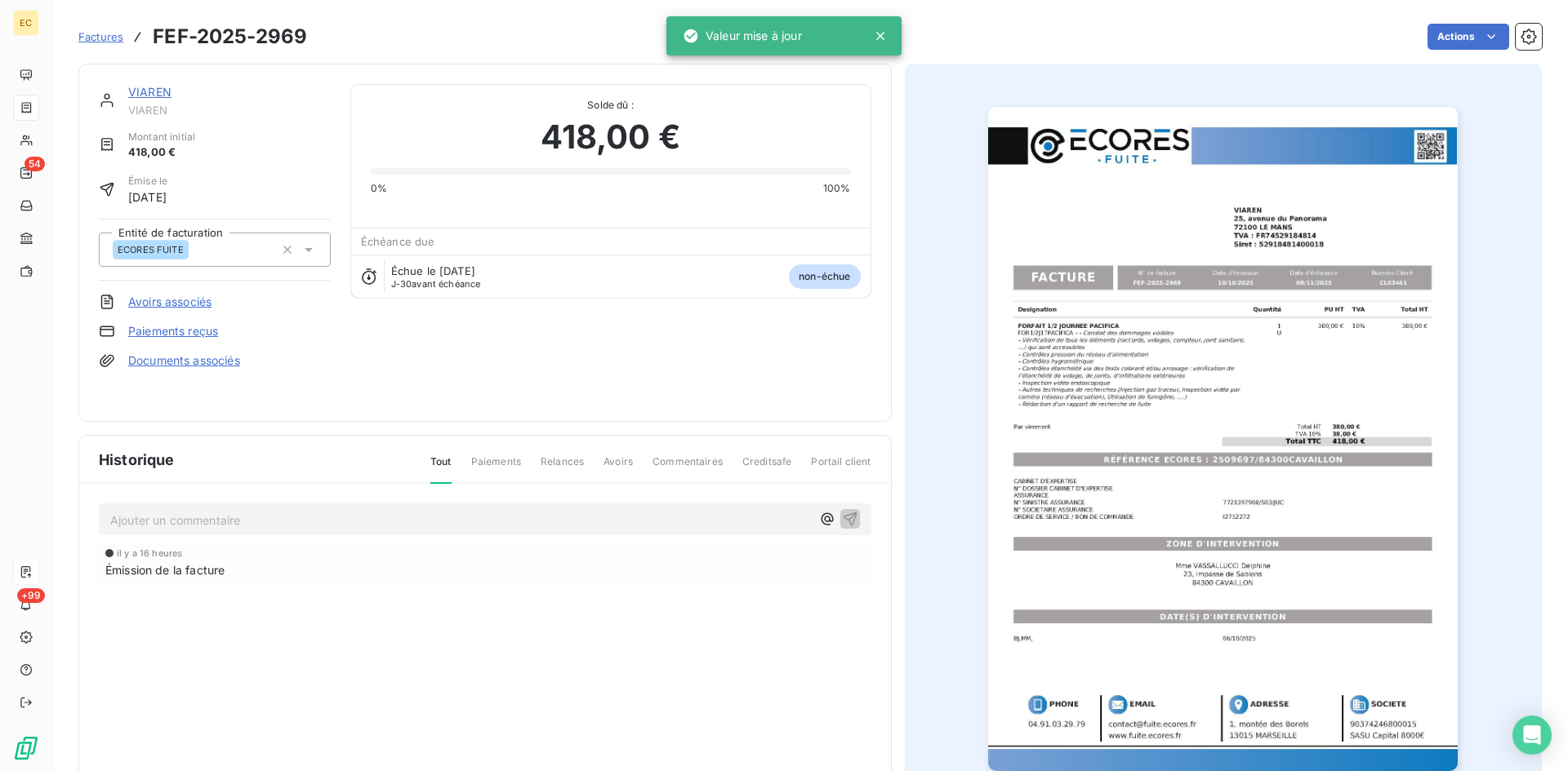
click at [223, 362] on link "Documents associés" at bounding box center [185, 361] width 112 height 16
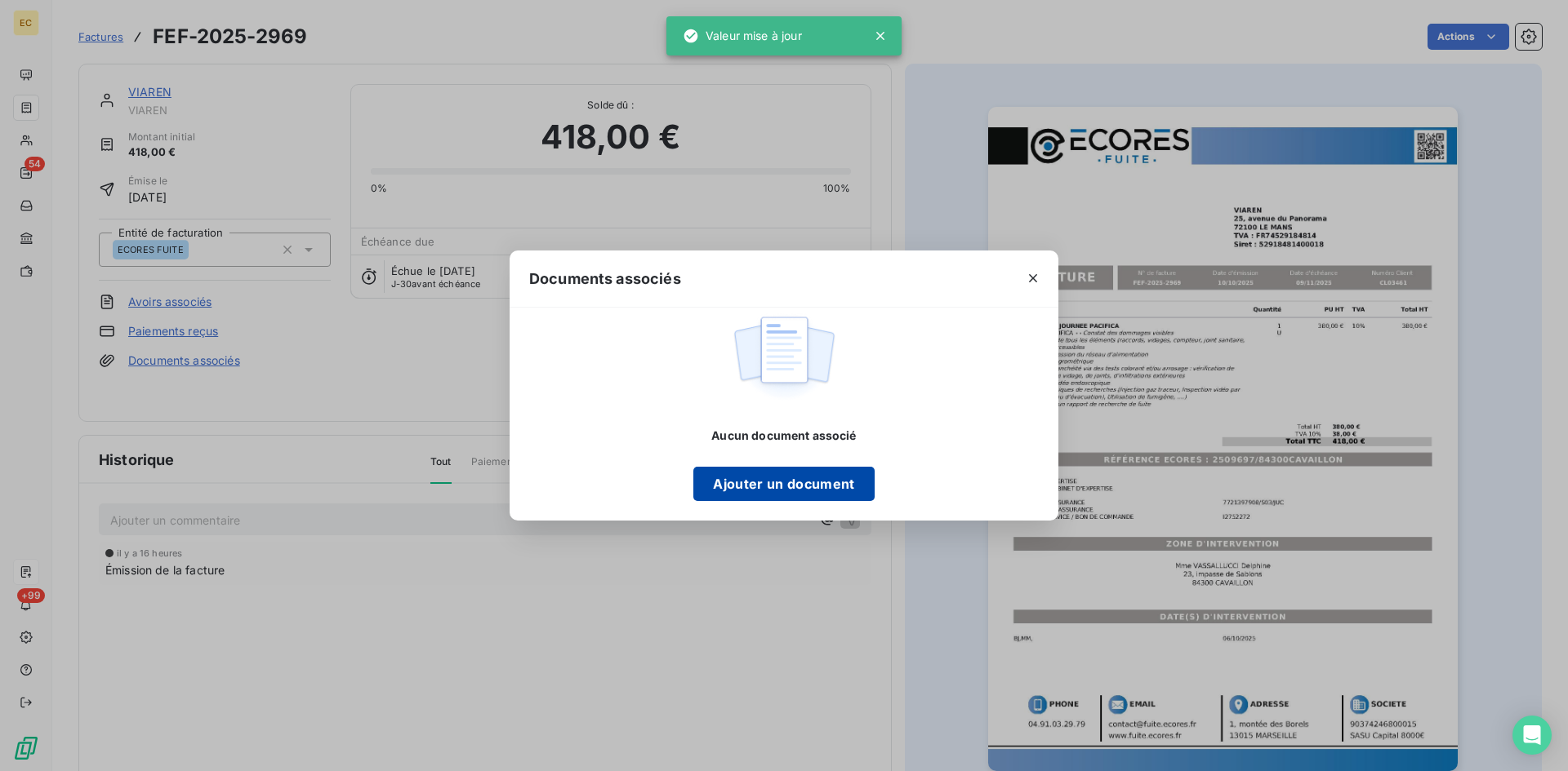
click at [721, 490] on button "Ajouter un document" at bounding box center [783, 484] width 180 height 35
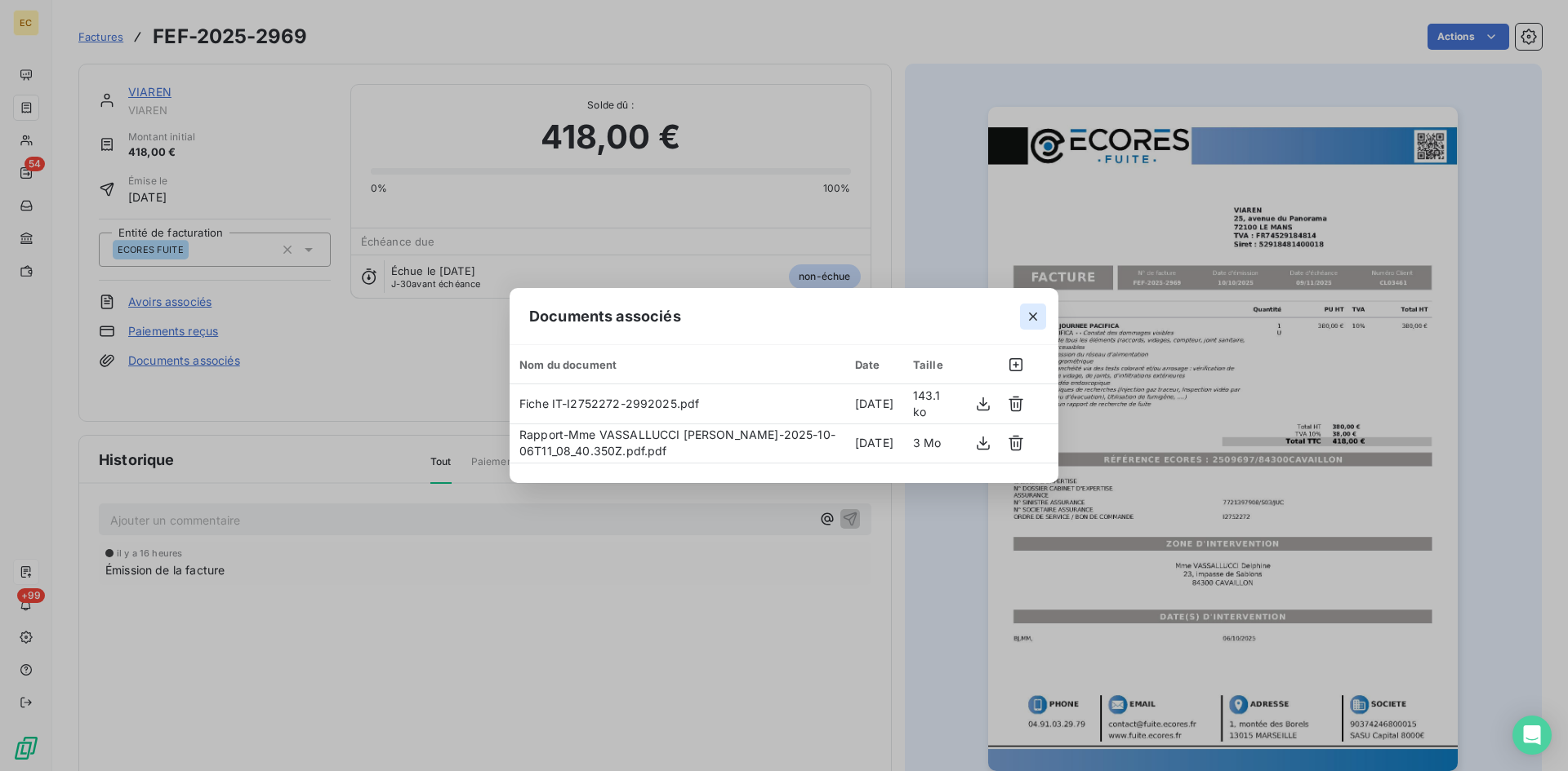
click at [1031, 323] on icon "button" at bounding box center [1033, 317] width 16 height 16
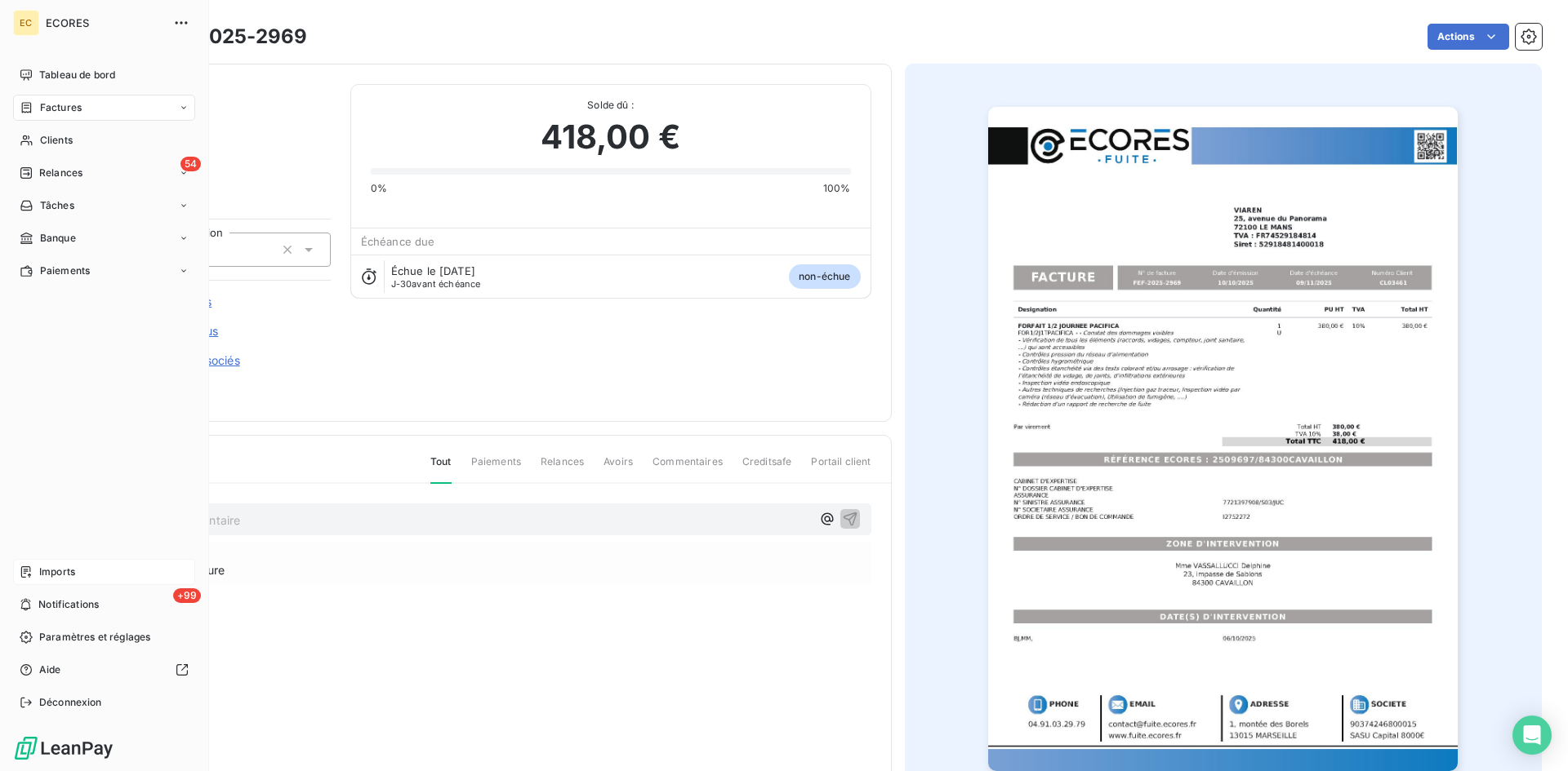
click at [37, 575] on div "Imports" at bounding box center [104, 572] width 182 height 26
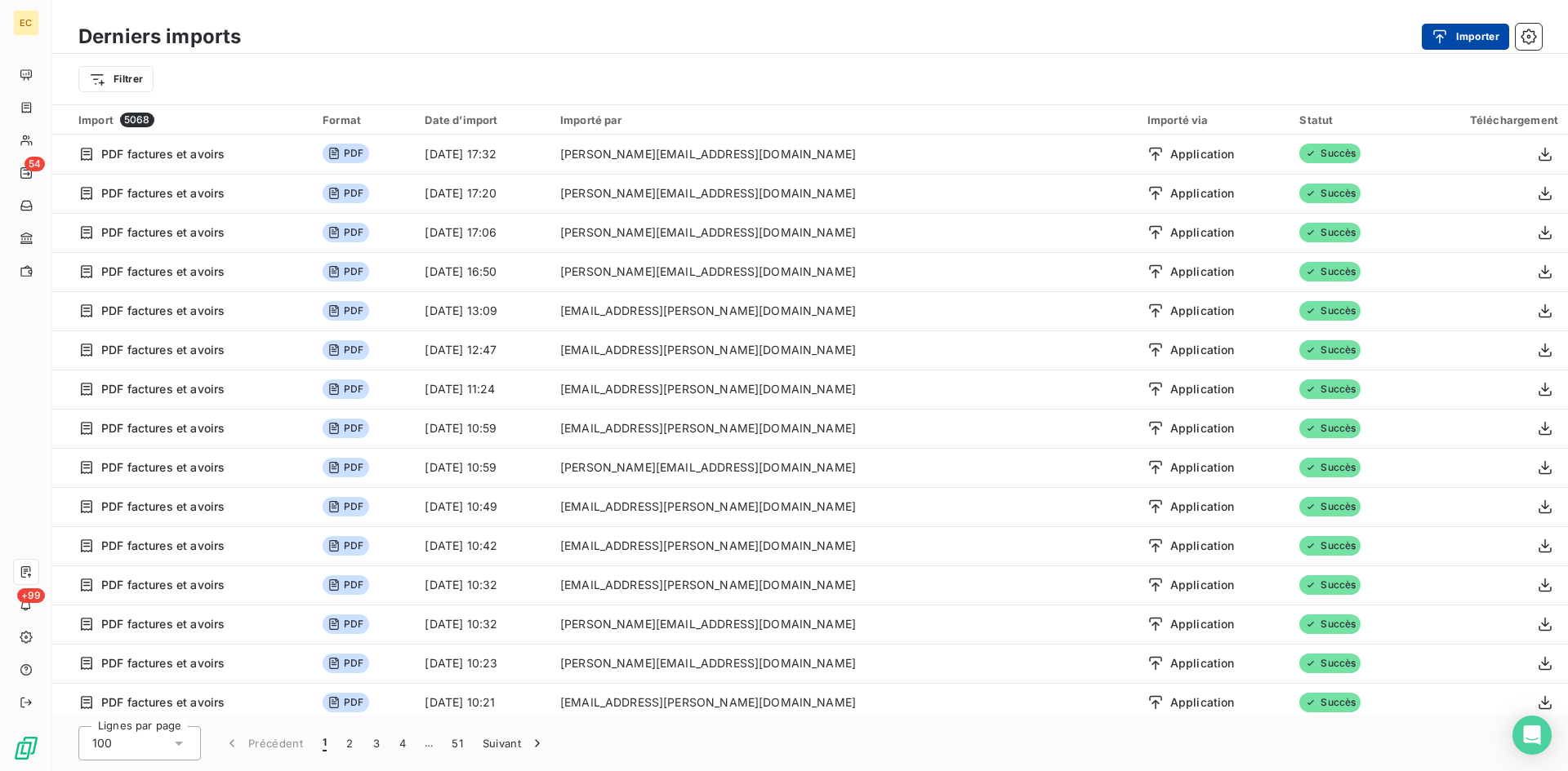
click at [1459, 26] on button "Importer" at bounding box center [1465, 37] width 87 height 26
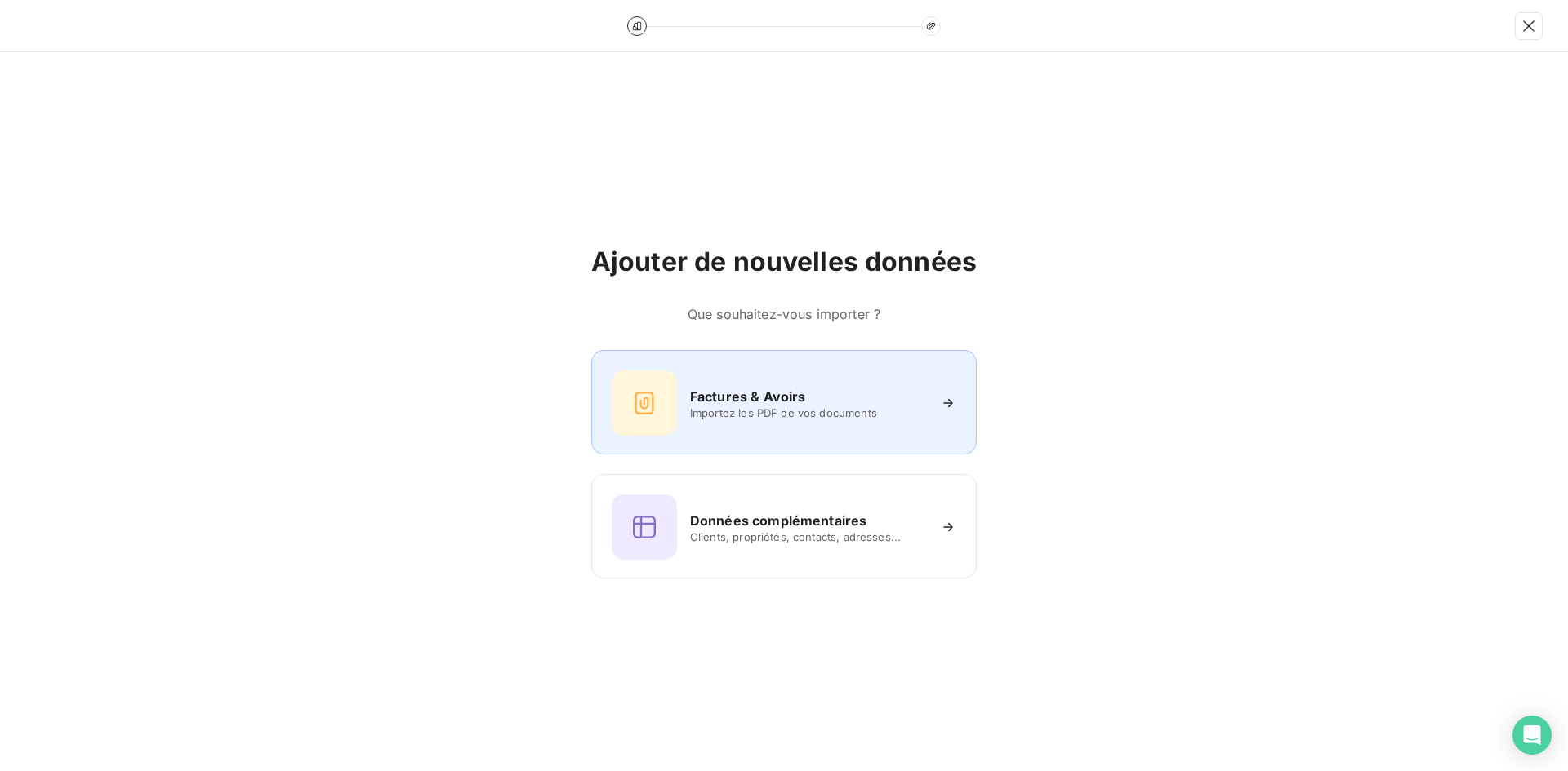
click at [728, 395] on h6 "Factures & Avoirs" at bounding box center [747, 397] width 116 height 20
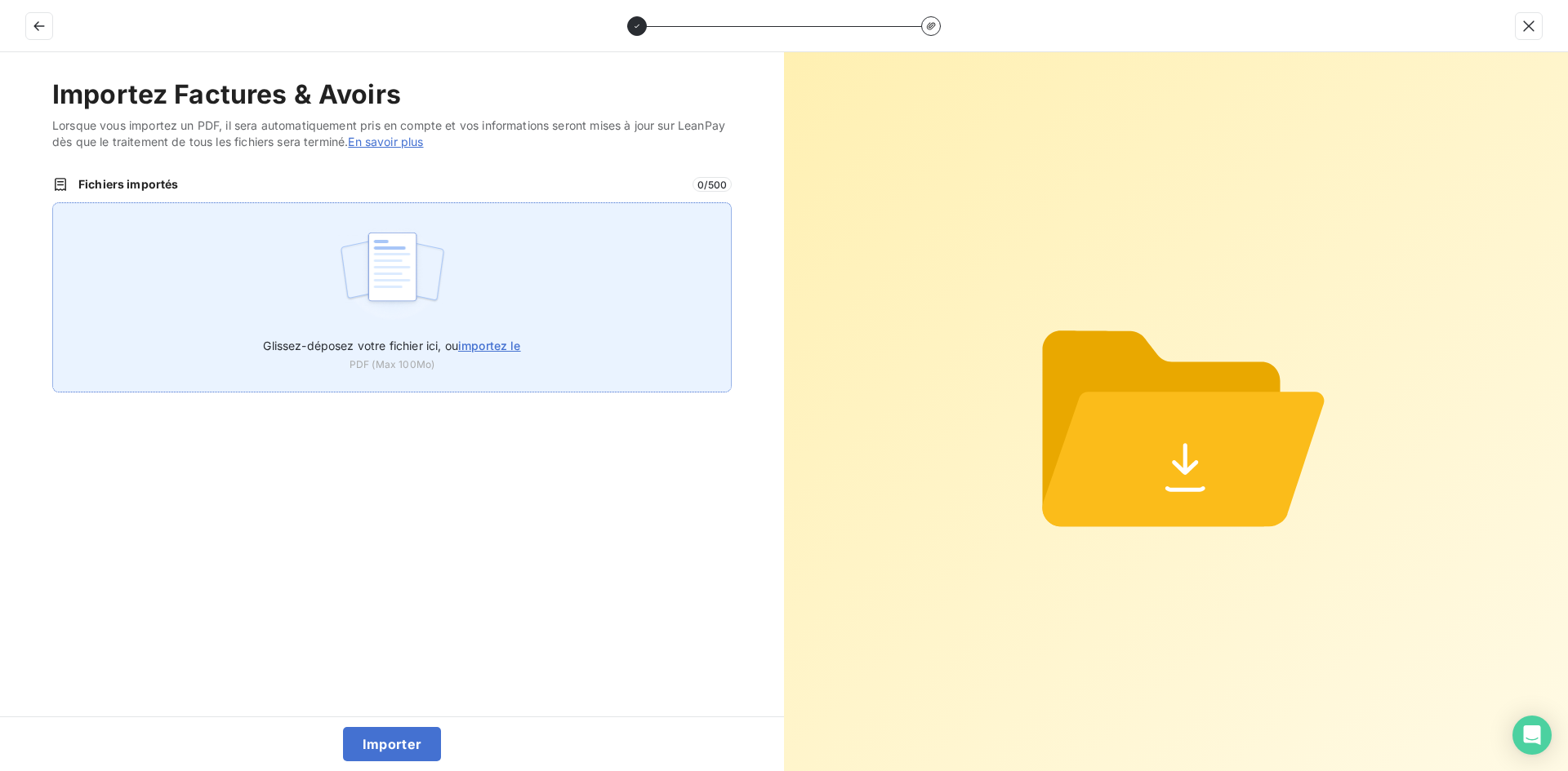
click at [488, 268] on div "Glissez-déposez votre fichier ici, ou importez le PDF (Max 100Mo)" at bounding box center [391, 297] width 679 height 190
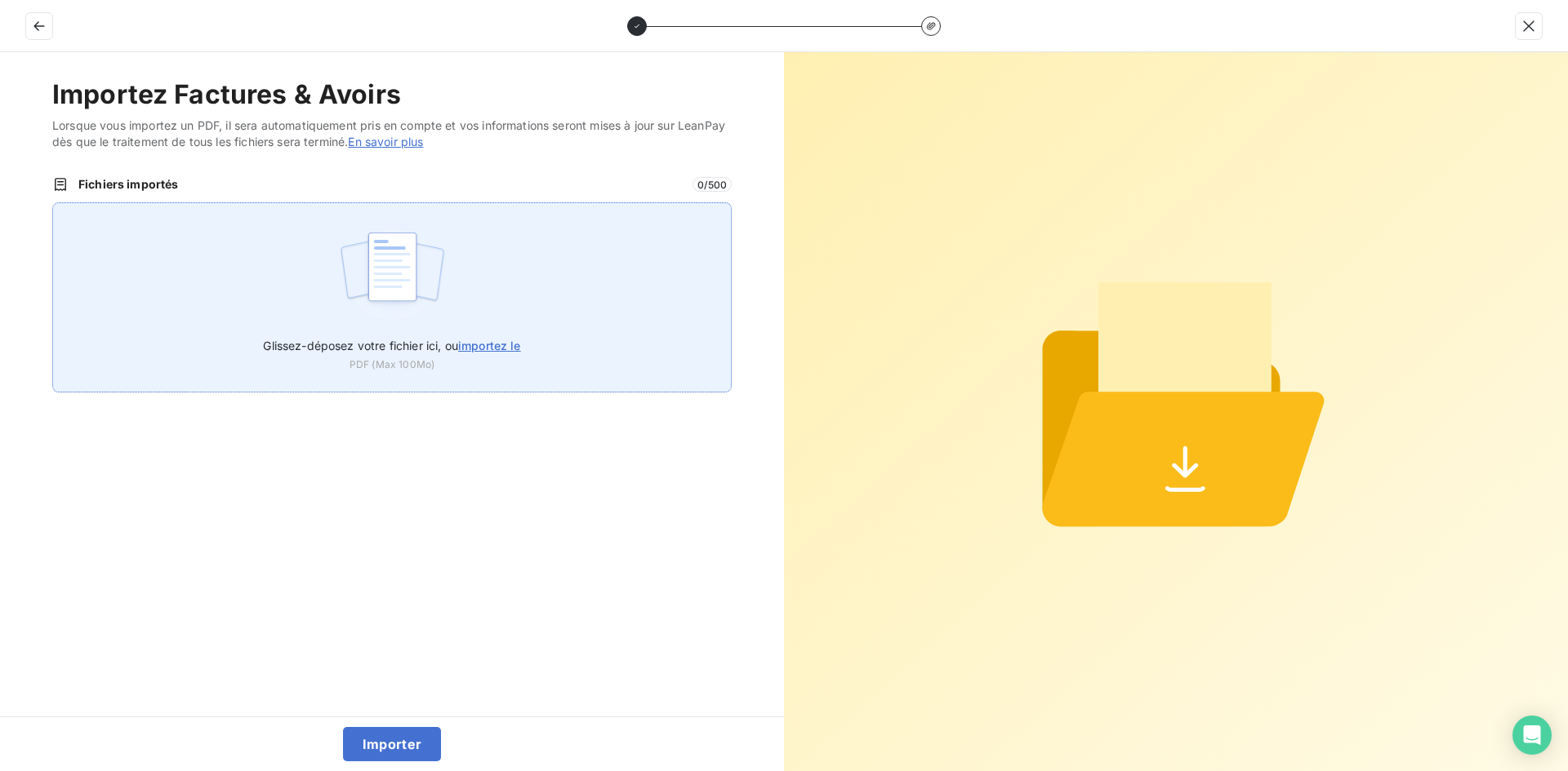
type input "C:\fakepath\FEF-2025-2970.pdf"
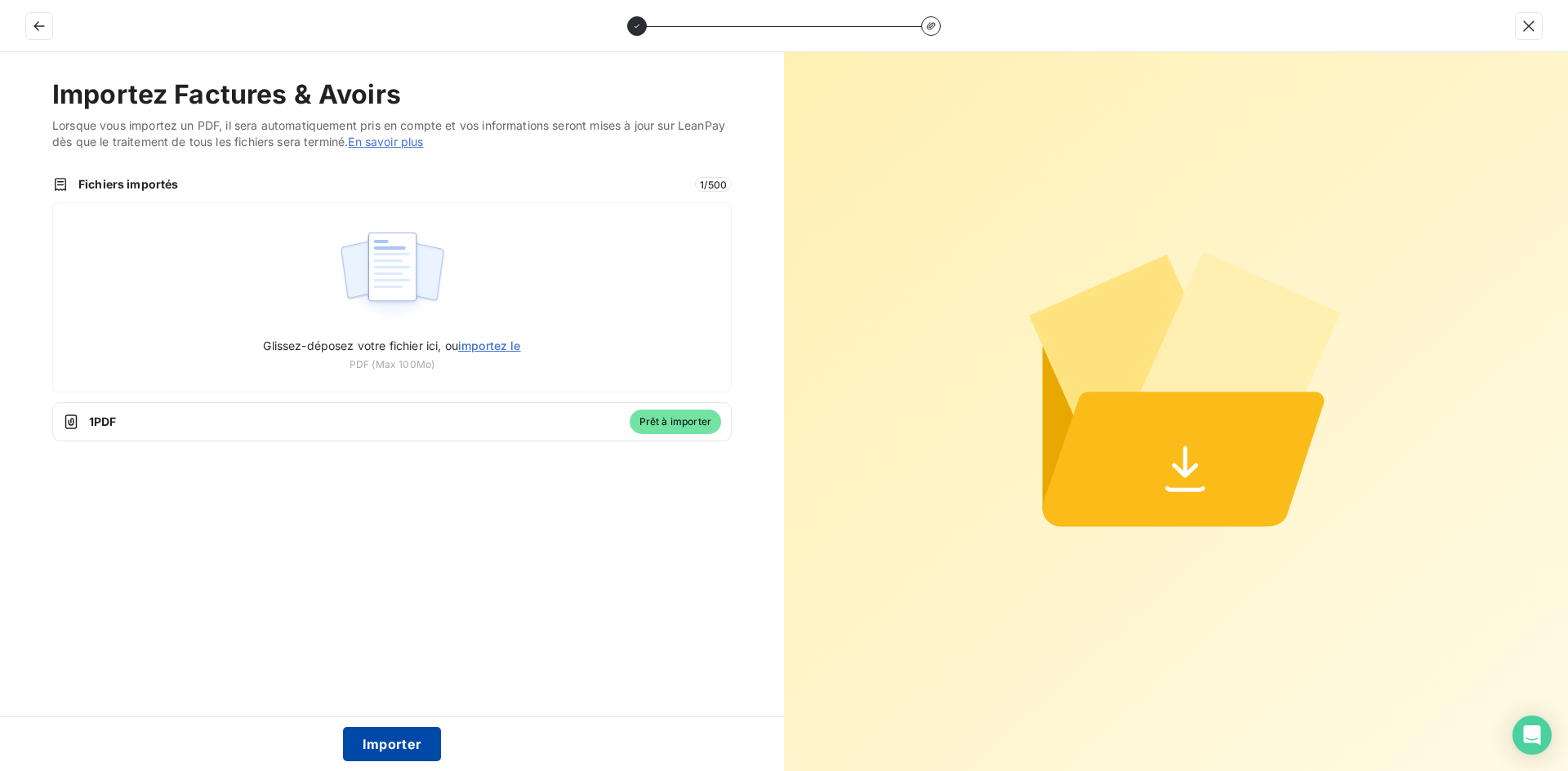
click at [385, 745] on button "Importer" at bounding box center [392, 745] width 99 height 35
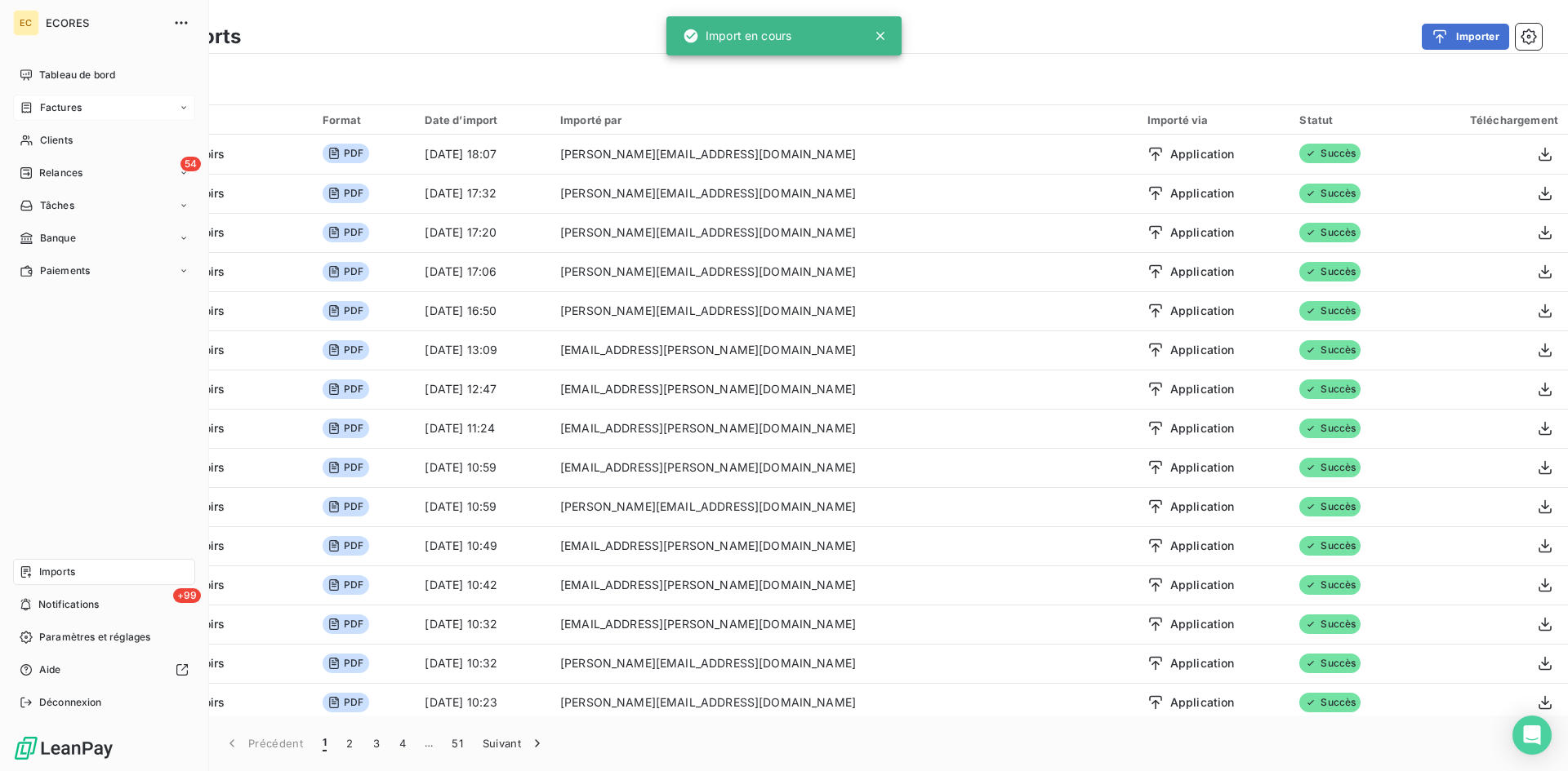
click at [50, 108] on span "Factures" at bounding box center [61, 108] width 42 height 15
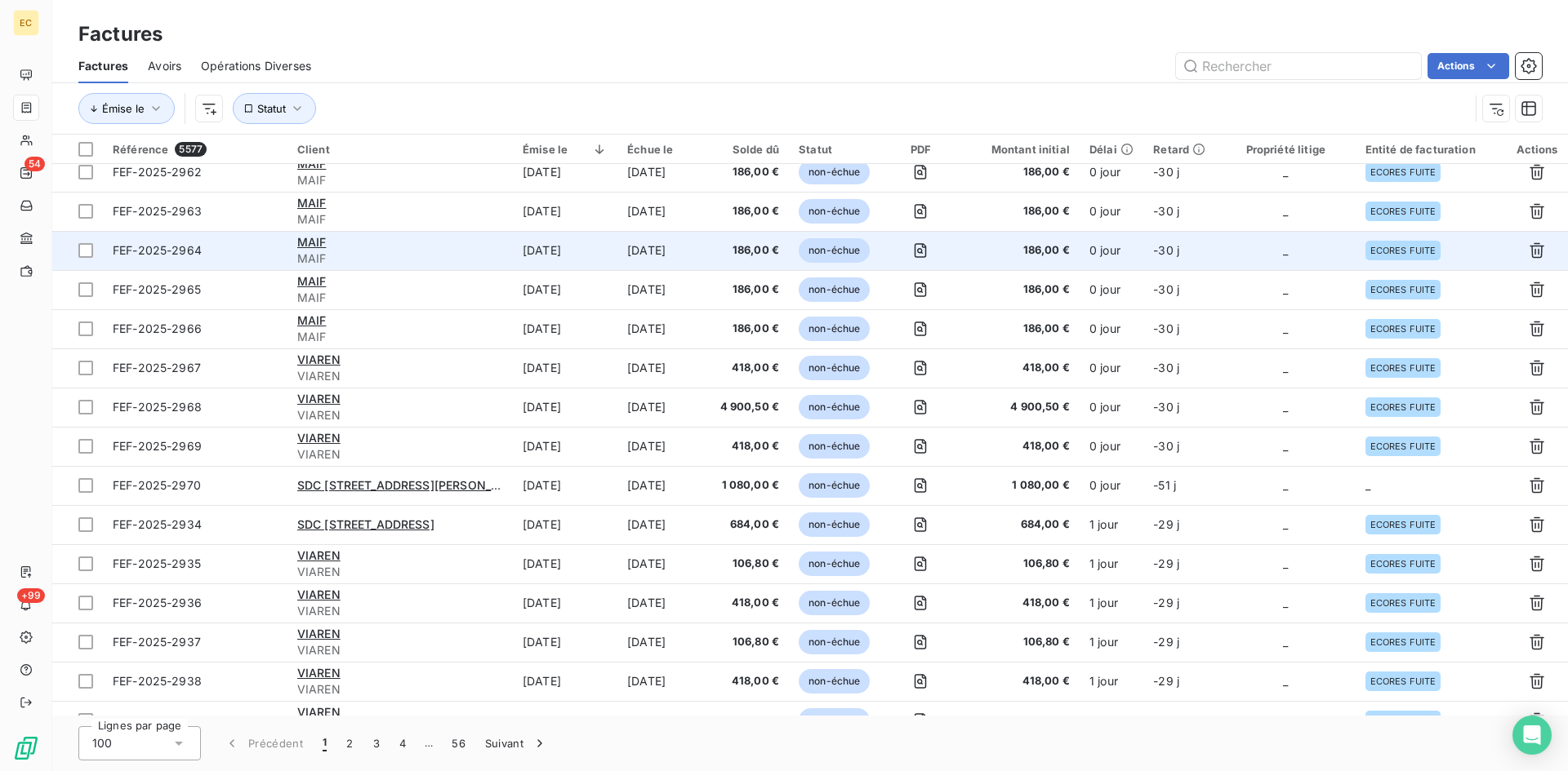
scroll to position [735, 0]
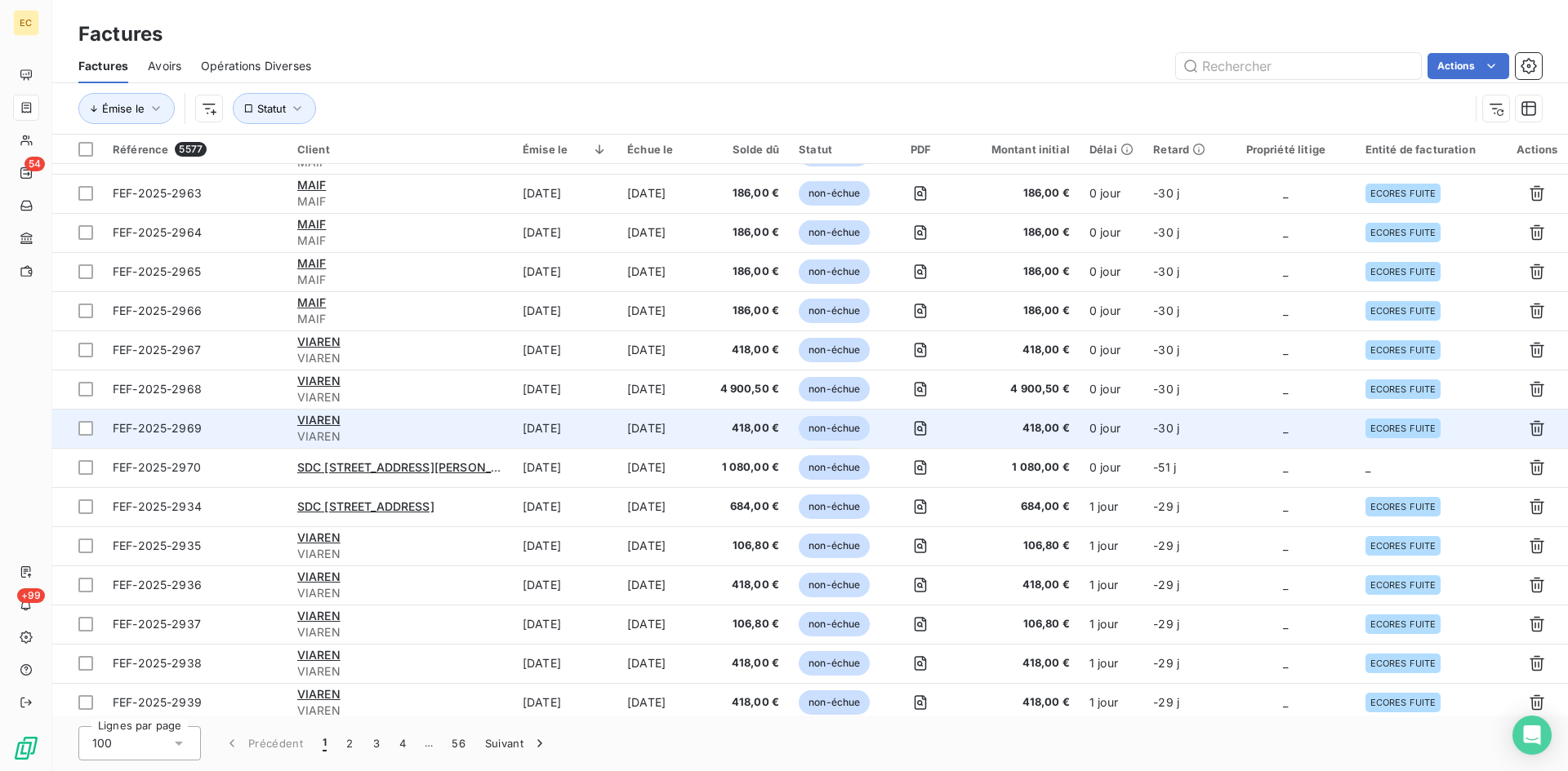
click at [1244, 446] on td "_" at bounding box center [1285, 428] width 139 height 40
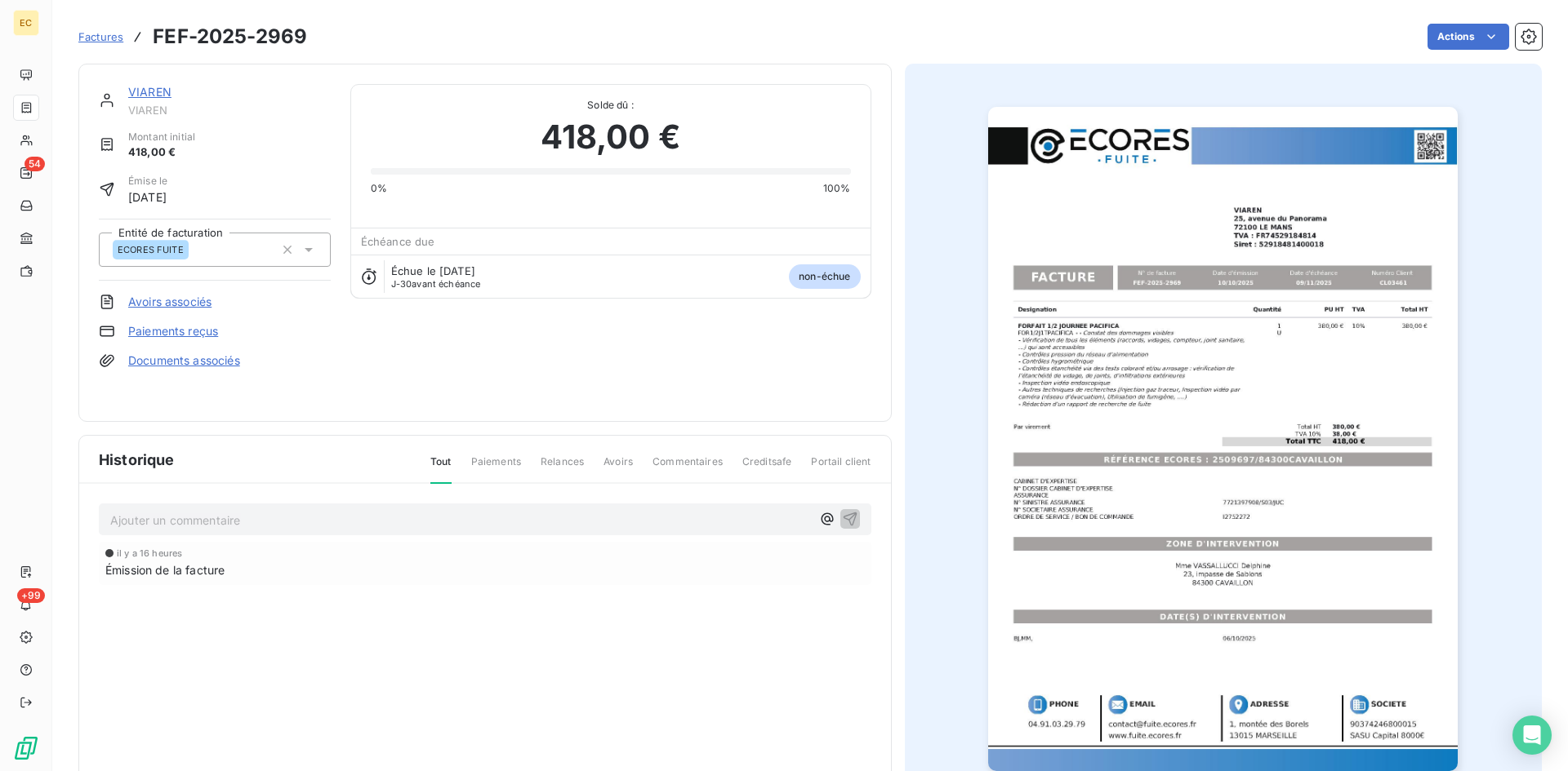
click at [113, 33] on span "Factures" at bounding box center [101, 37] width 45 height 13
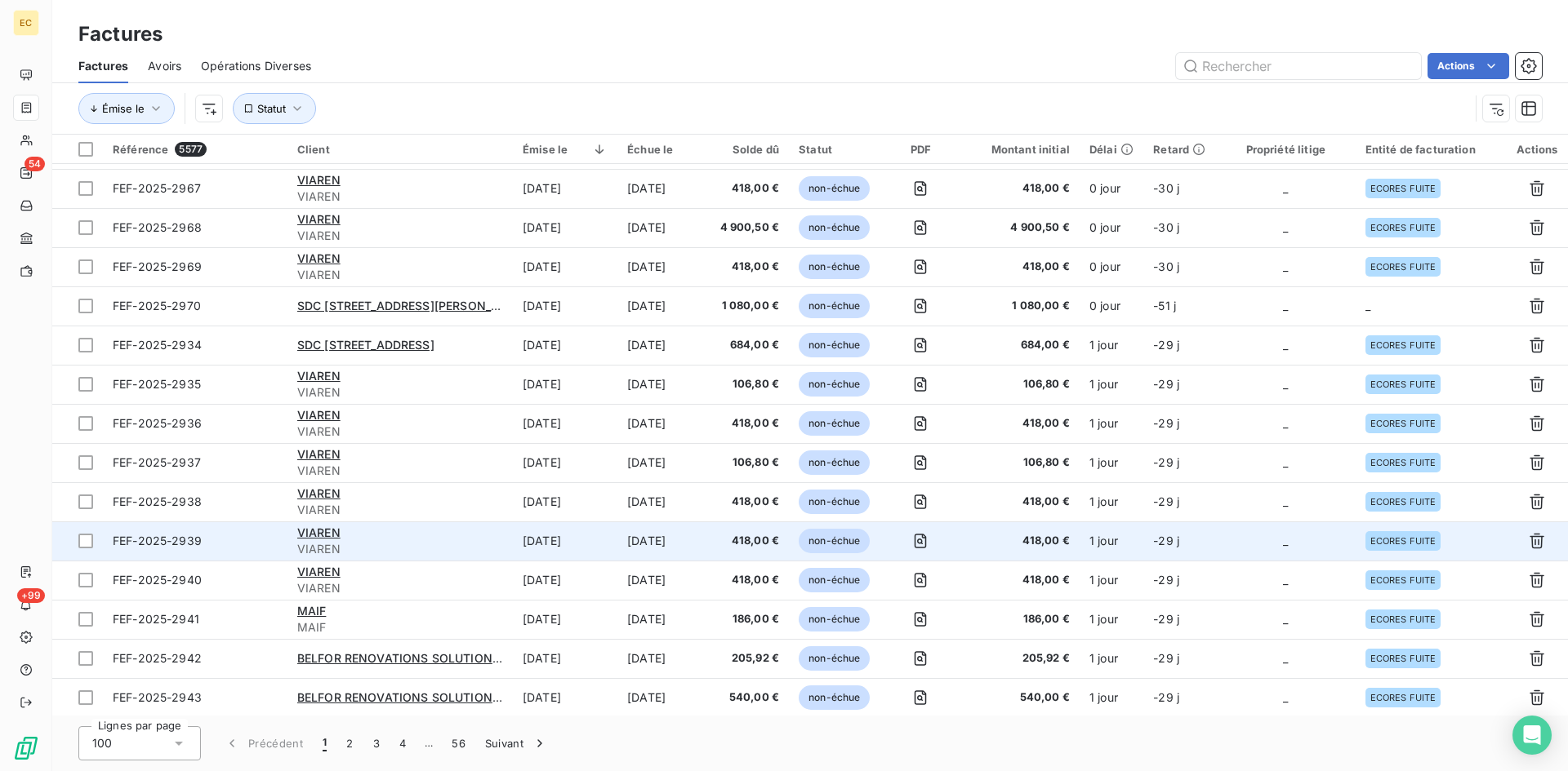
scroll to position [979, 0]
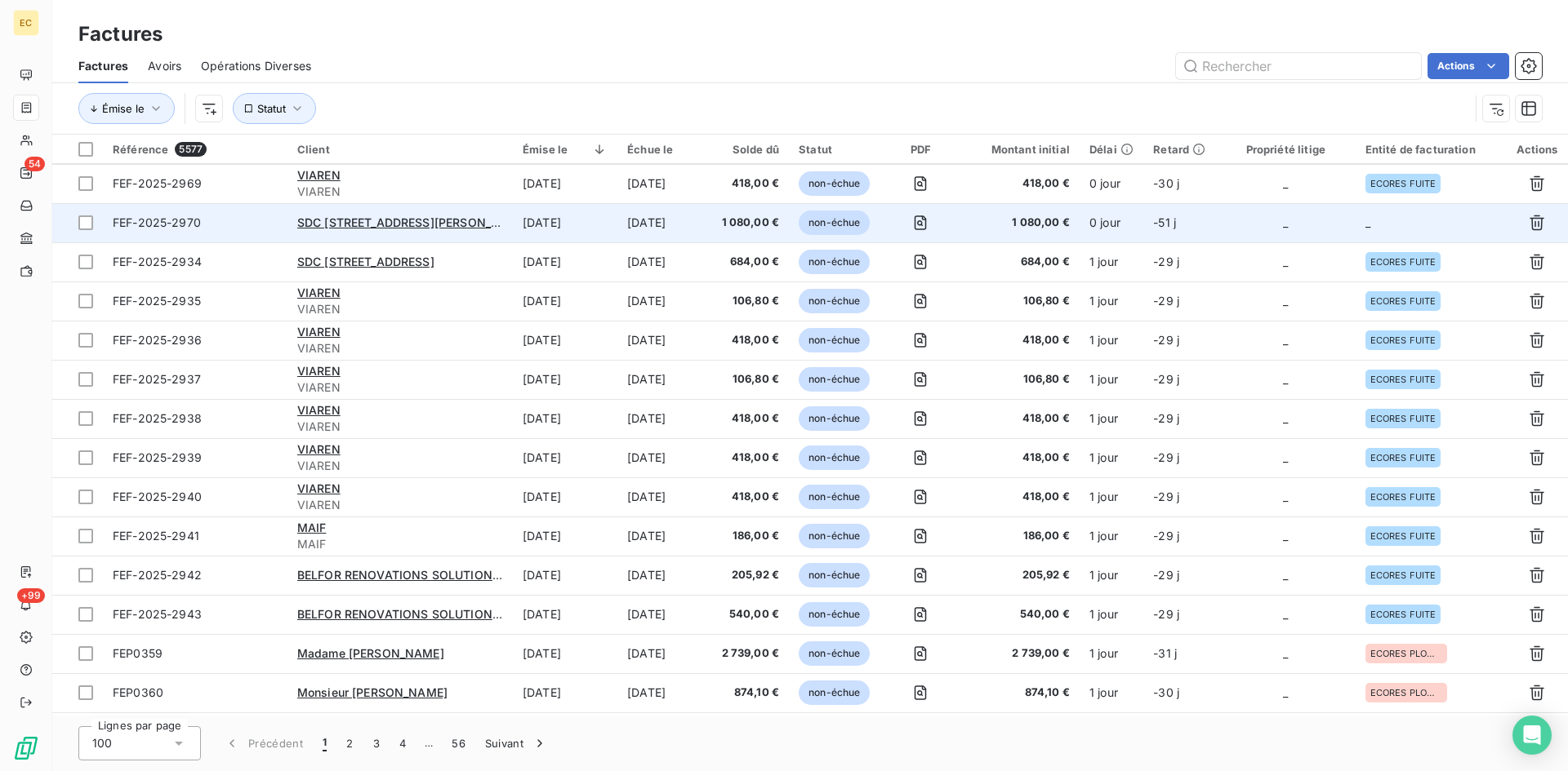
click at [1302, 224] on td "_" at bounding box center [1285, 223] width 139 height 40
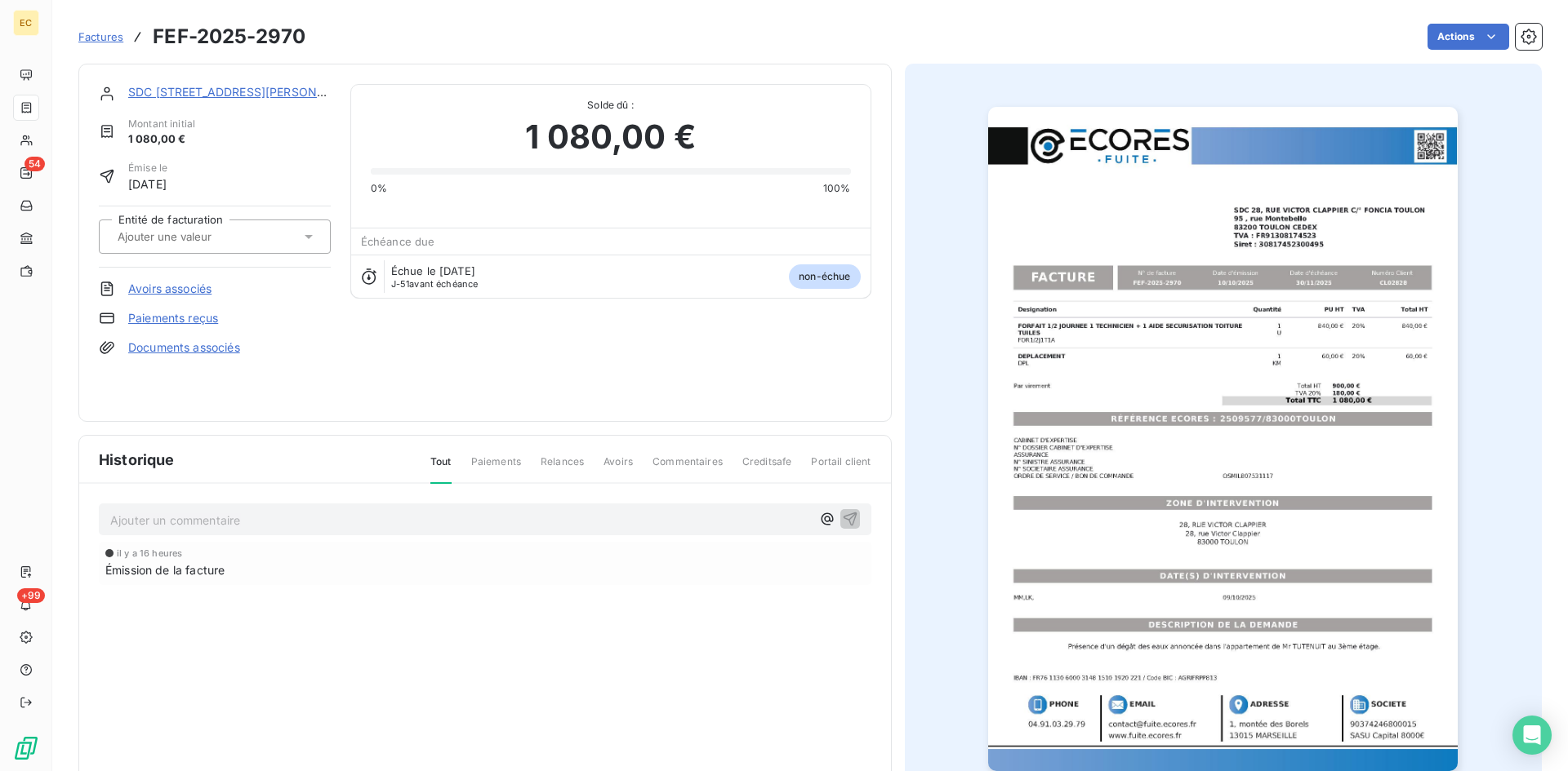
click at [252, 238] on div at bounding box center [207, 237] width 188 height 21
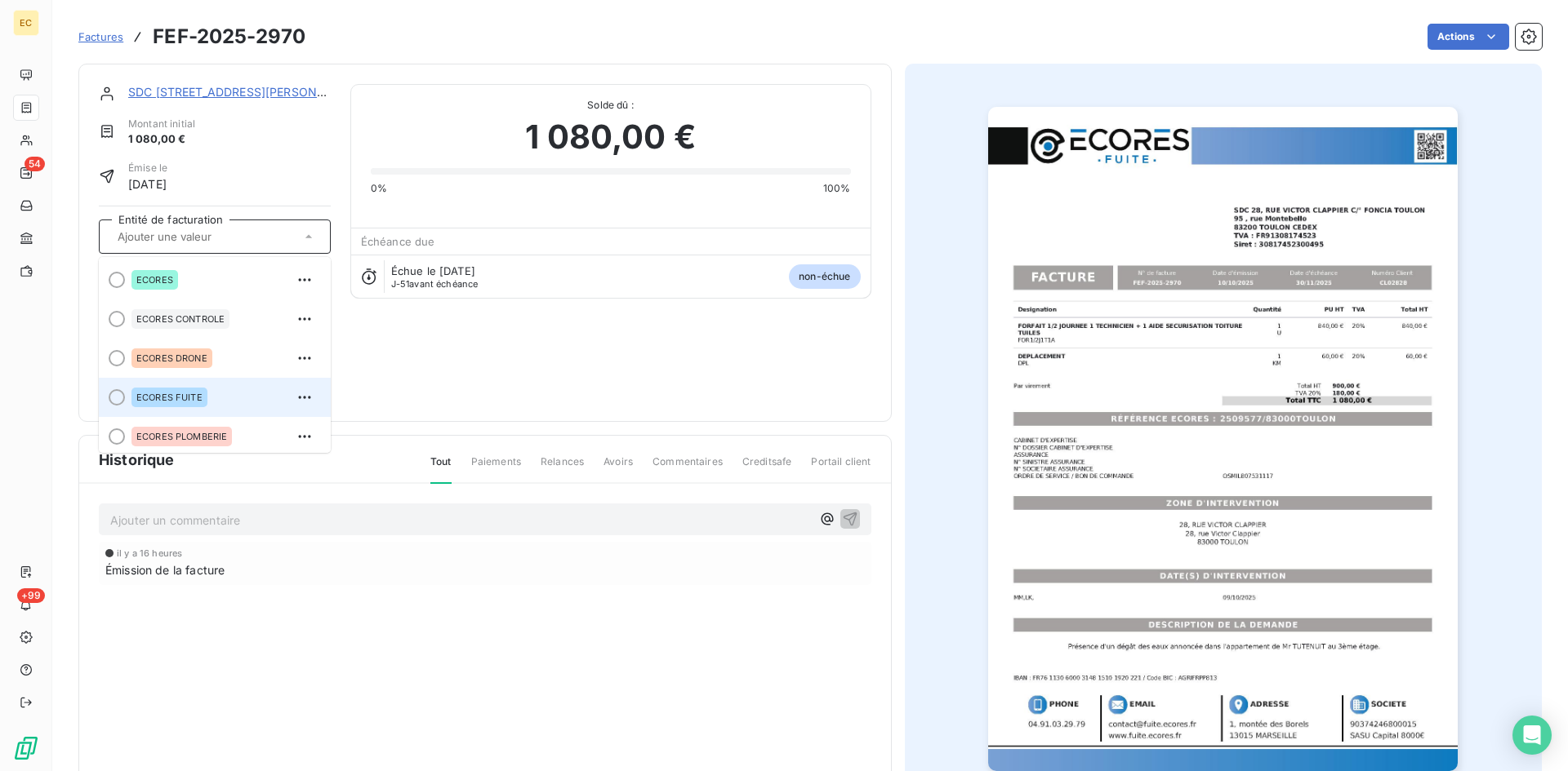
click at [165, 391] on div "ECORES FUITE" at bounding box center [170, 398] width 76 height 20
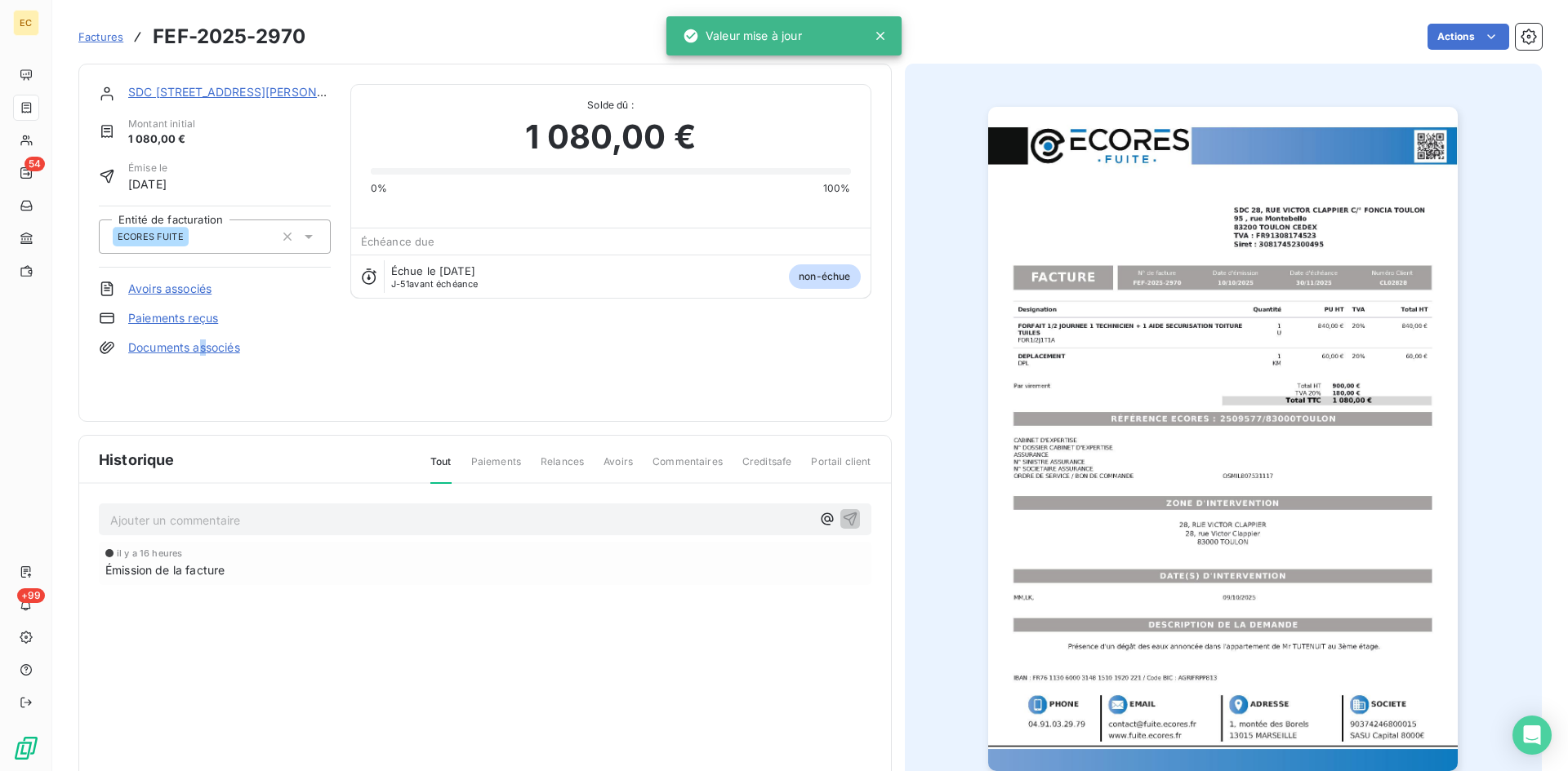
click at [204, 343] on link "Documents associés" at bounding box center [185, 348] width 112 height 16
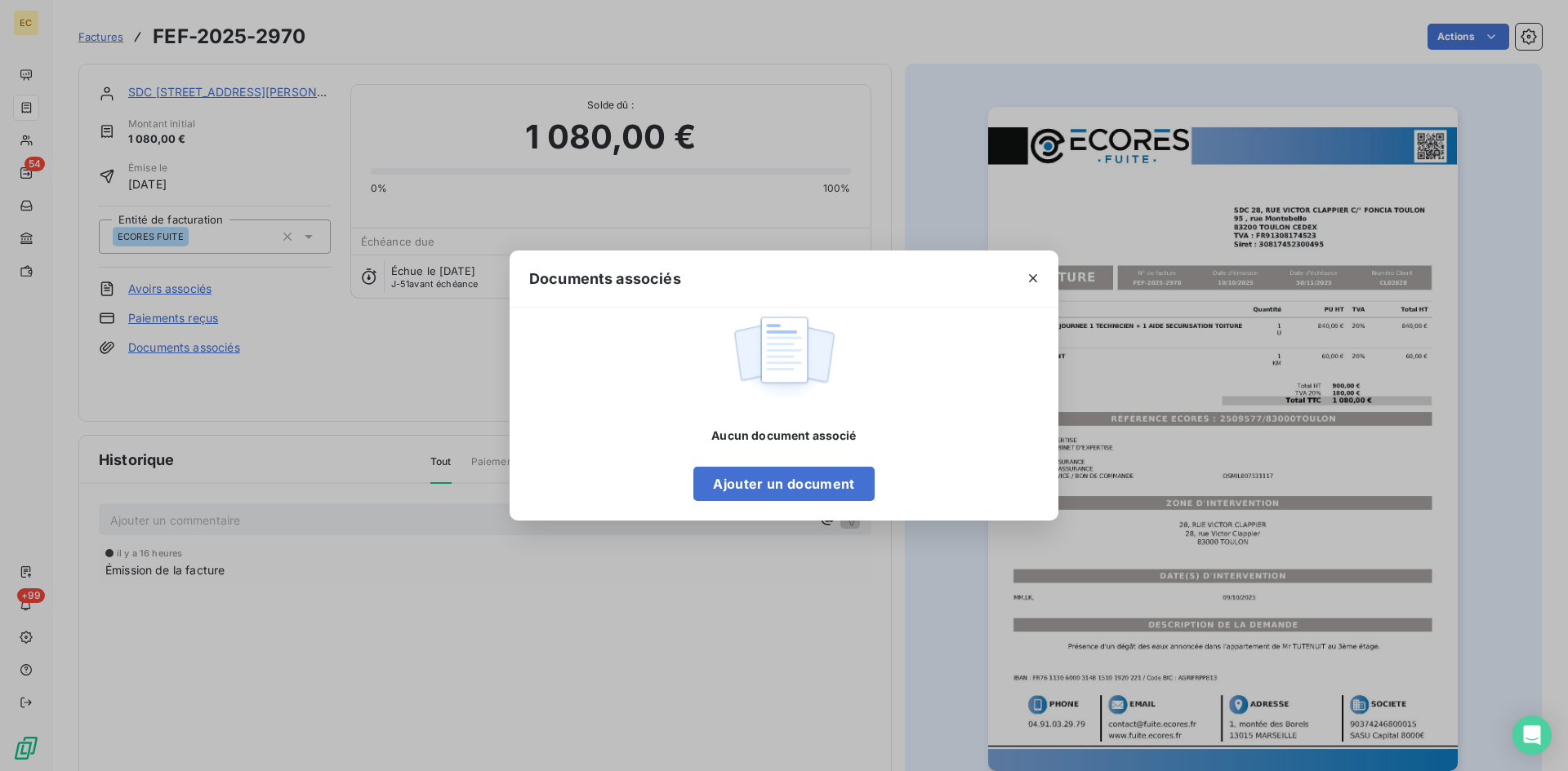
click at [728, 464] on div "Aucun document associé Ajouter un document" at bounding box center [783, 464] width 180 height 73
click at [730, 470] on button "Ajouter un document" at bounding box center [783, 484] width 180 height 35
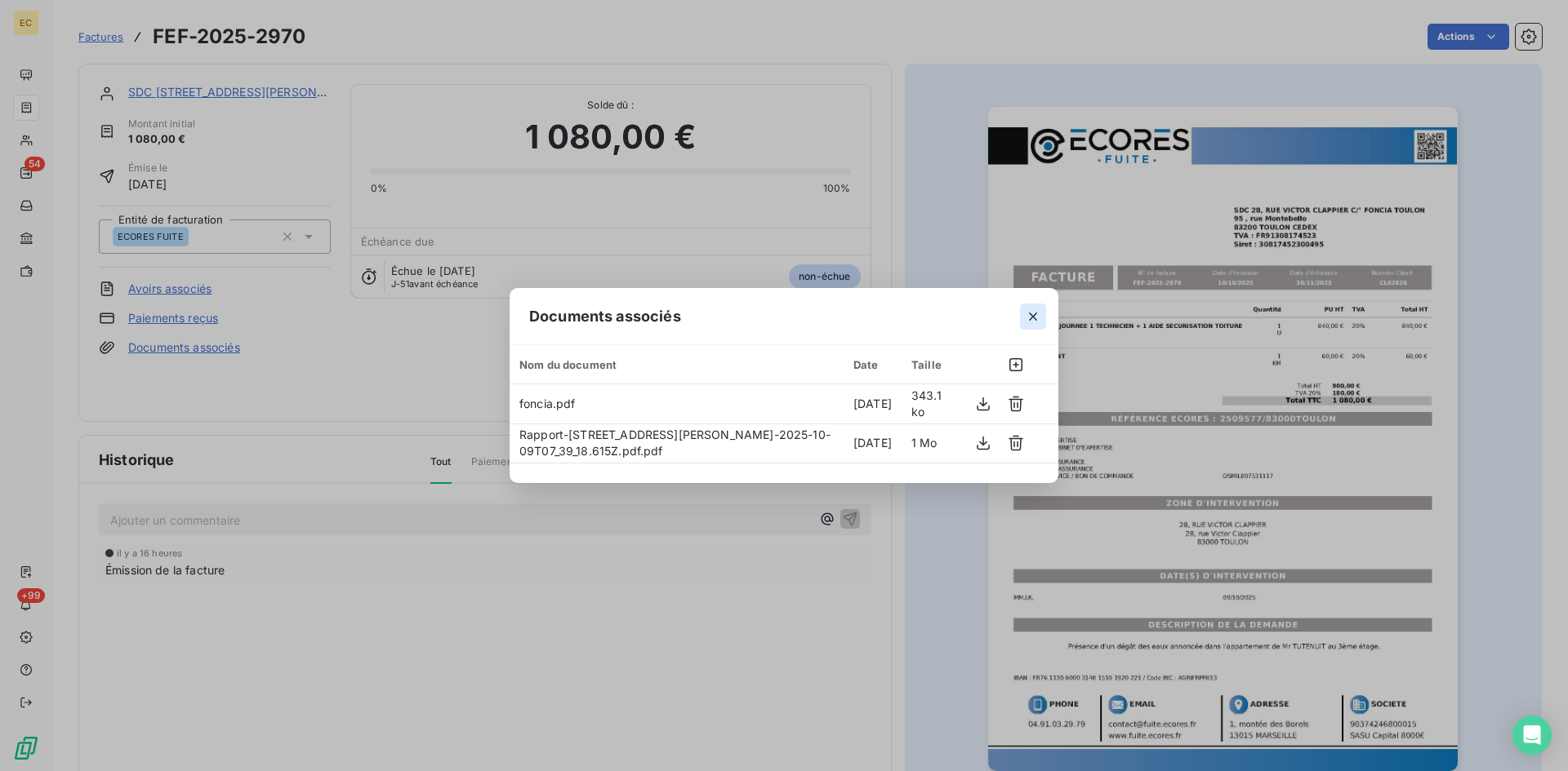
click at [1032, 325] on button "button" at bounding box center [1033, 317] width 26 height 26
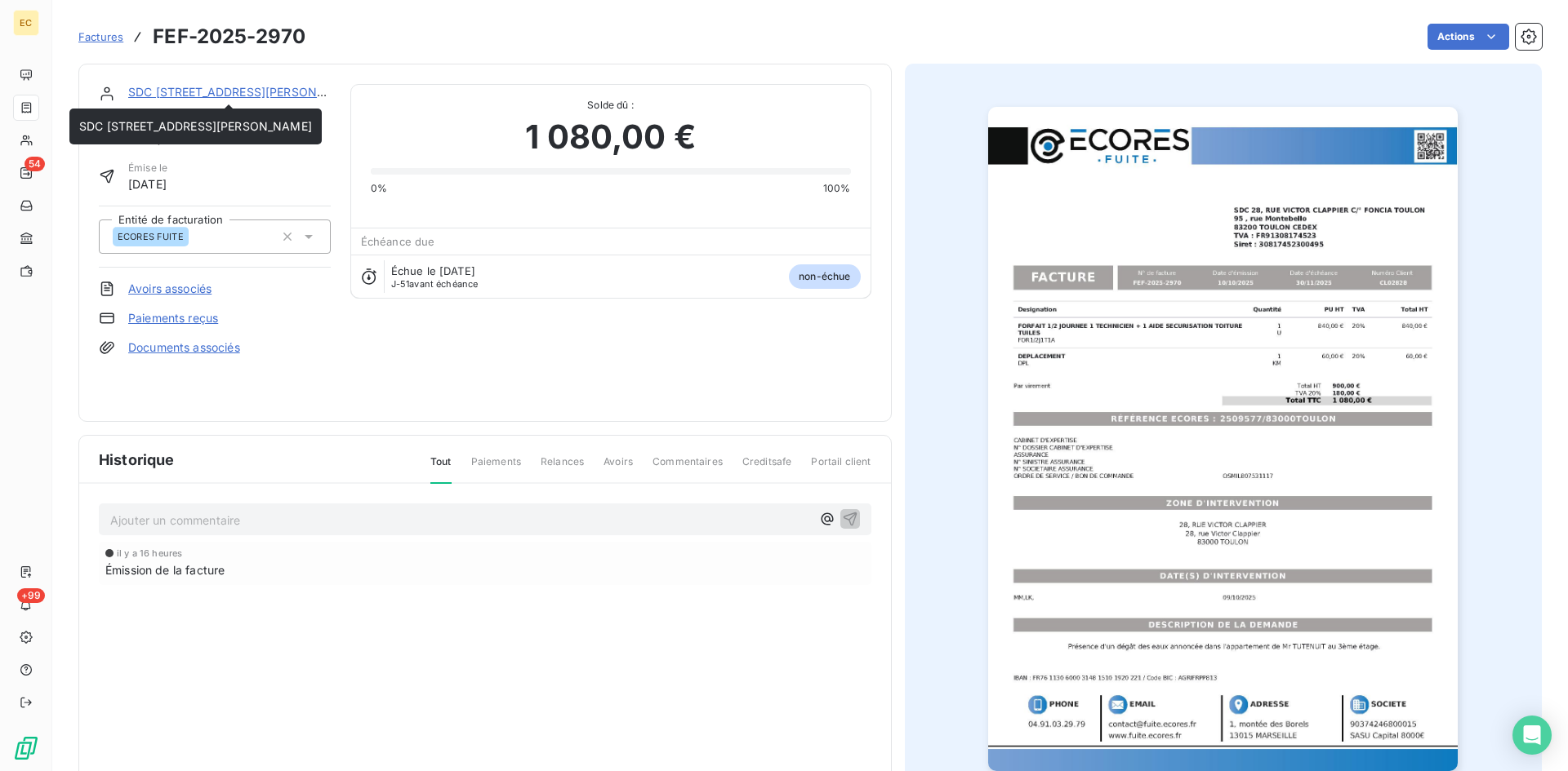
click at [198, 86] on link "SDC 28, RUE VICTOR CLAPPIER C/° FONCIA TOULON" at bounding box center [245, 91] width 232 height 14
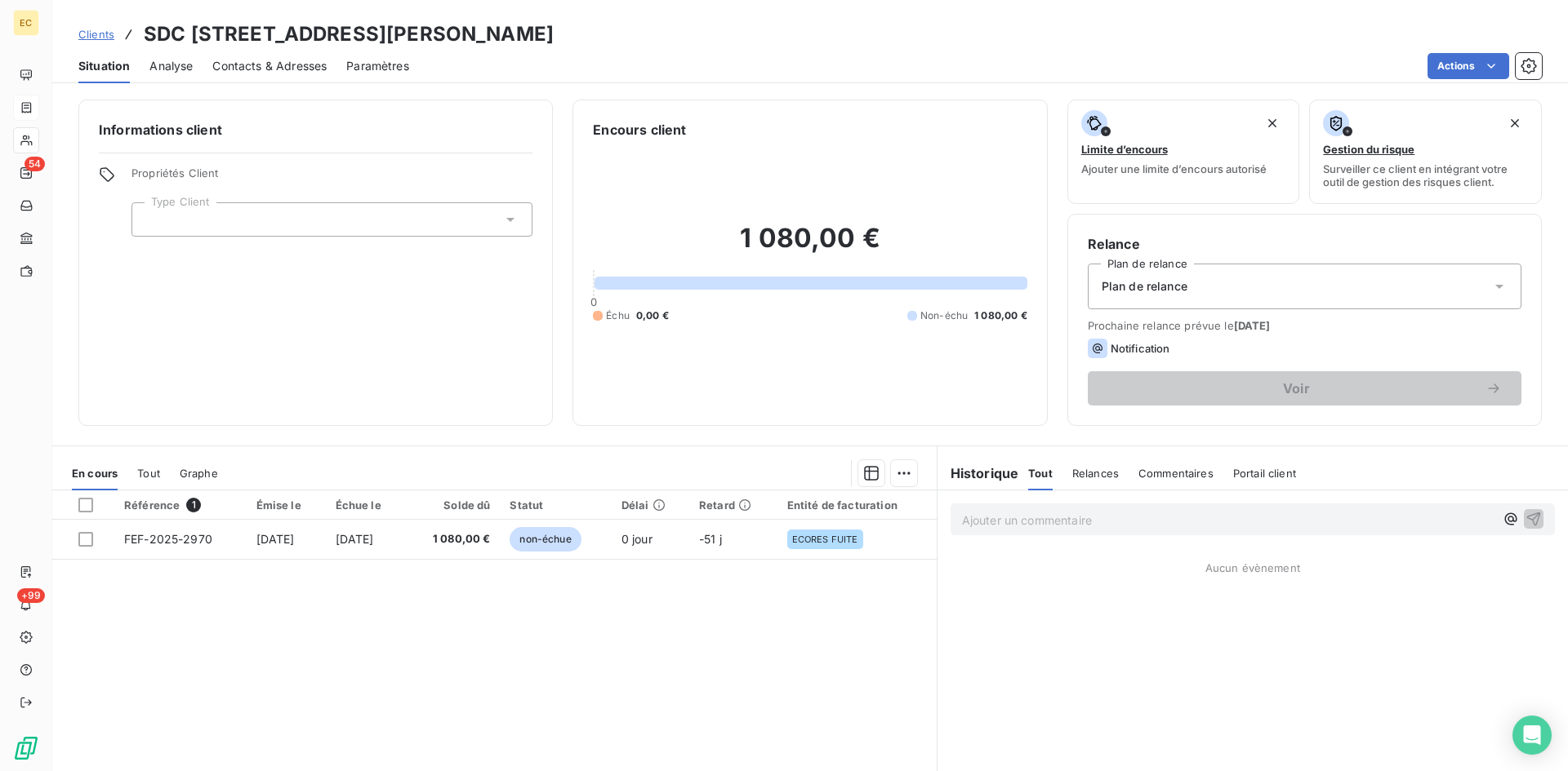
click at [240, 222] on div at bounding box center [332, 220] width 401 height 35
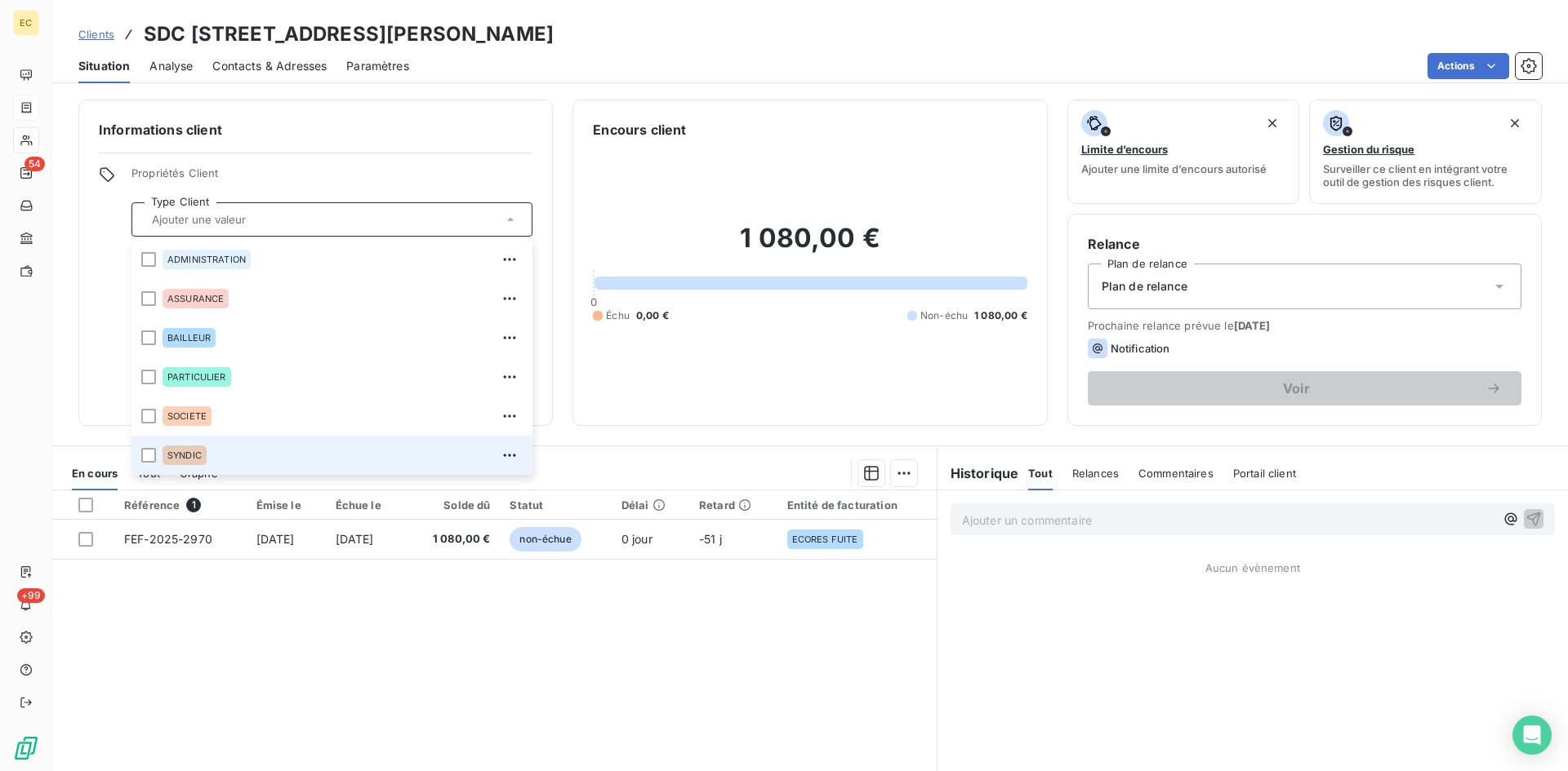
click at [241, 460] on div "SYNDIC" at bounding box center [342, 456] width 360 height 26
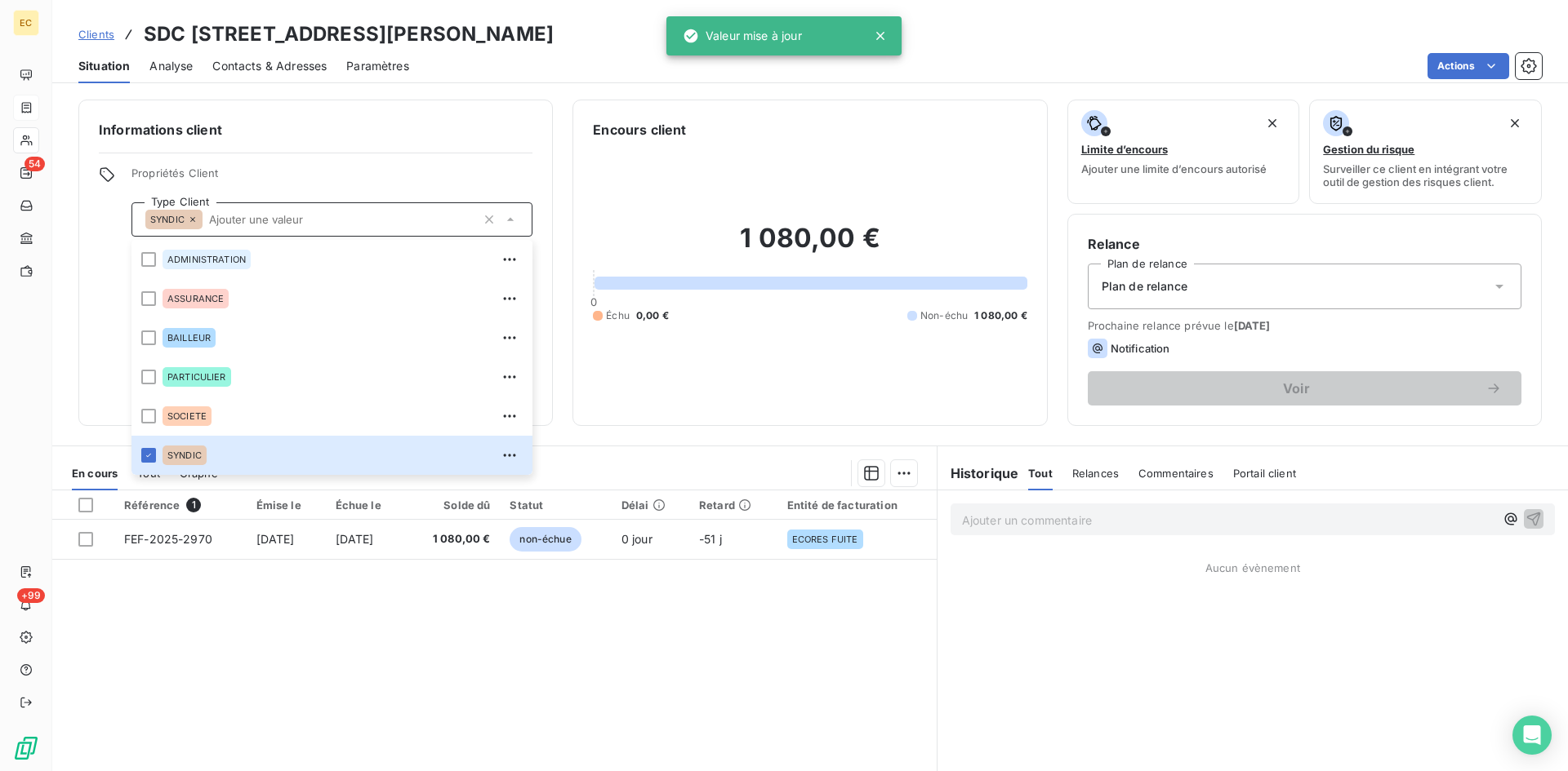
click at [1219, 292] on div "Plan de relance" at bounding box center [1304, 286] width 433 height 45
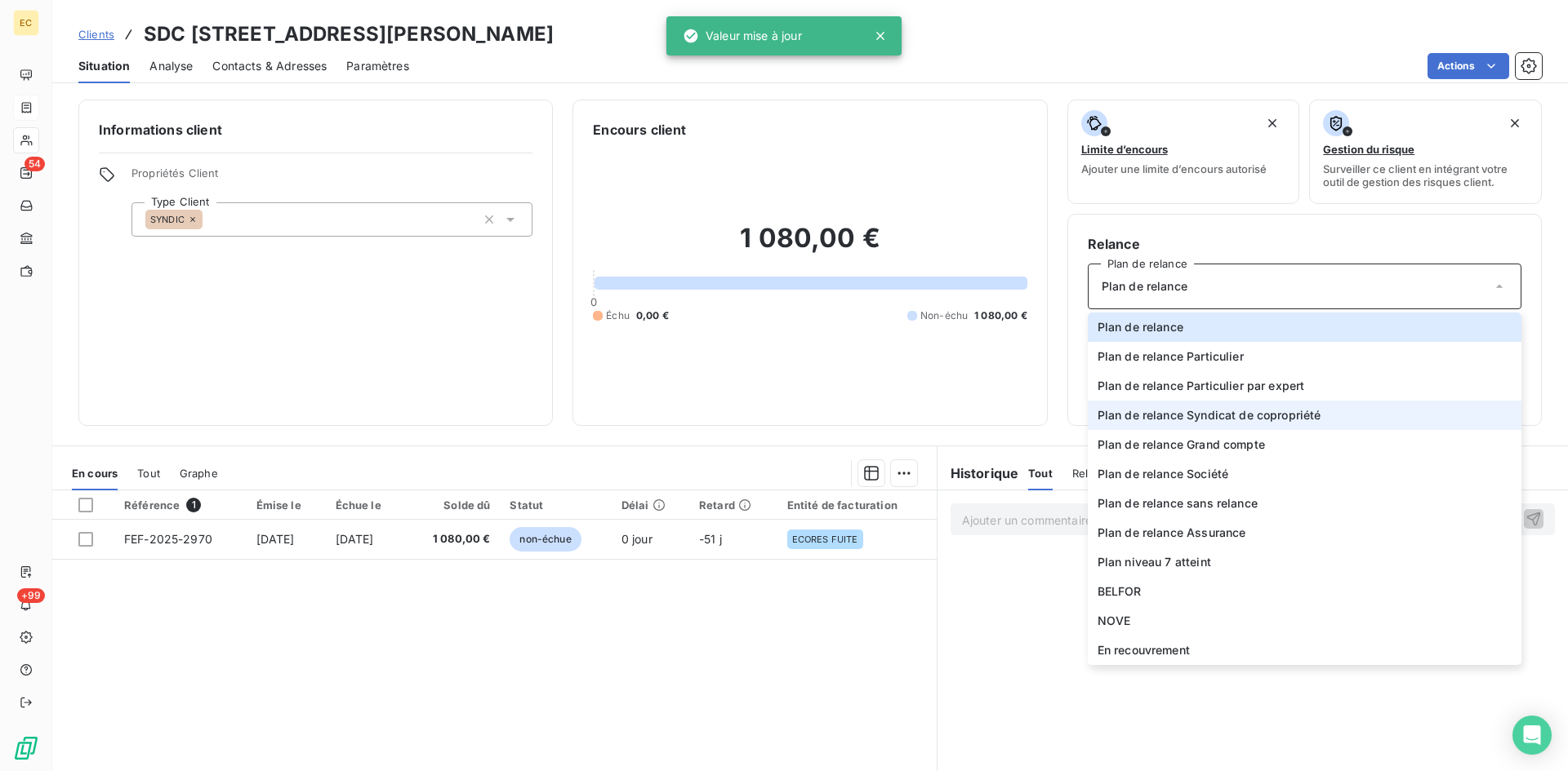
click at [1202, 417] on span "Plan de relance Syndicat de copropriété" at bounding box center [1210, 415] width 224 height 16
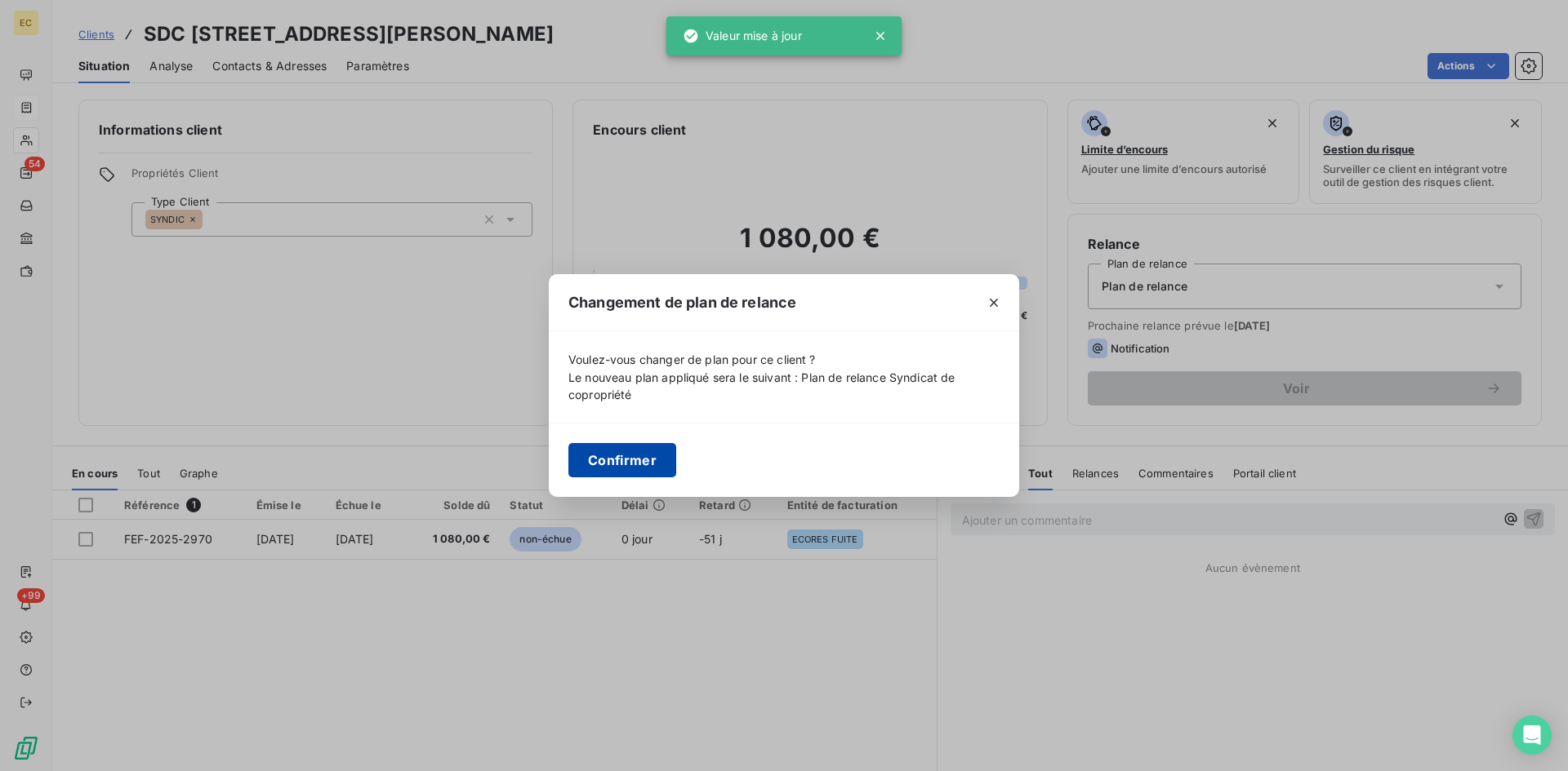
click at [631, 462] on button "Confirmer" at bounding box center [622, 460] width 108 height 35
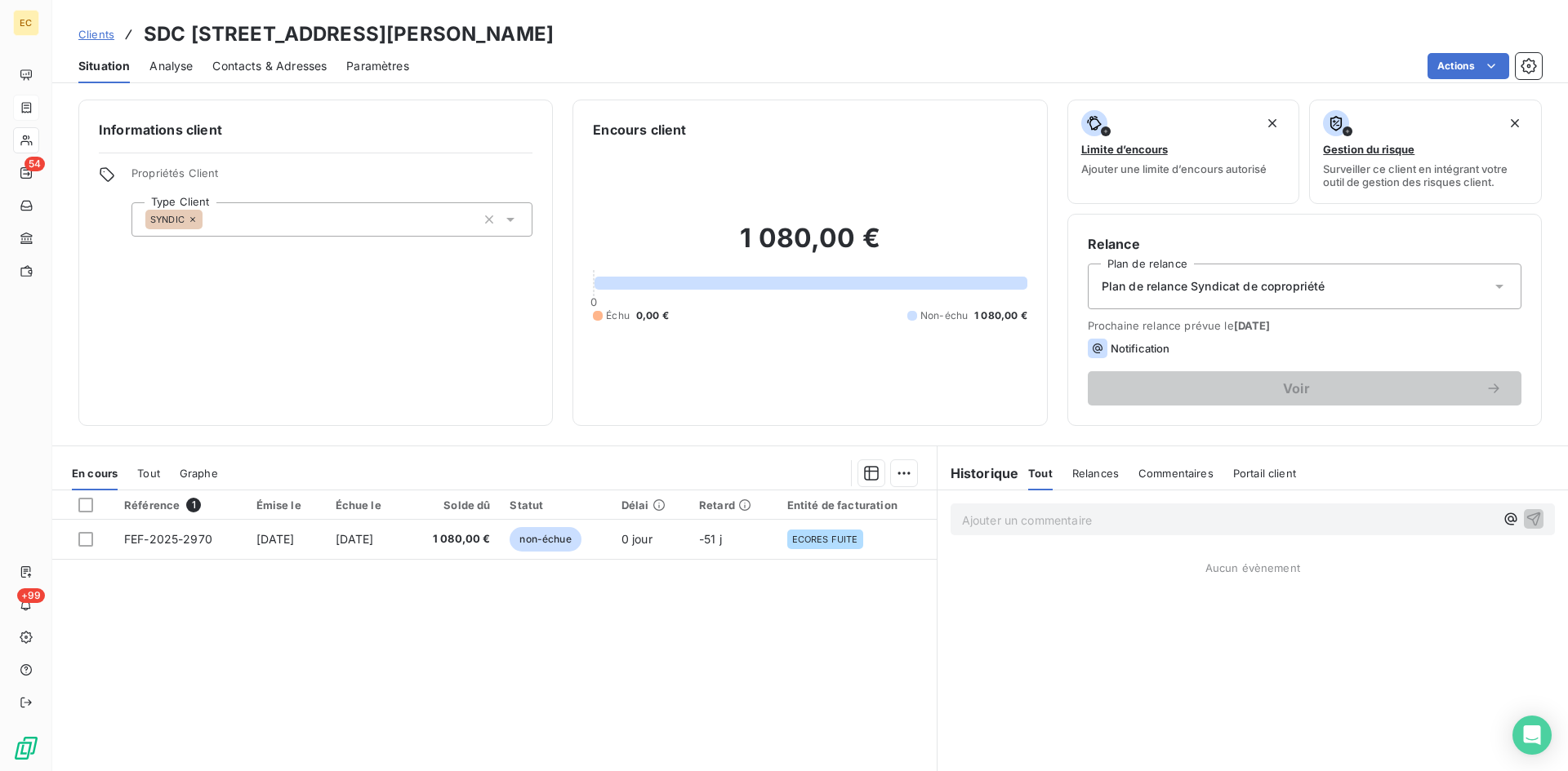
click at [283, 63] on span "Contacts & Adresses" at bounding box center [269, 66] width 115 height 16
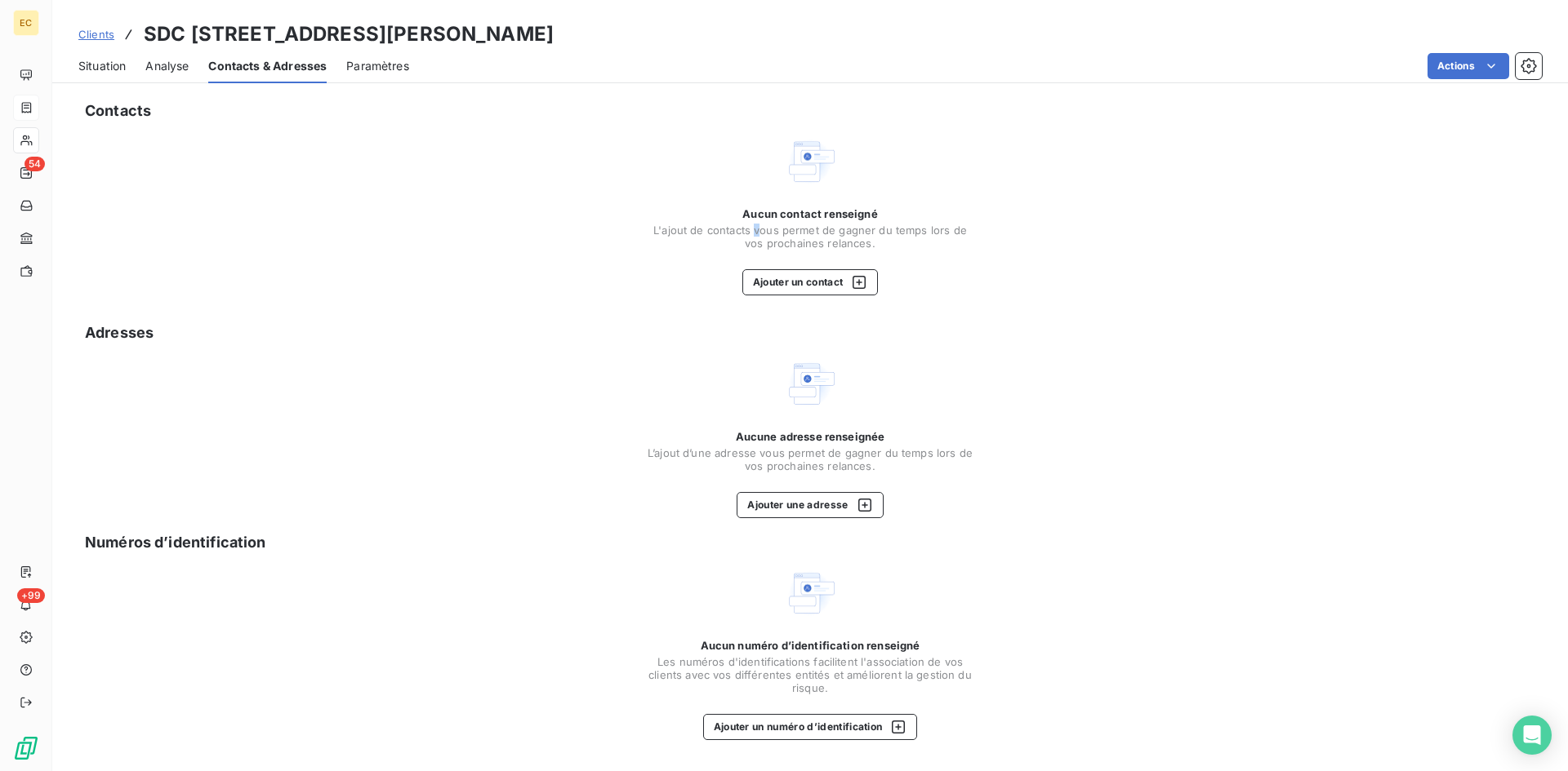
click at [761, 235] on span "L'ajout de contacts vous permet de gagner du temps lors de vos prochaines relan…" at bounding box center [810, 237] width 326 height 26
click at [780, 278] on button "Ajouter un contact" at bounding box center [810, 283] width 136 height 26
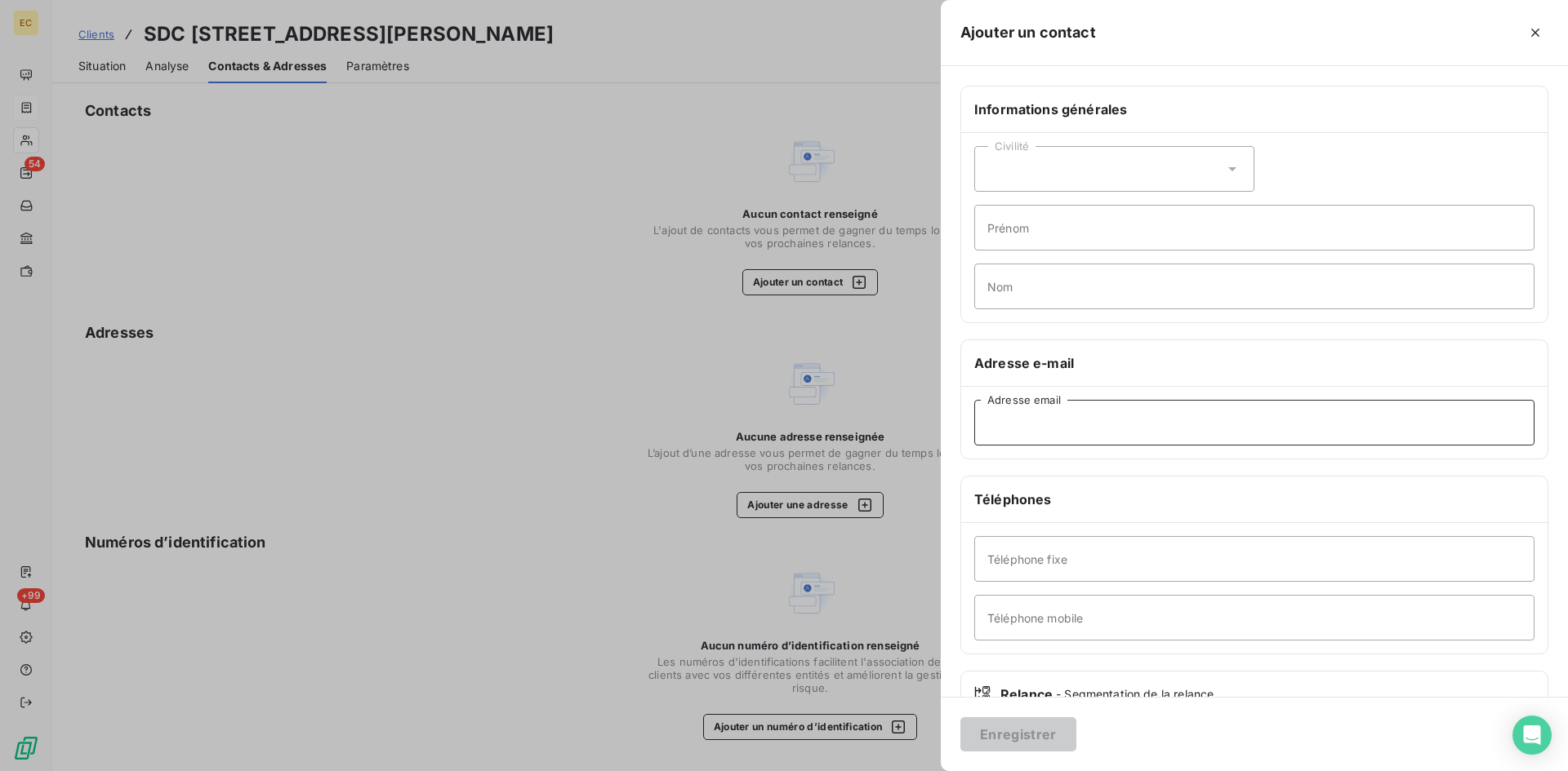
click at [1112, 427] on input "Adresse email" at bounding box center [1254, 423] width 560 height 45
paste input "cindy.pozo@foncia.com"
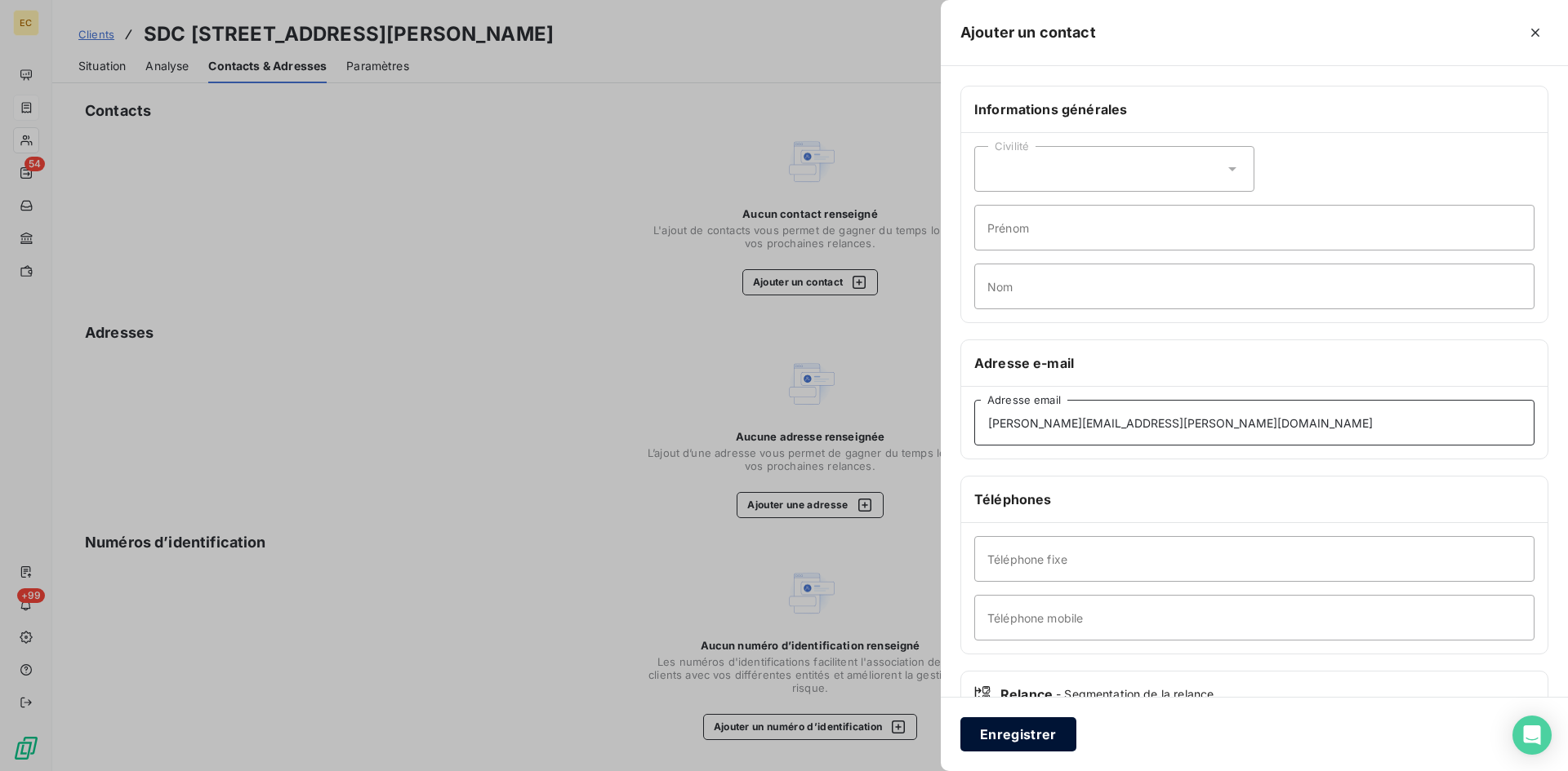
type input "cindy.pozo@foncia.com"
click at [1008, 738] on button "Enregistrer" at bounding box center [1018, 735] width 116 height 35
